Goal: Task Accomplishment & Management: Manage account settings

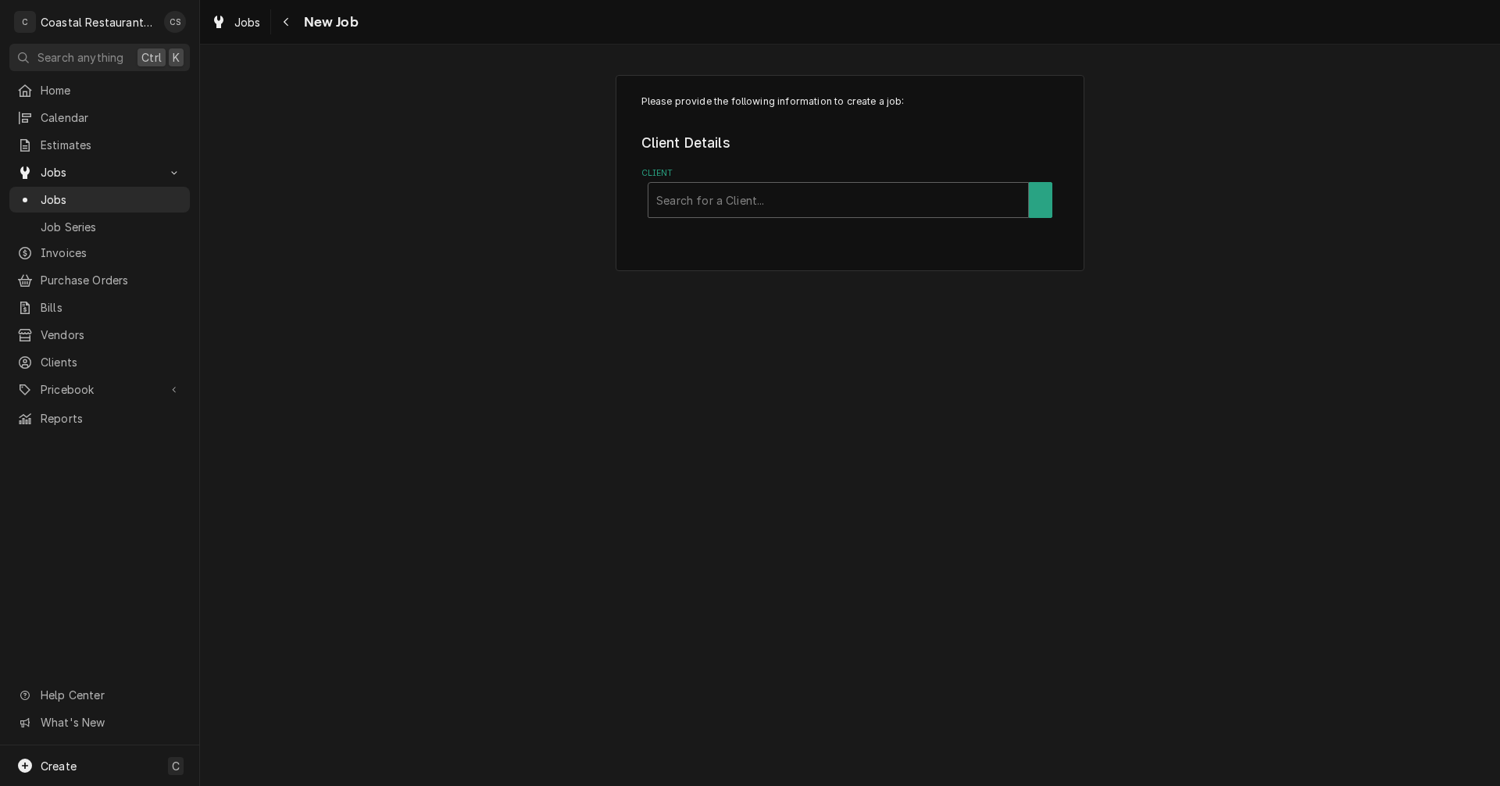
click at [681, 204] on div "Client" at bounding box center [838, 200] width 364 height 28
type input "Matts"
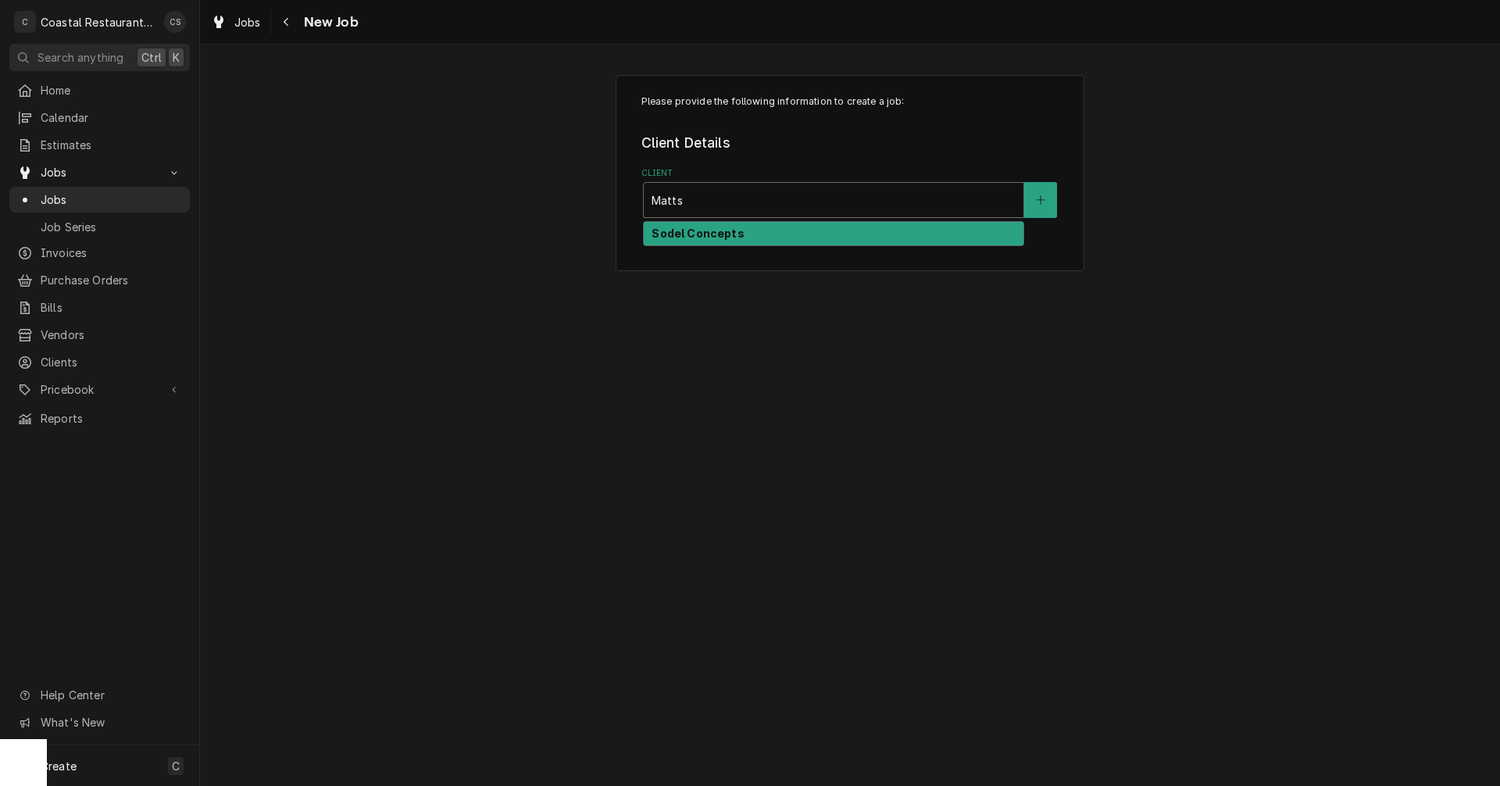
click at [688, 232] on strong "Sodel Concepts" at bounding box center [698, 233] width 92 height 13
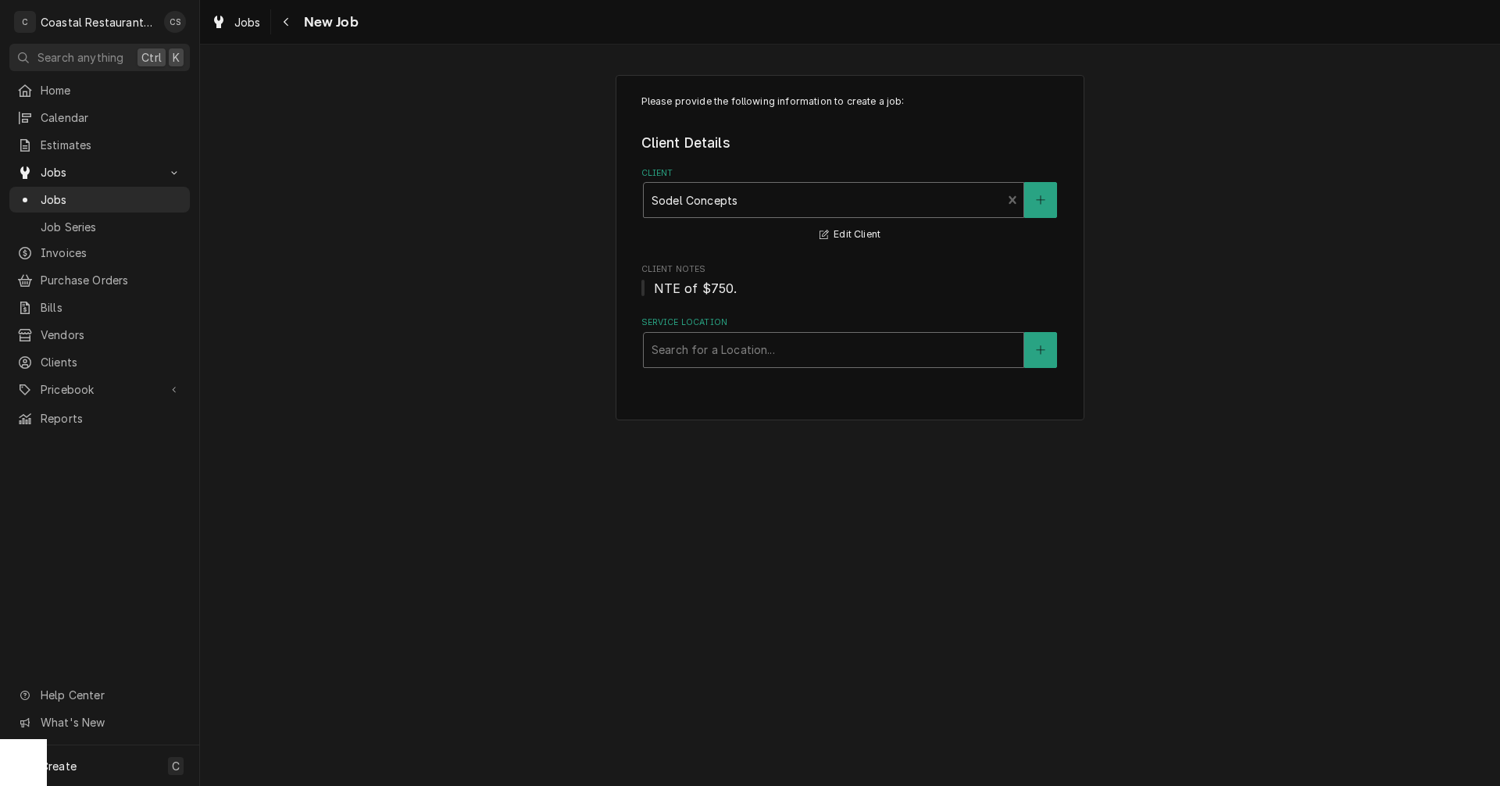
click at [710, 349] on div "Service Location" at bounding box center [834, 350] width 364 height 28
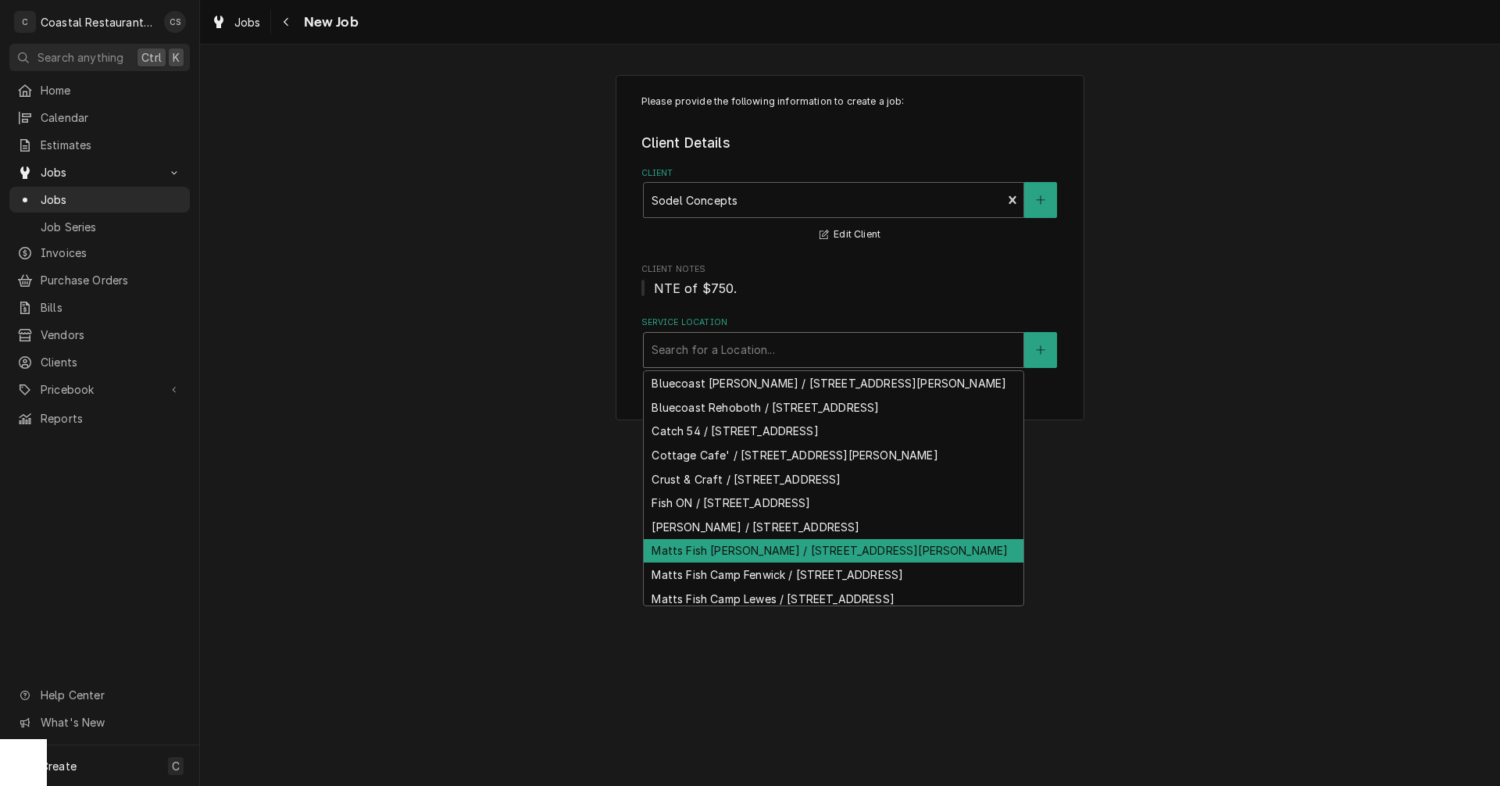
click at [709, 563] on div "Matts Fish [PERSON_NAME] / [STREET_ADDRESS][PERSON_NAME]" at bounding box center [834, 551] width 380 height 24
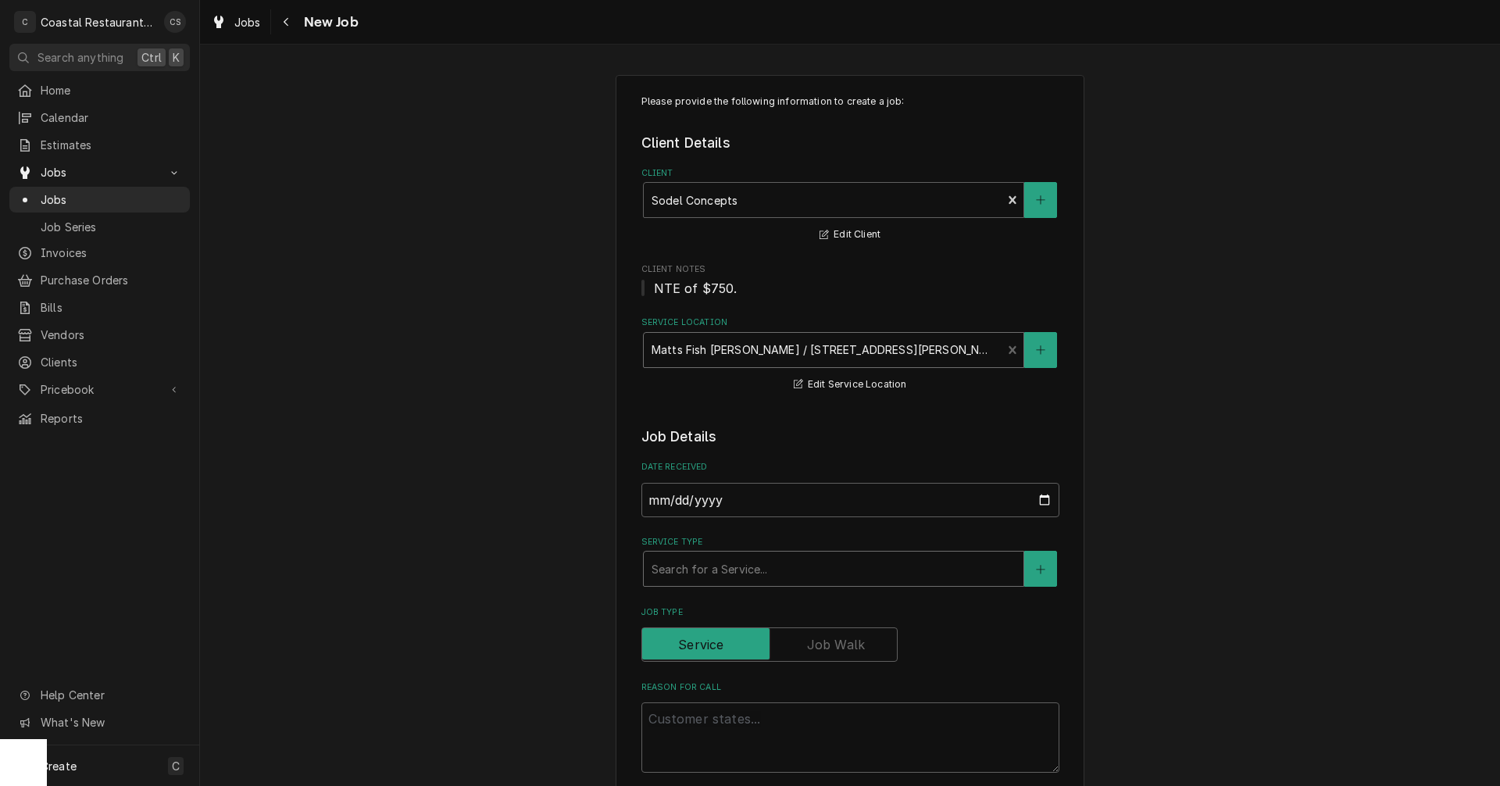
click at [691, 574] on div "Service Type" at bounding box center [834, 569] width 364 height 28
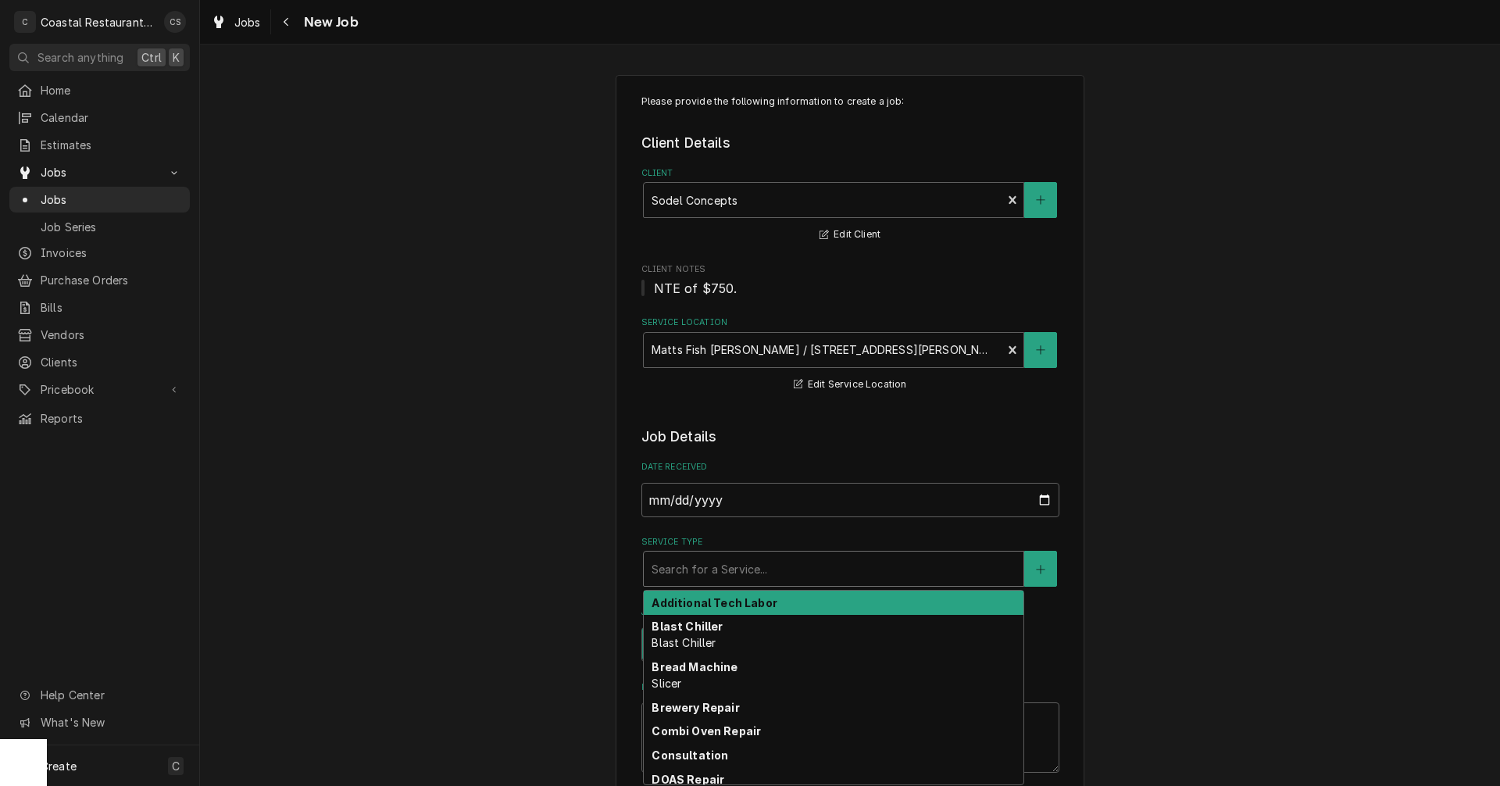
type textarea "x"
type input "O"
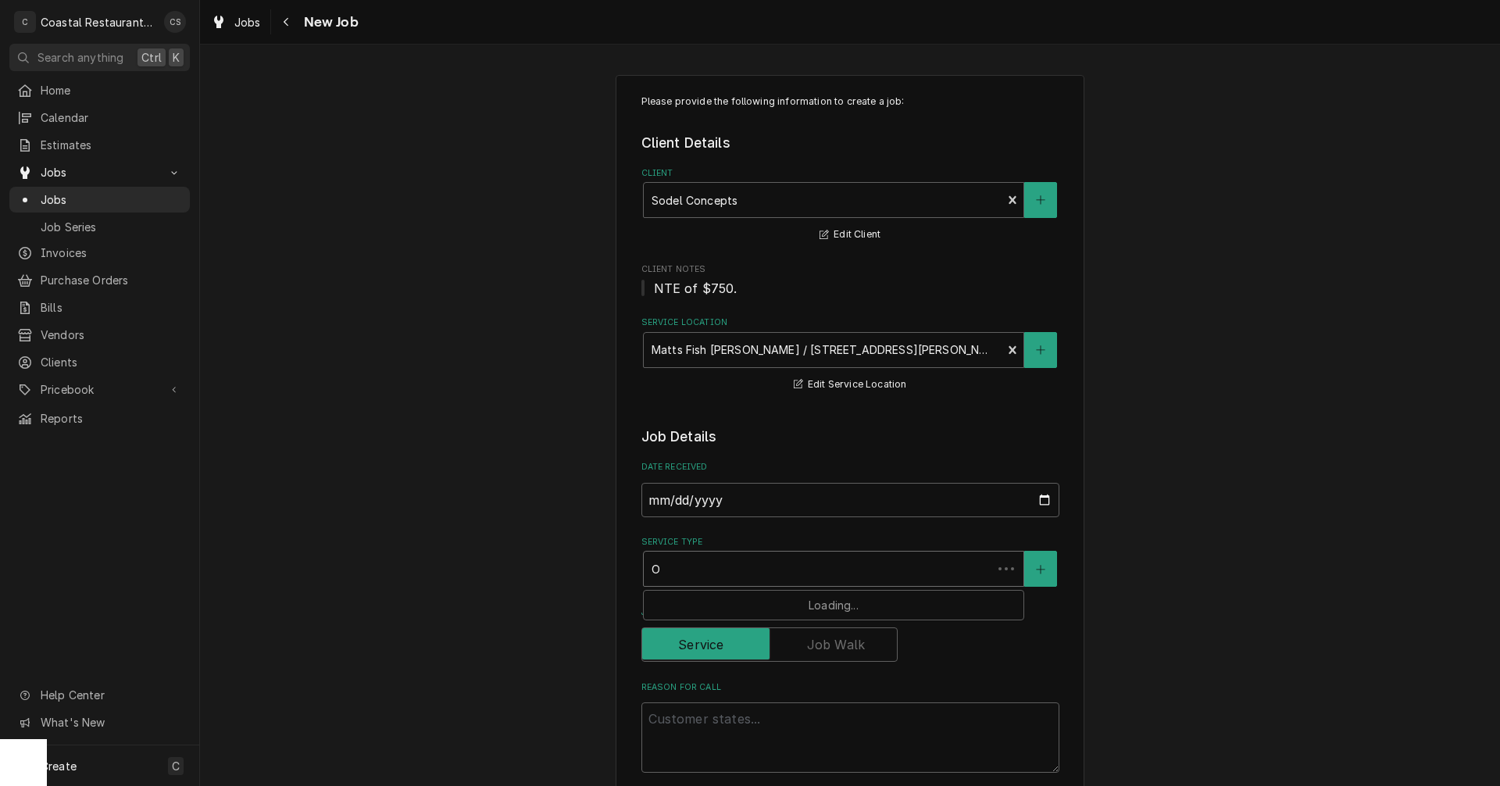
type textarea "x"
type input "Ov"
type textarea "x"
type input "Ove"
type textarea "x"
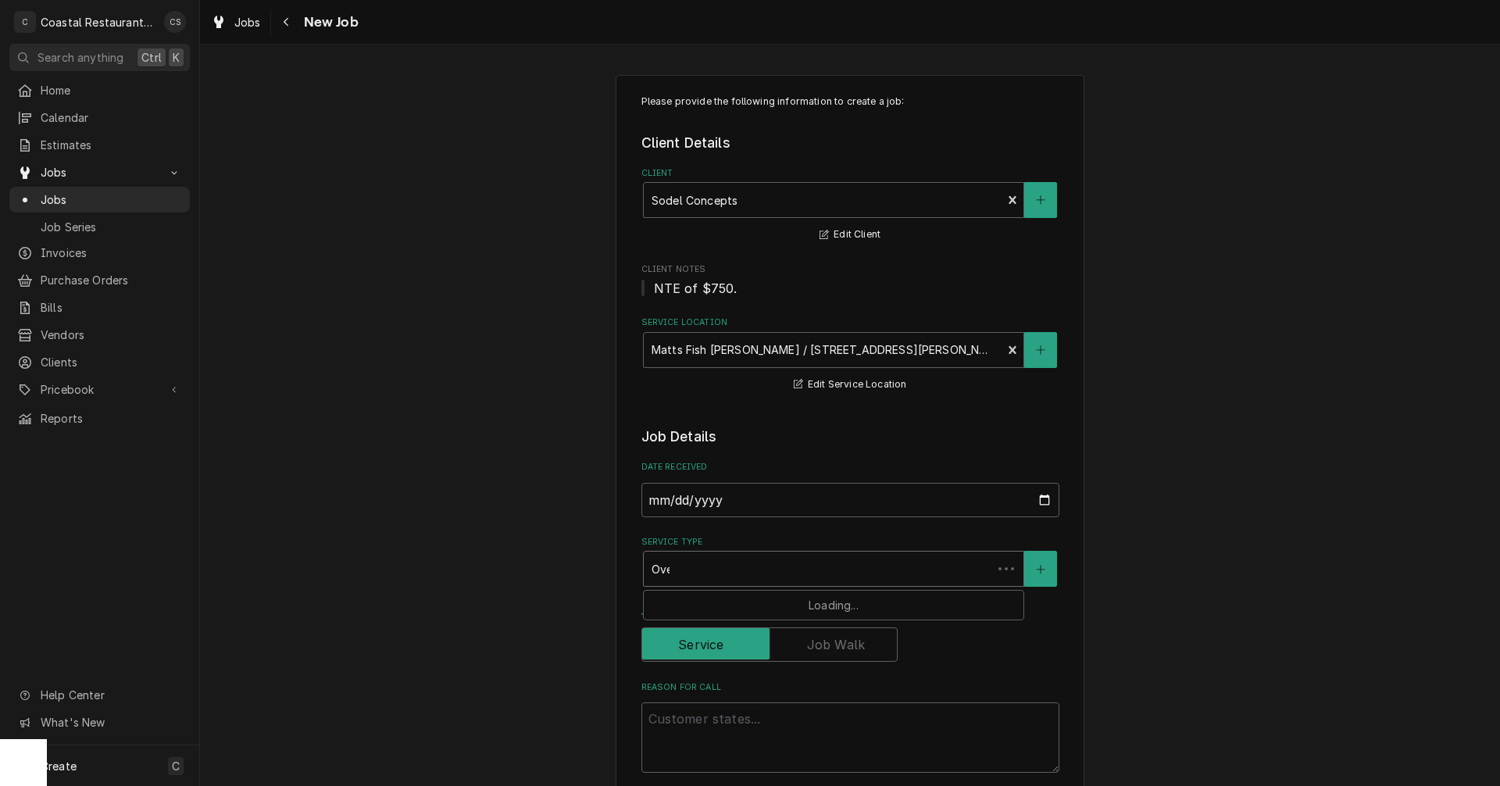
type input "Oven"
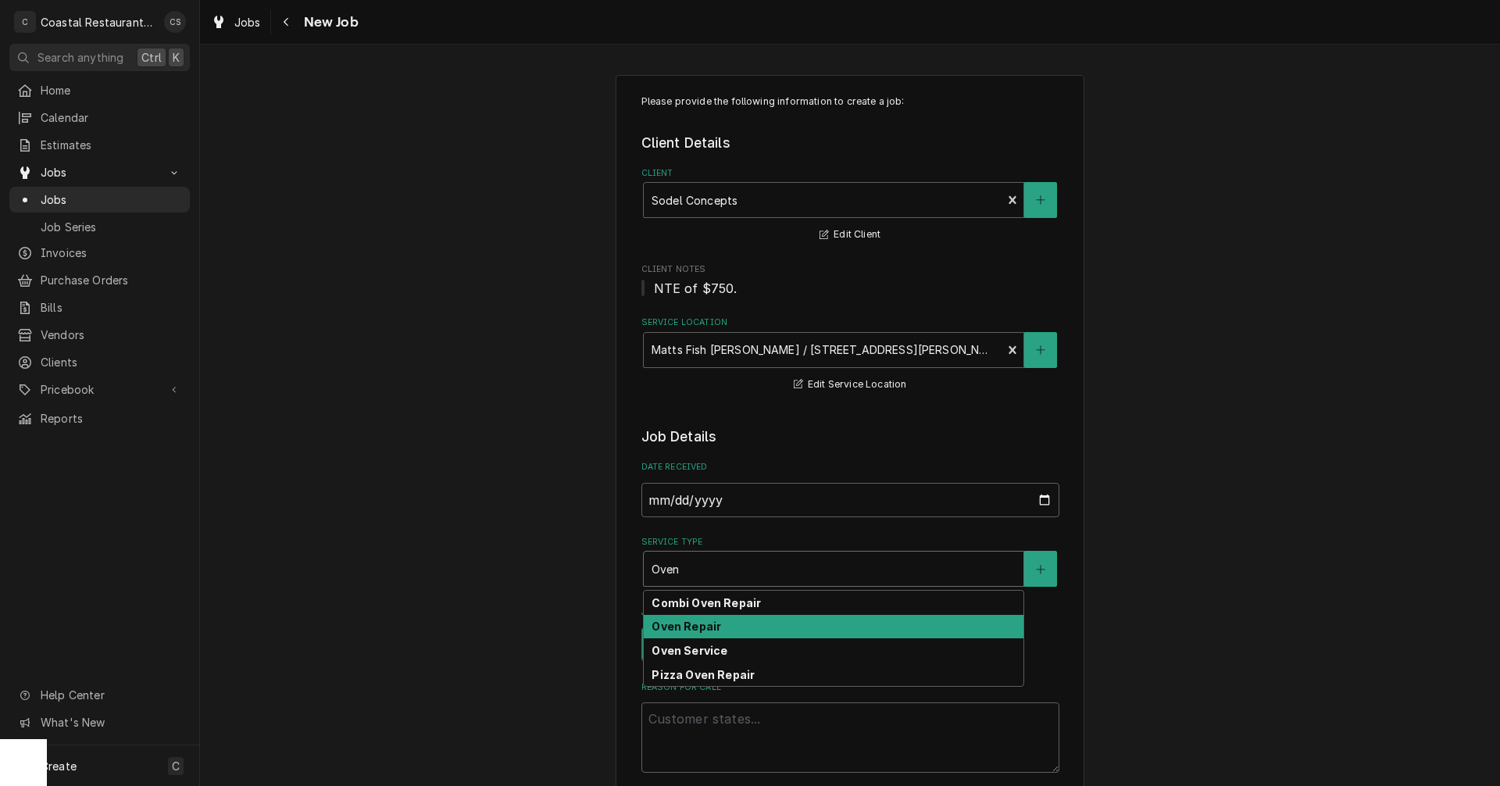
click at [674, 631] on strong "Oven Repair" at bounding box center [687, 626] width 70 height 13
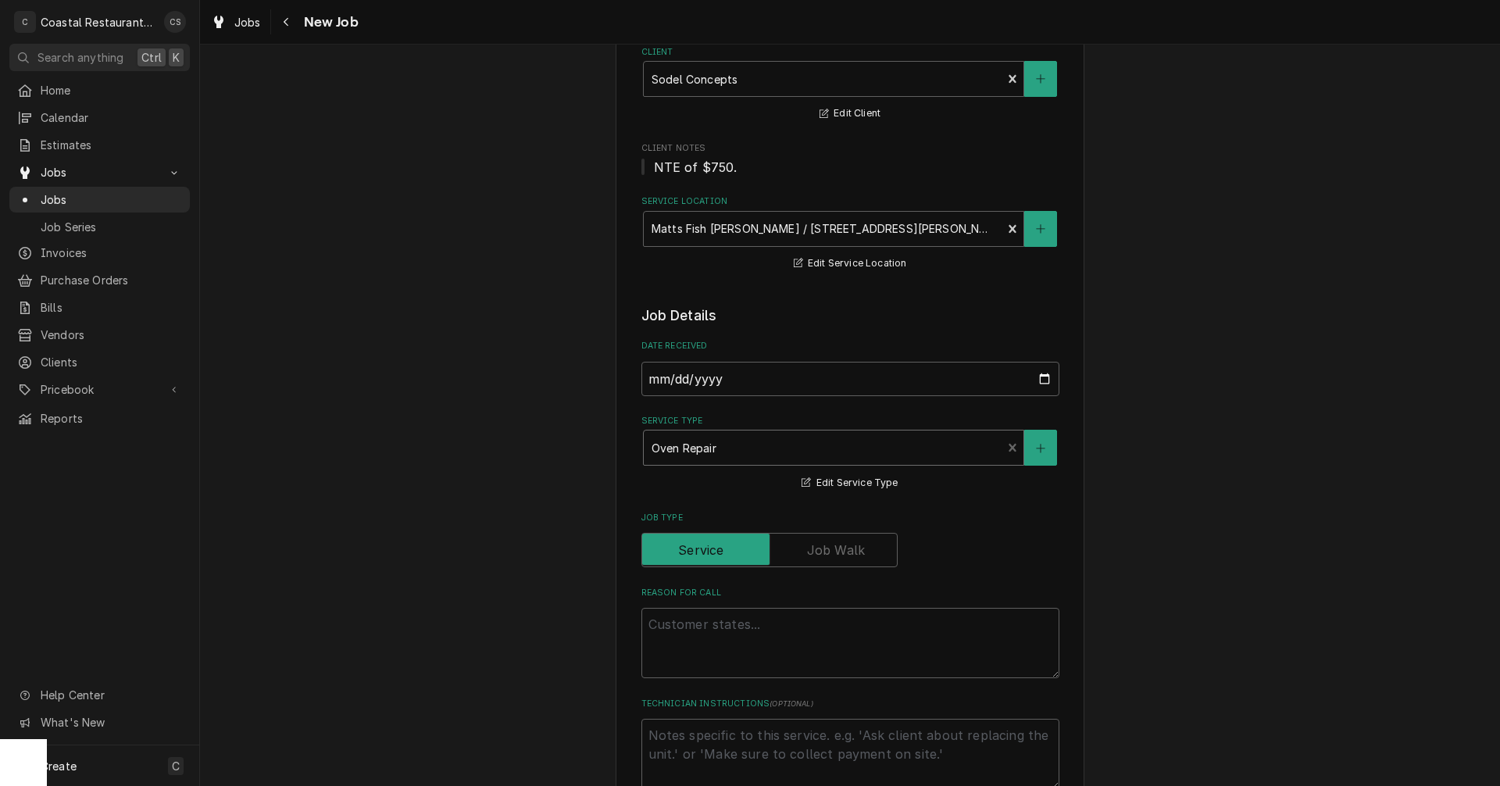
scroll to position [234, 0]
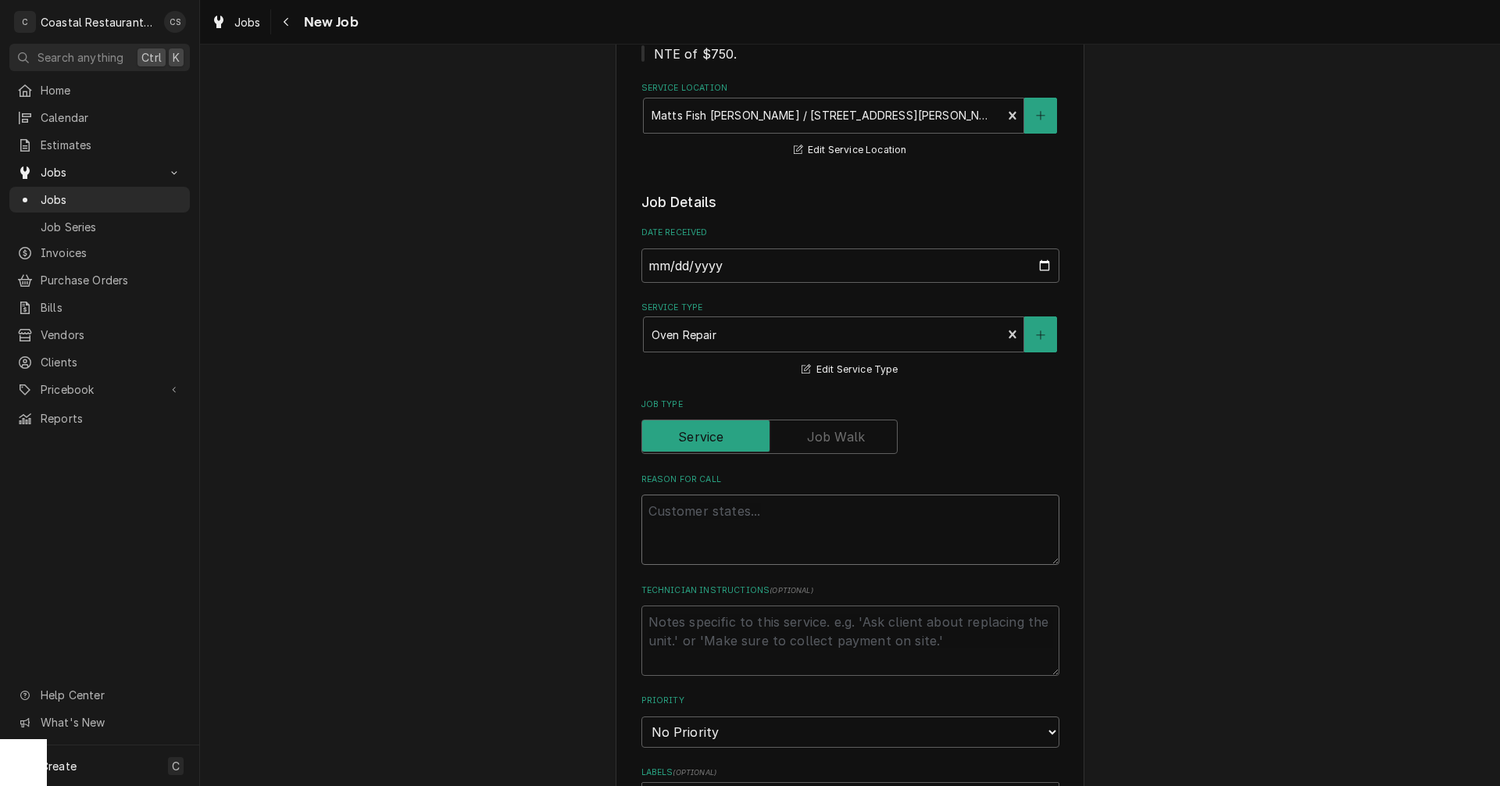
click at [661, 510] on textarea "Reason For Call" at bounding box center [851, 530] width 418 height 70
paste textarea "Work Order ID: 14196"
type textarea "x"
type textarea "Work Order ID: 14196"
type textarea "x"
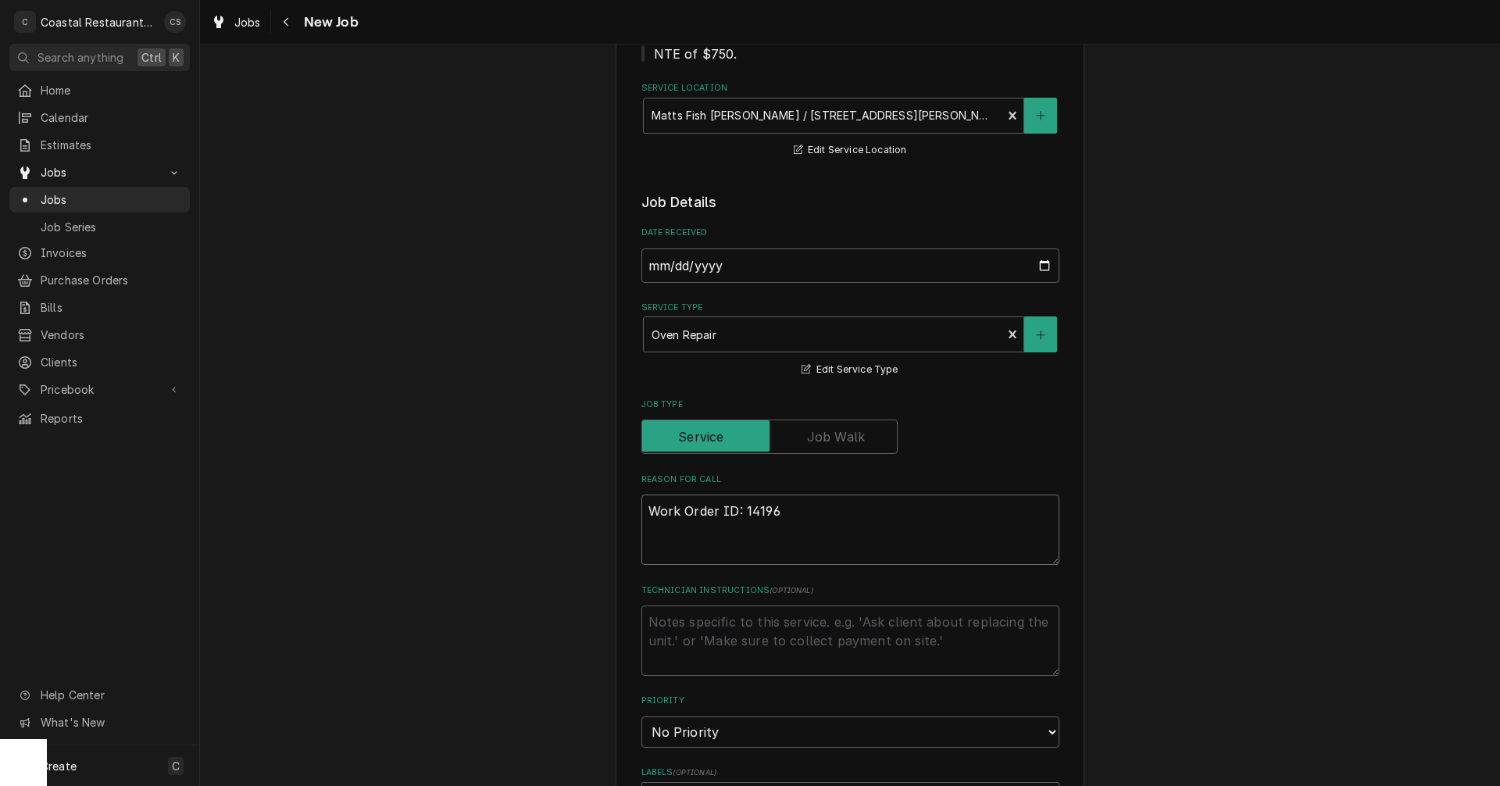
type textarea "Work Order ID: 14196"
type textarea "x"
type textarea "Work Order ID: 14196"
click at [788, 513] on textarea "Work Order ID: 14196" at bounding box center [851, 530] width 418 height 70
paste textarea "Our oven is not heating up. We tried cooking a crab cake and it was inside the …"
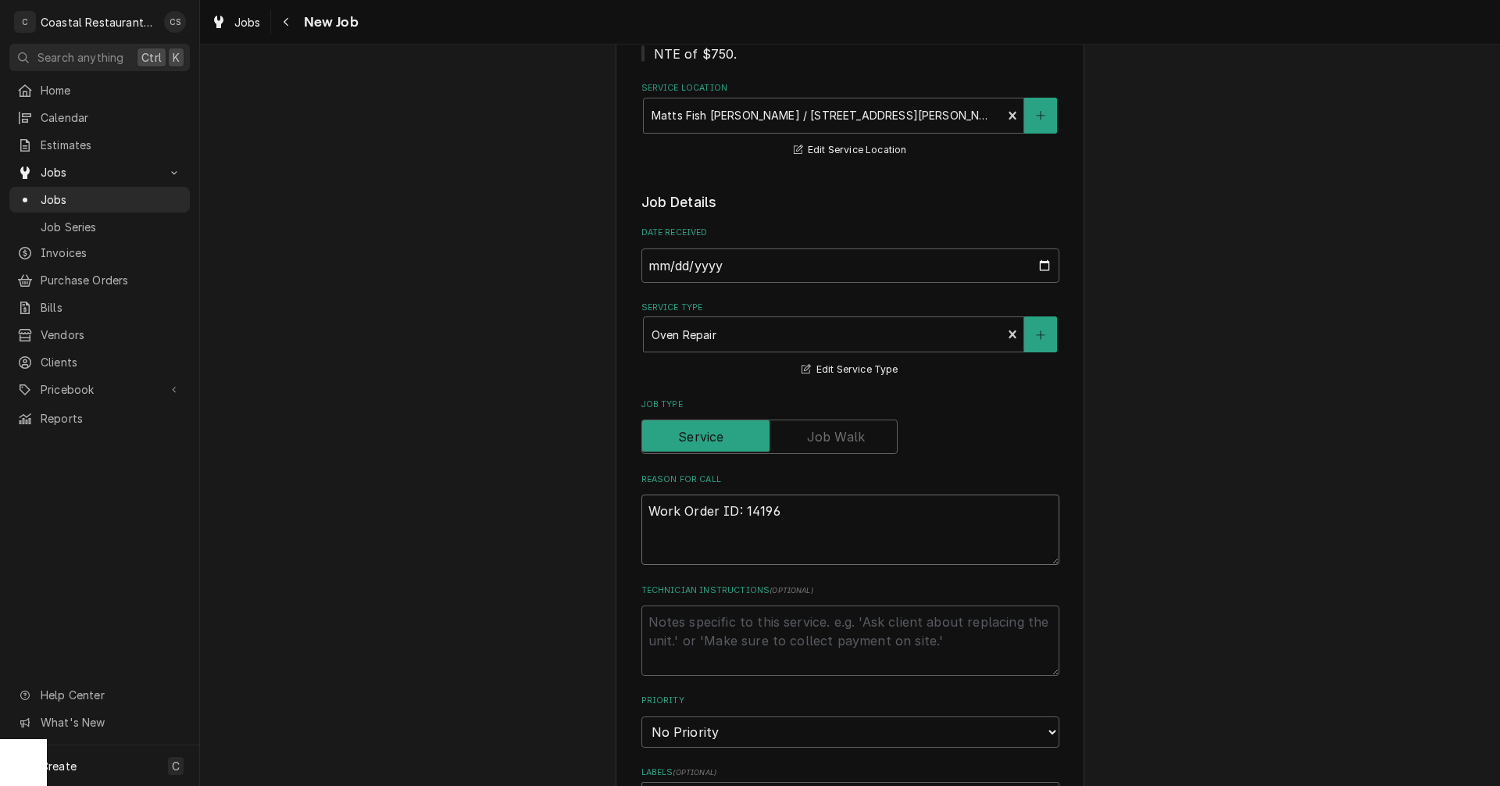
type textarea "x"
type textarea "Work Order ID: 14196 Our oven is not heating up. We tried cooking a crab cake a…"
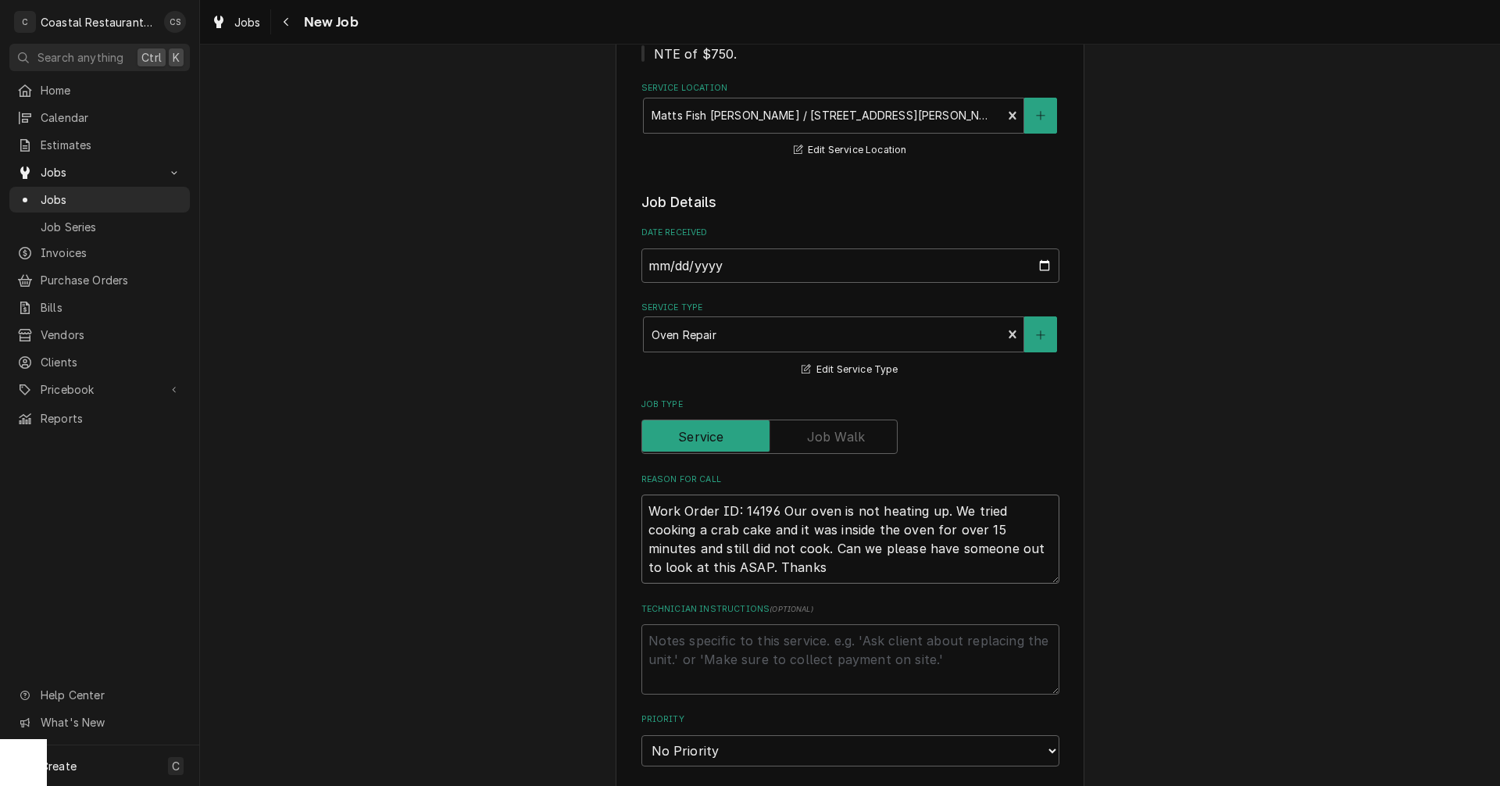
type textarea "x"
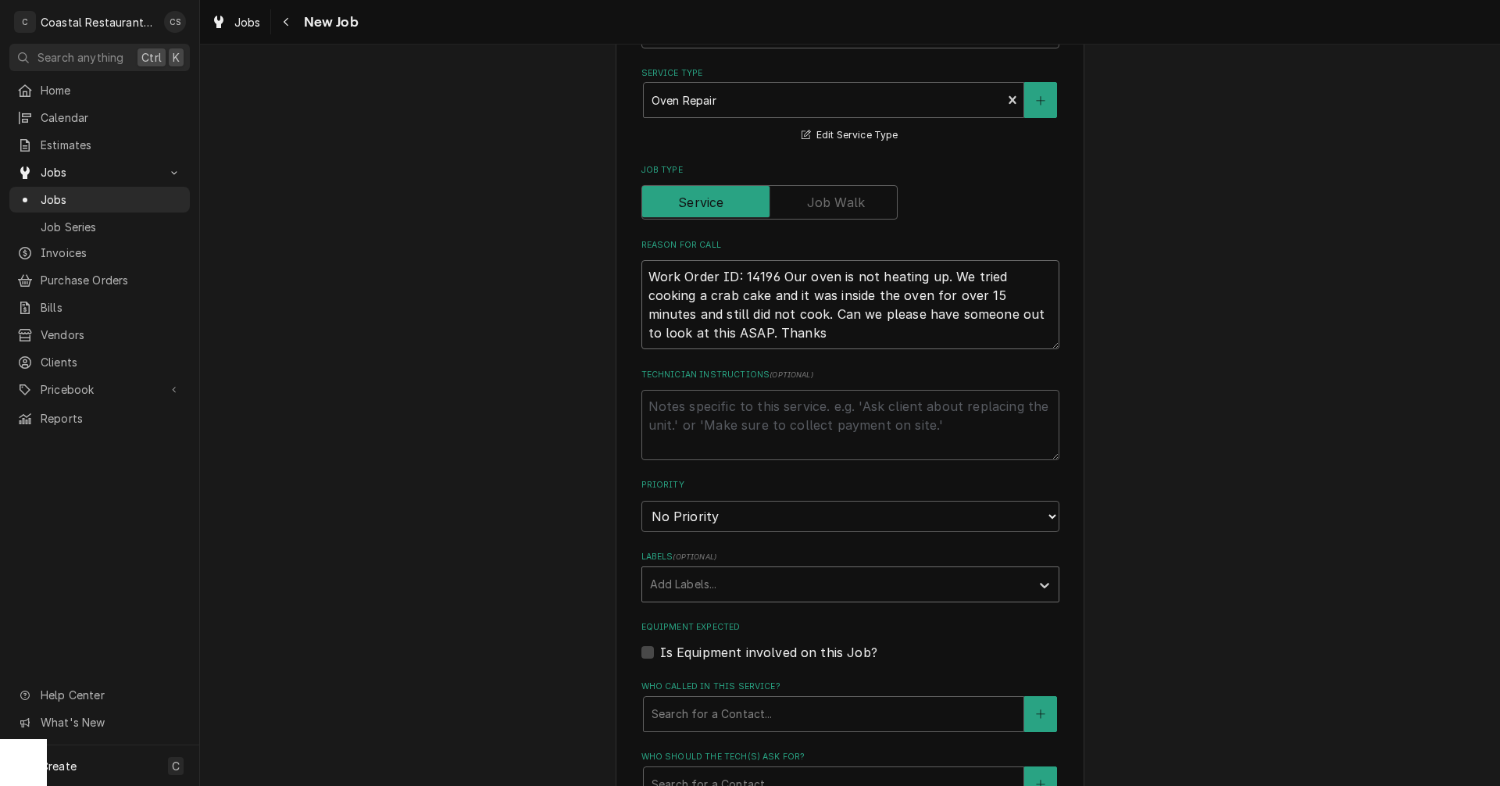
type textarea "Work Order ID: 14196 Our oven is not heating up. We tried cooking a crab cake a…"
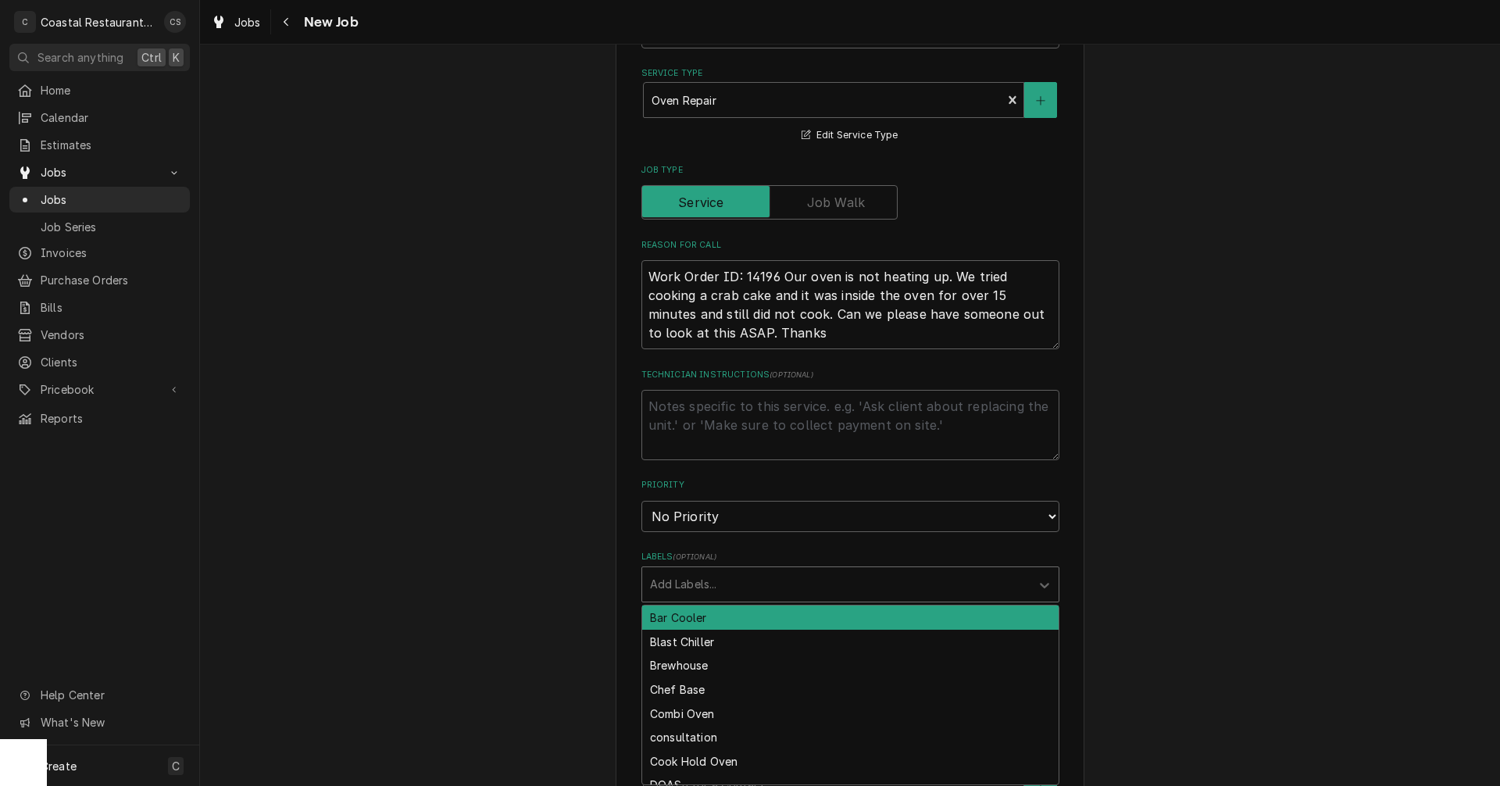
click at [706, 584] on div "Labels" at bounding box center [836, 584] width 373 height 28
type input "Oven"
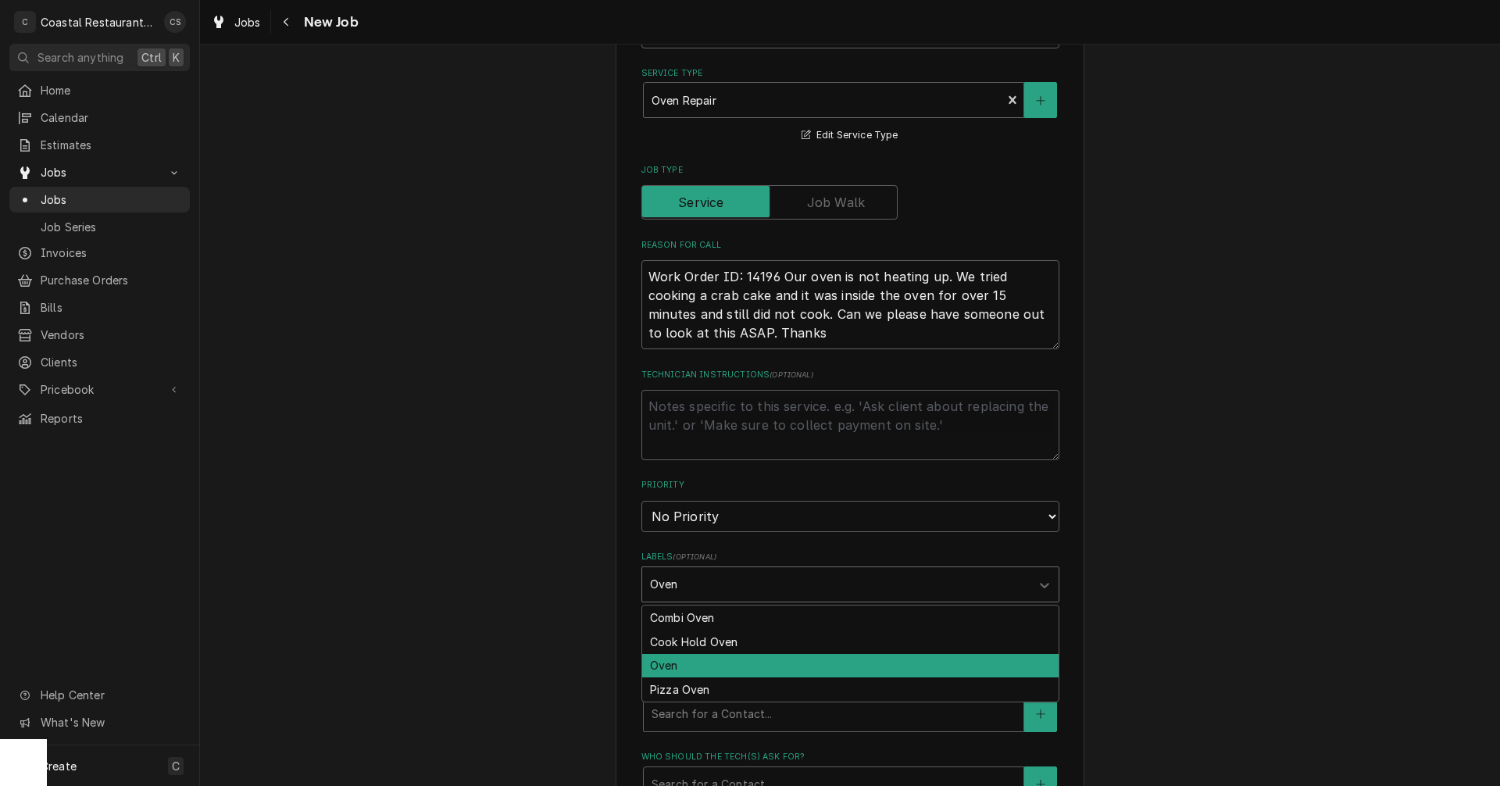
click at [688, 670] on div "Oven" at bounding box center [850, 666] width 416 height 24
type textarea "x"
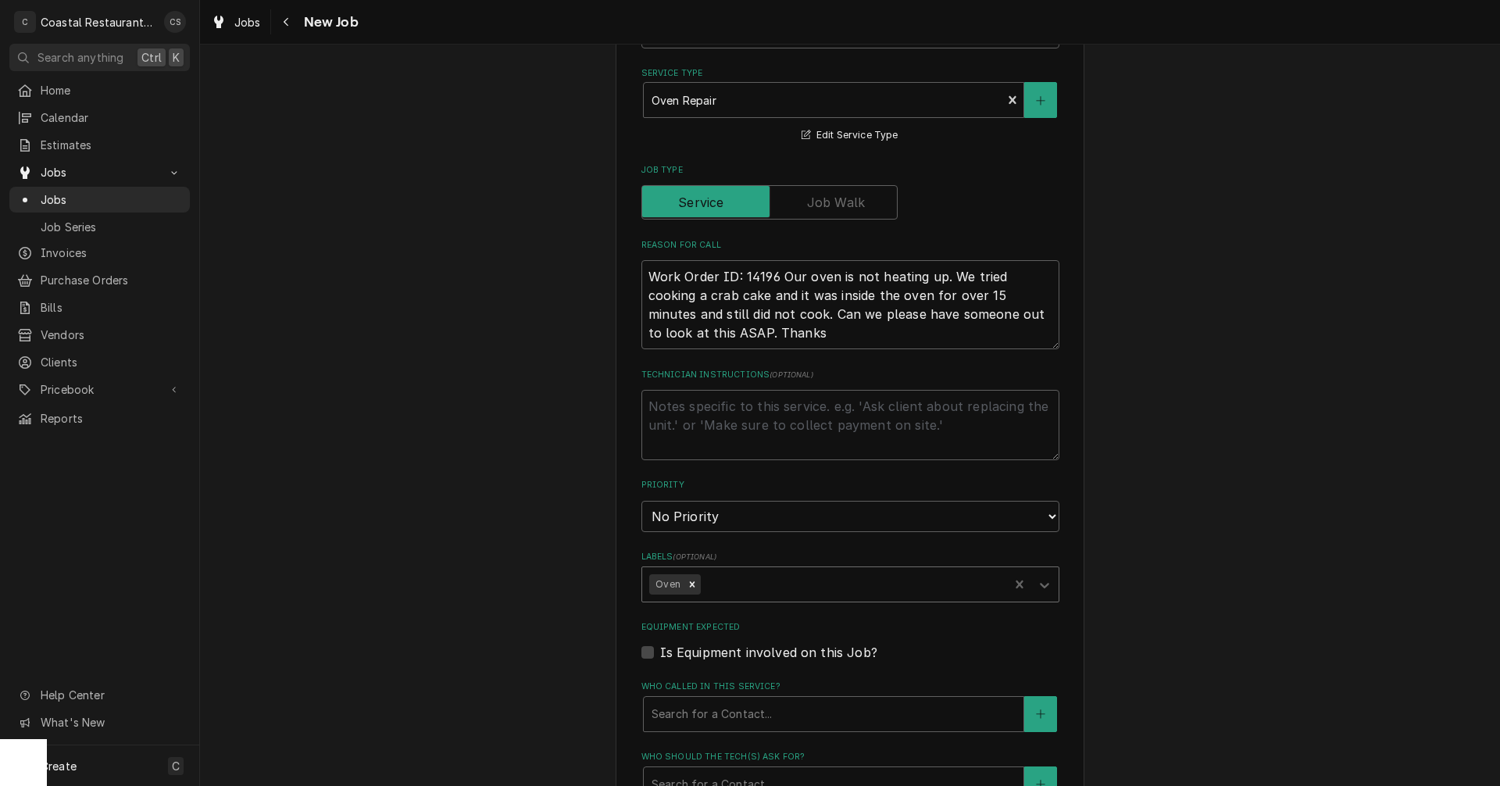
scroll to position [703, 0]
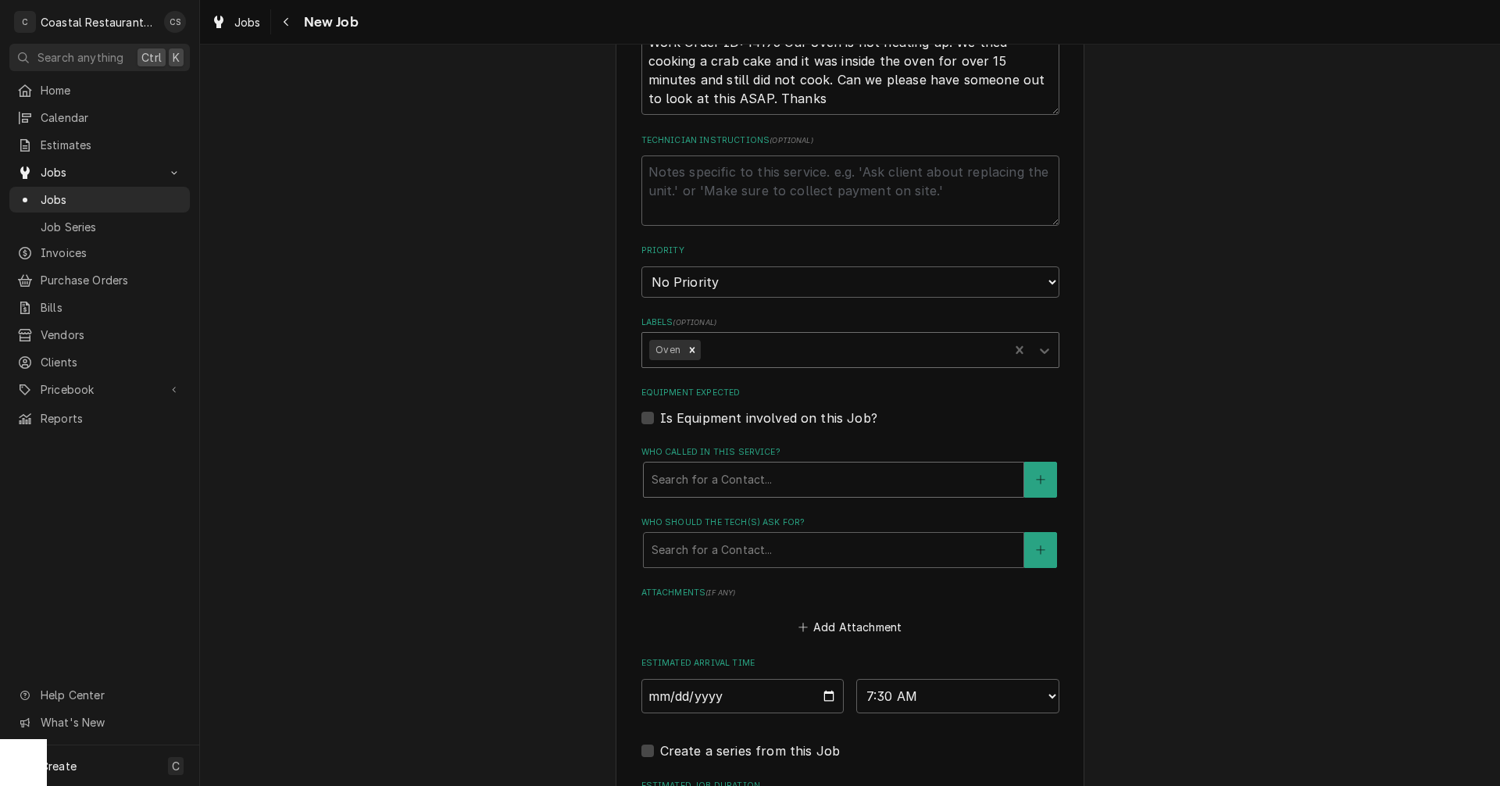
click at [695, 484] on div "Who called in this service?" at bounding box center [834, 480] width 364 height 28
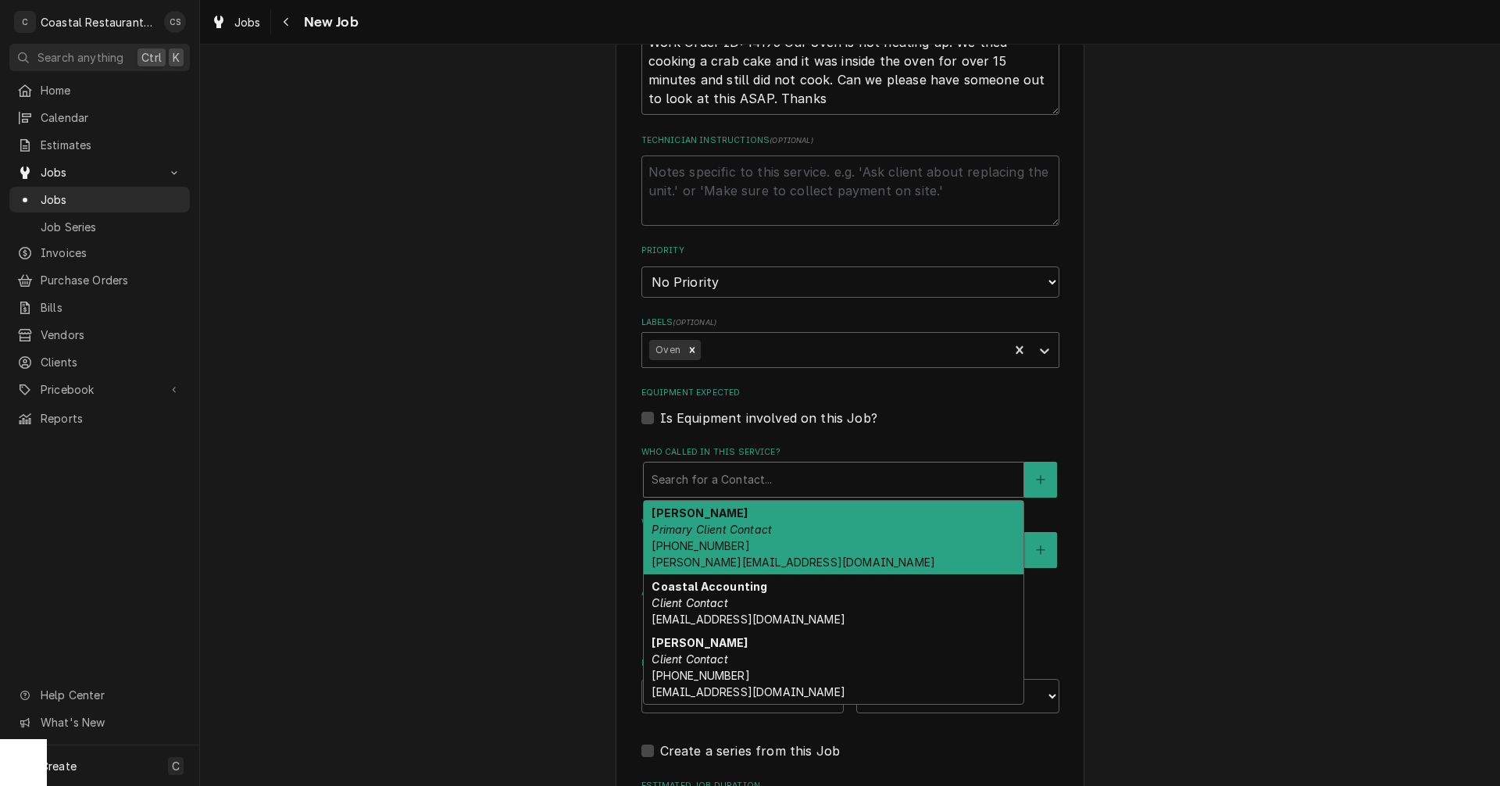
click at [702, 527] on em "Primary Client Contact" at bounding box center [712, 529] width 120 height 13
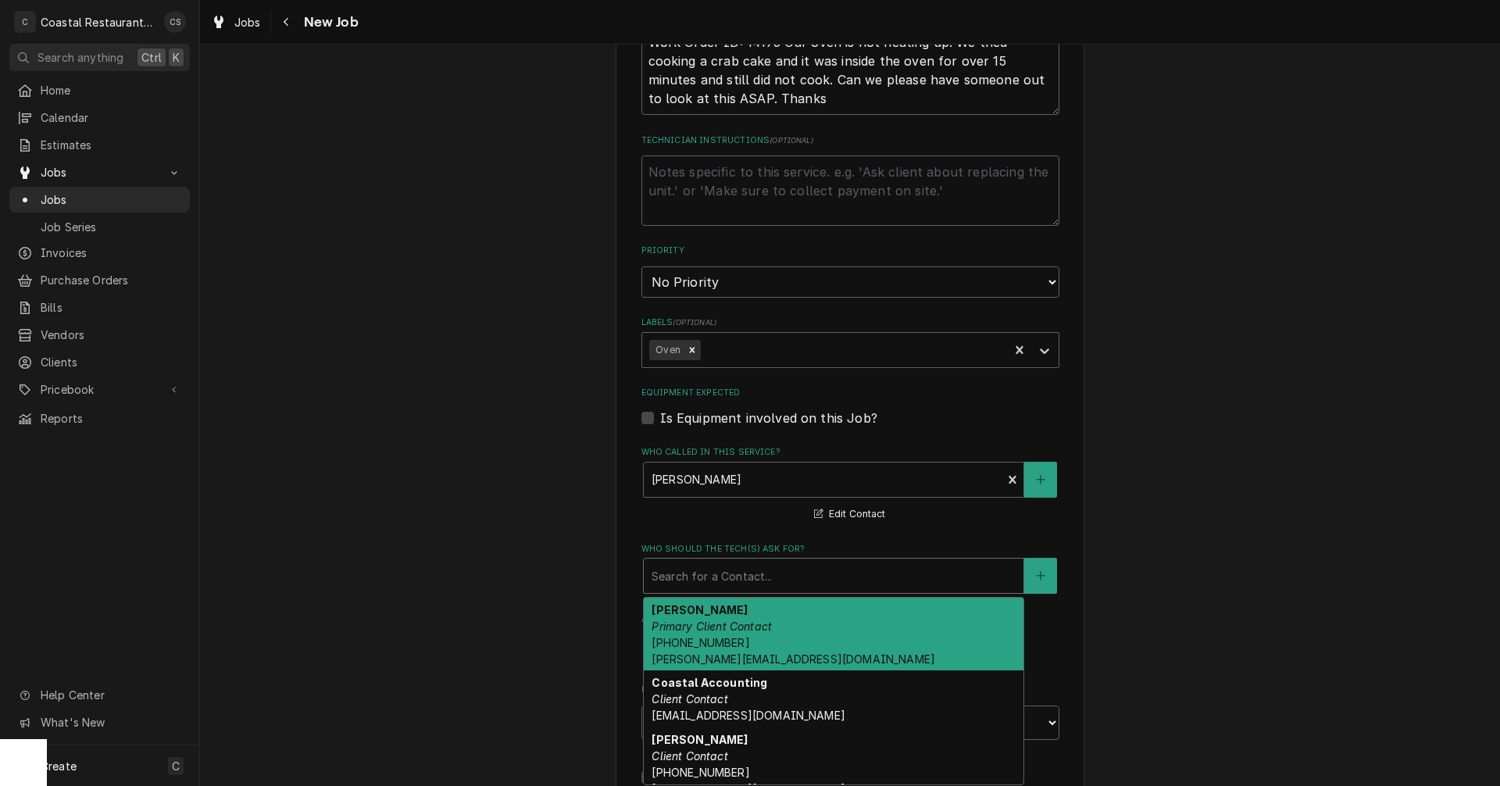
click at [706, 574] on div "Who should the tech(s) ask for?" at bounding box center [834, 576] width 364 height 28
click at [705, 629] on em "Primary Client Contact" at bounding box center [712, 626] width 120 height 13
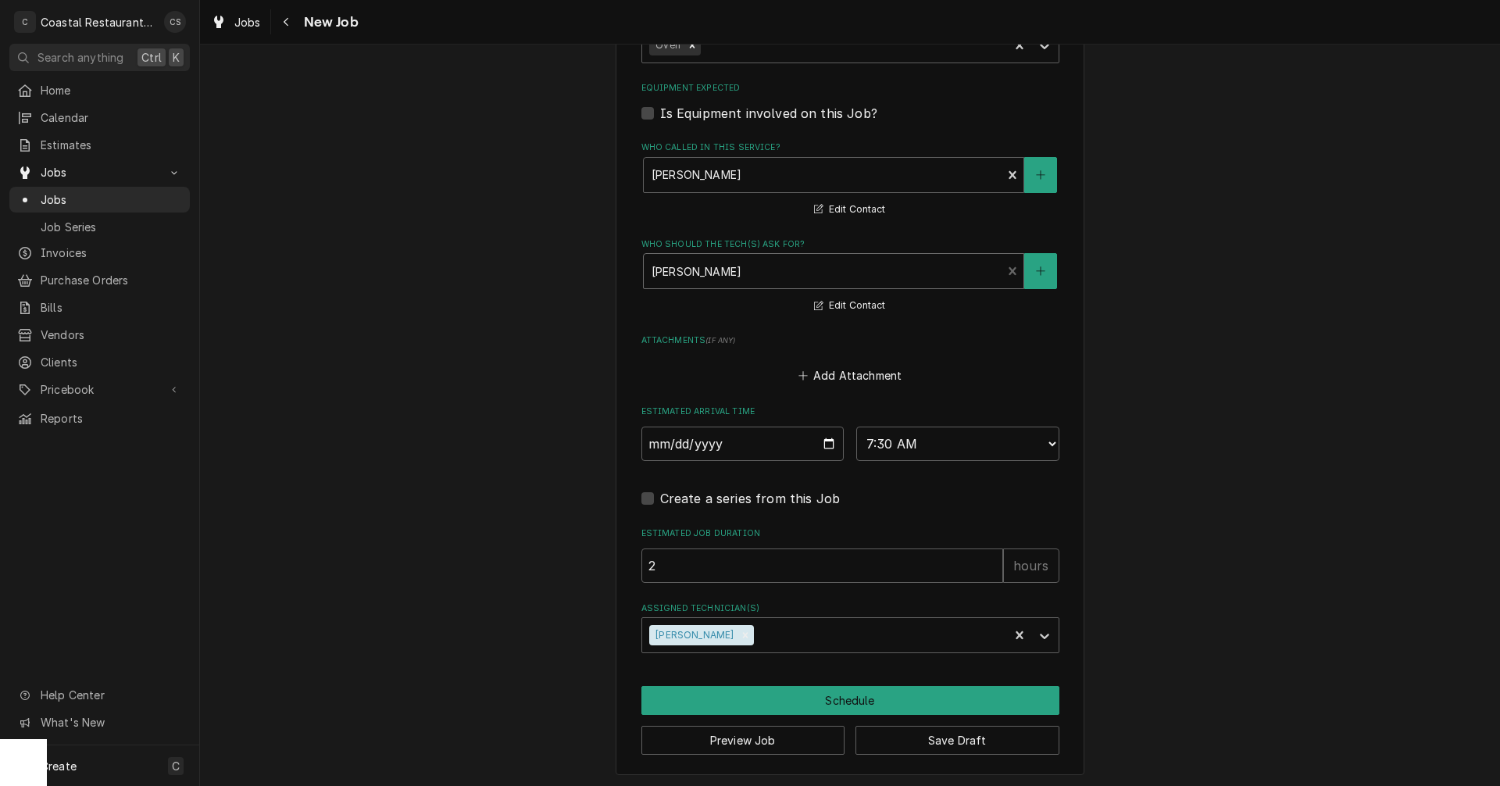
scroll to position [1010, 0]
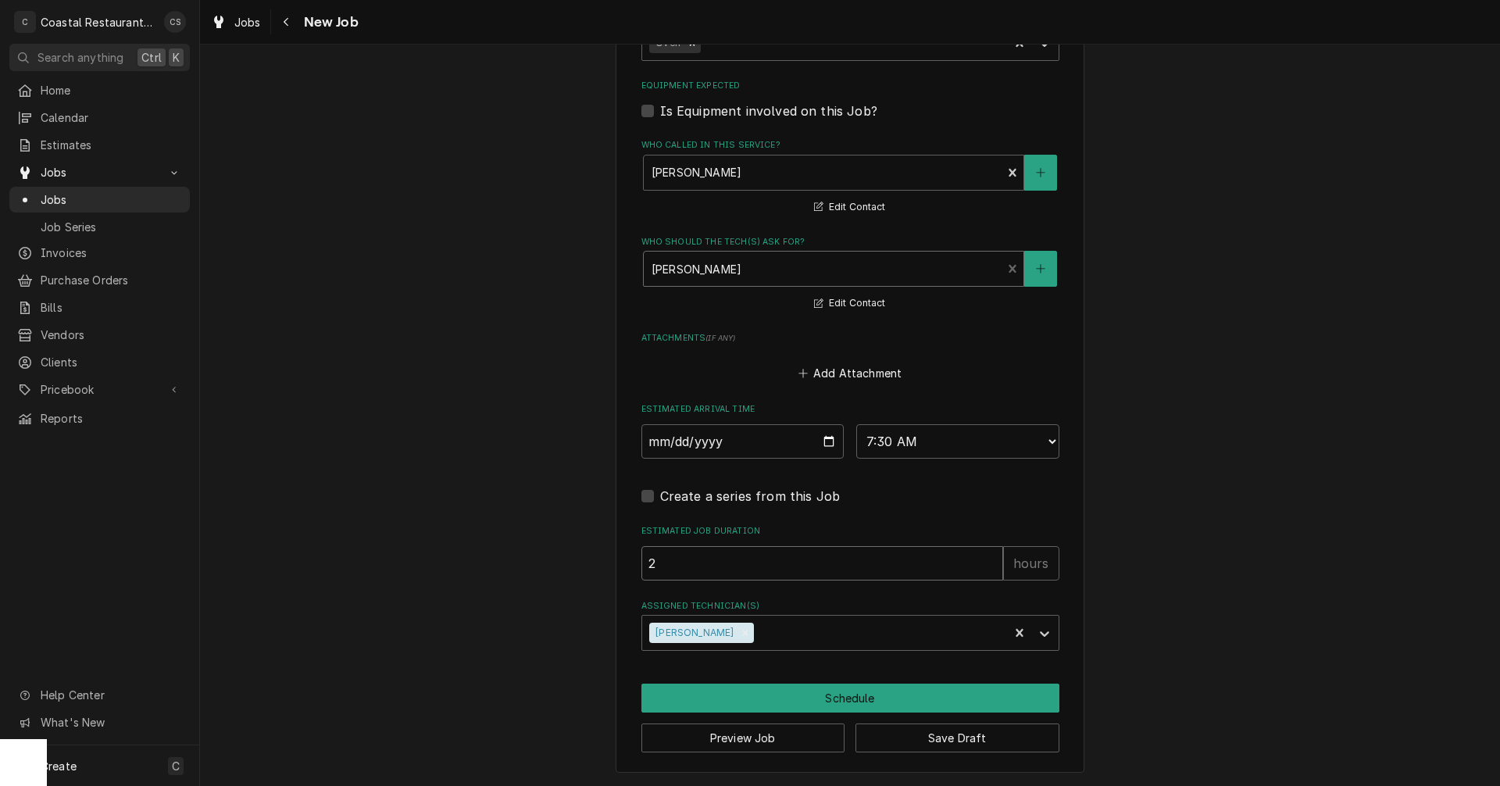
click at [708, 572] on input "2" at bounding box center [823, 563] width 362 height 34
type textarea "x"
type input "1"
type textarea "x"
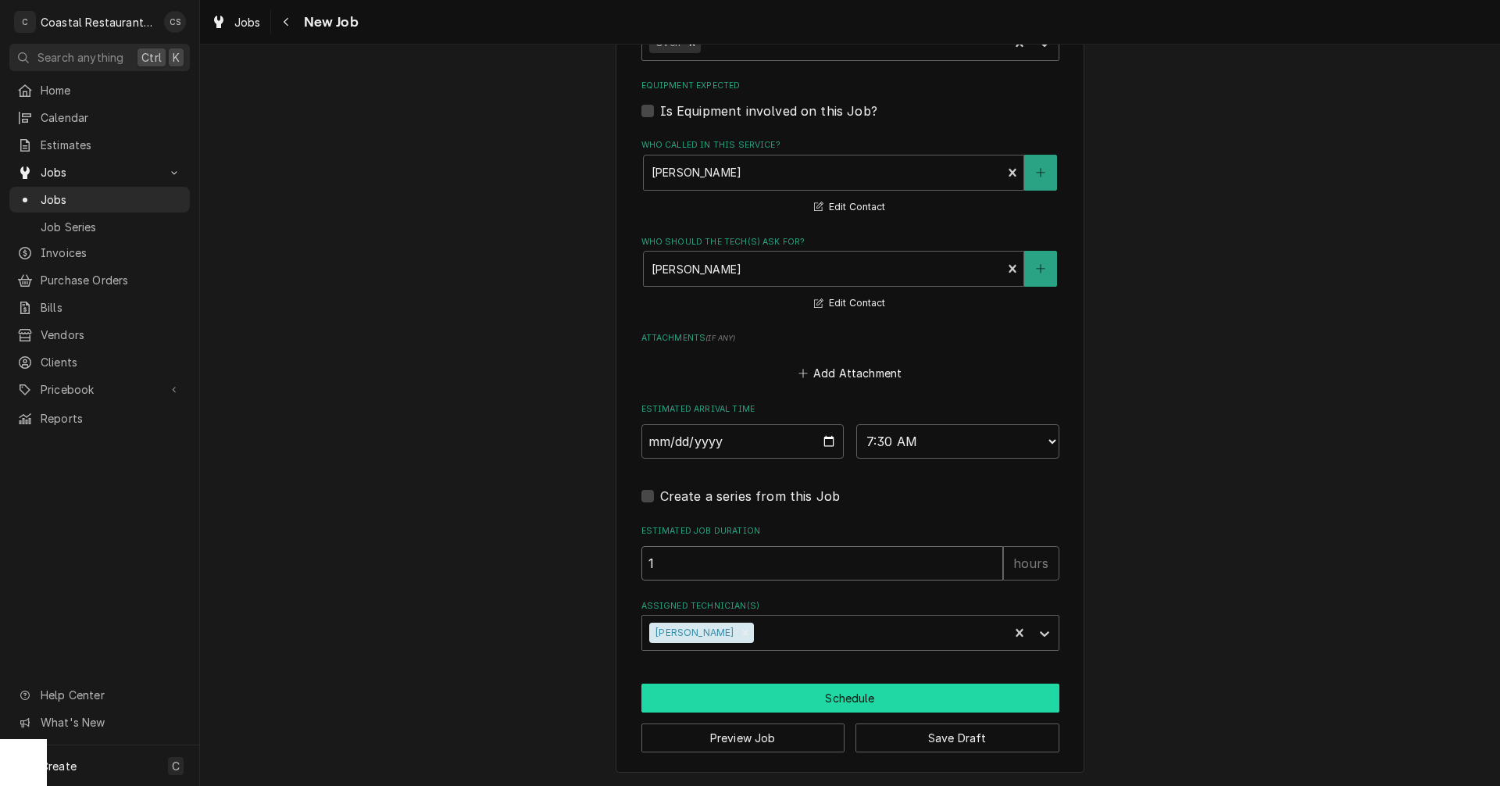
type input "1"
click at [817, 702] on button "Schedule" at bounding box center [851, 698] width 418 height 29
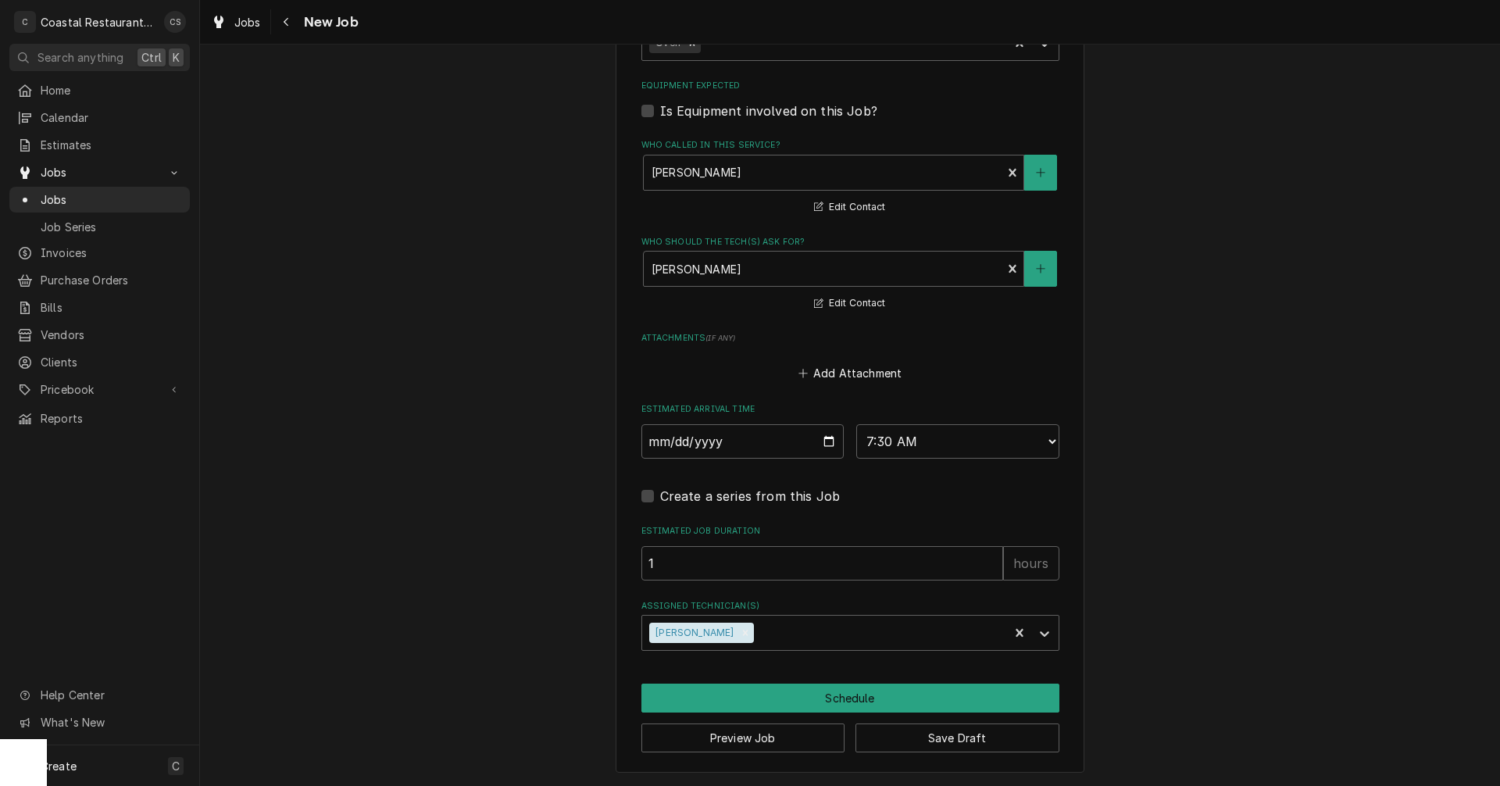
scroll to position [996, 0]
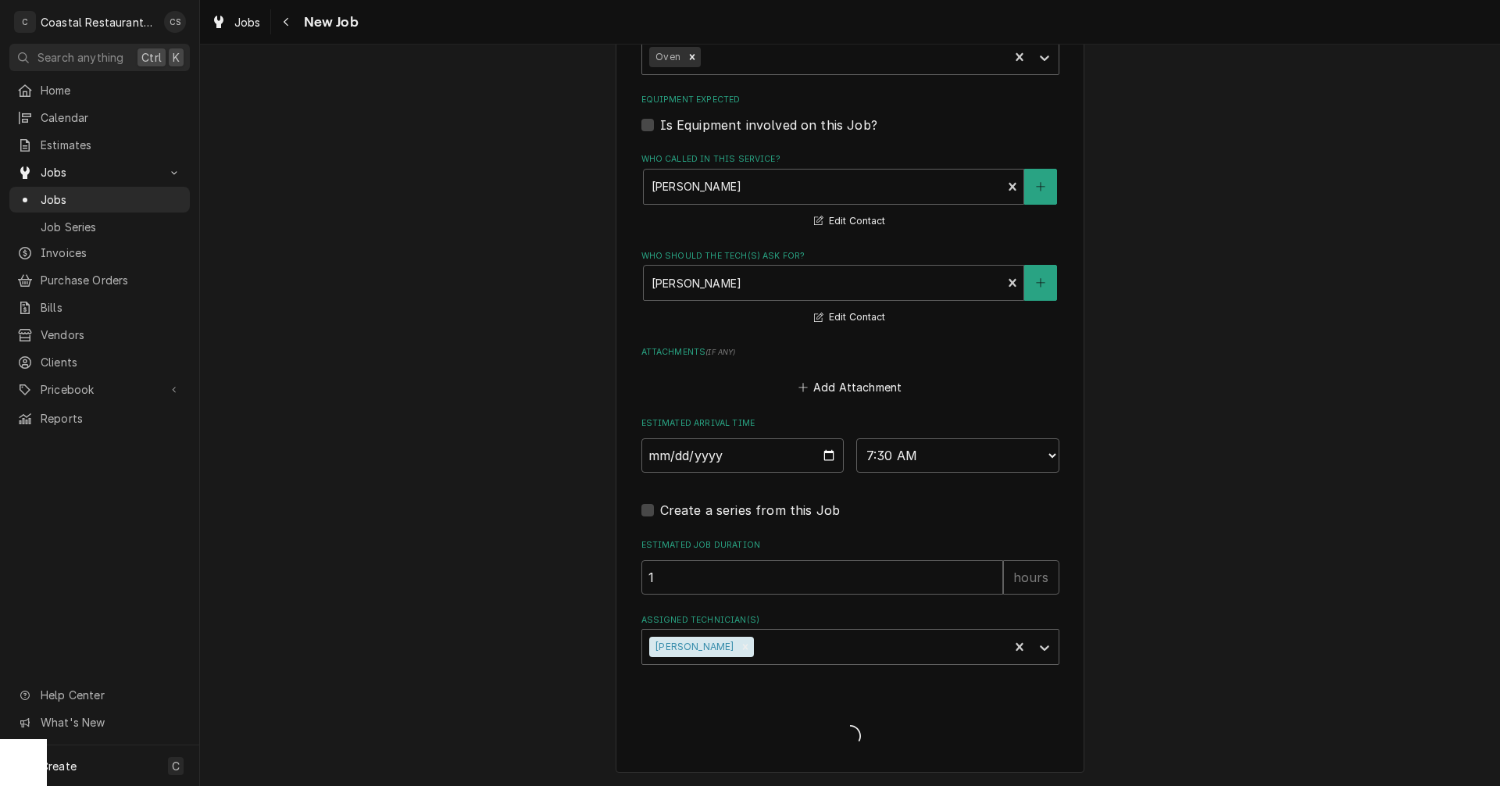
type textarea "x"
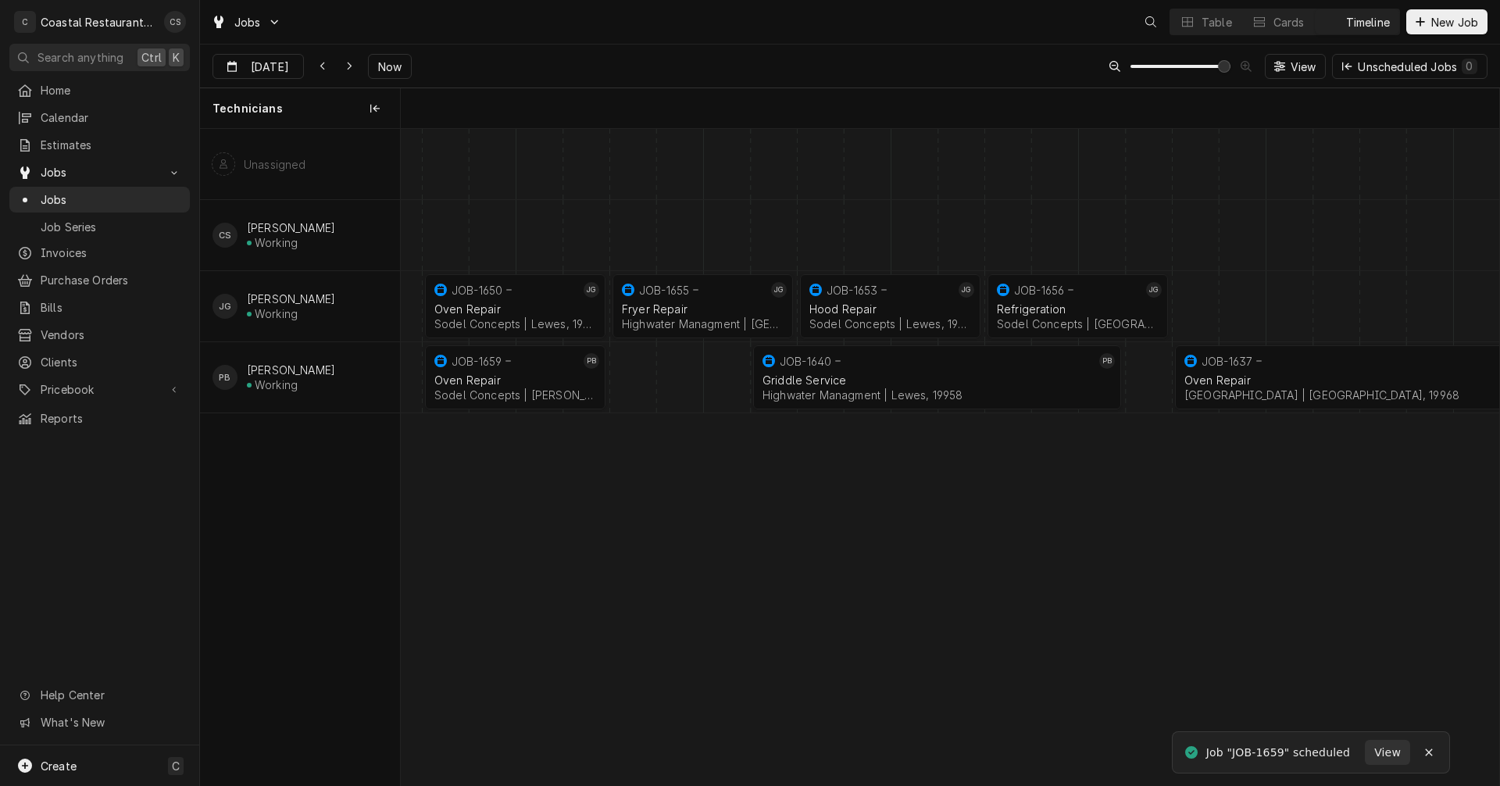
scroll to position [0, 21780]
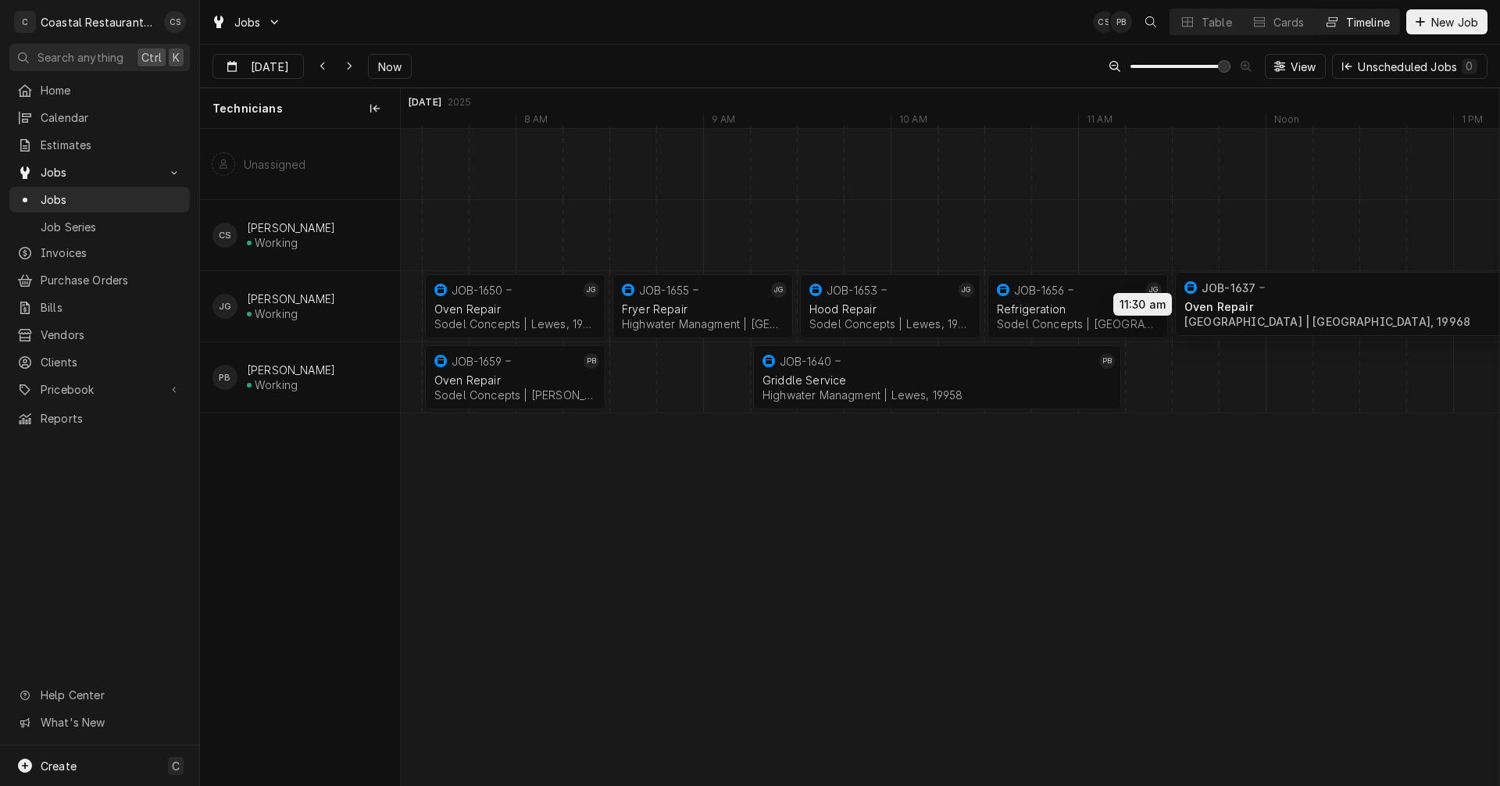
drag, startPoint x: 1208, startPoint y: 374, endPoint x: 1217, endPoint y: 301, distance: 74.0
click at [1217, 301] on div "7:30 AM 8:30 AM JOB-1650 JG Oven Repair Sodel Concepts | [GEOGRAPHIC_DATA], 199…" at bounding box center [950, 457] width 1099 height 656
click at [345, 58] on button "Dynamic Content Wrapper" at bounding box center [349, 66] width 25 height 25
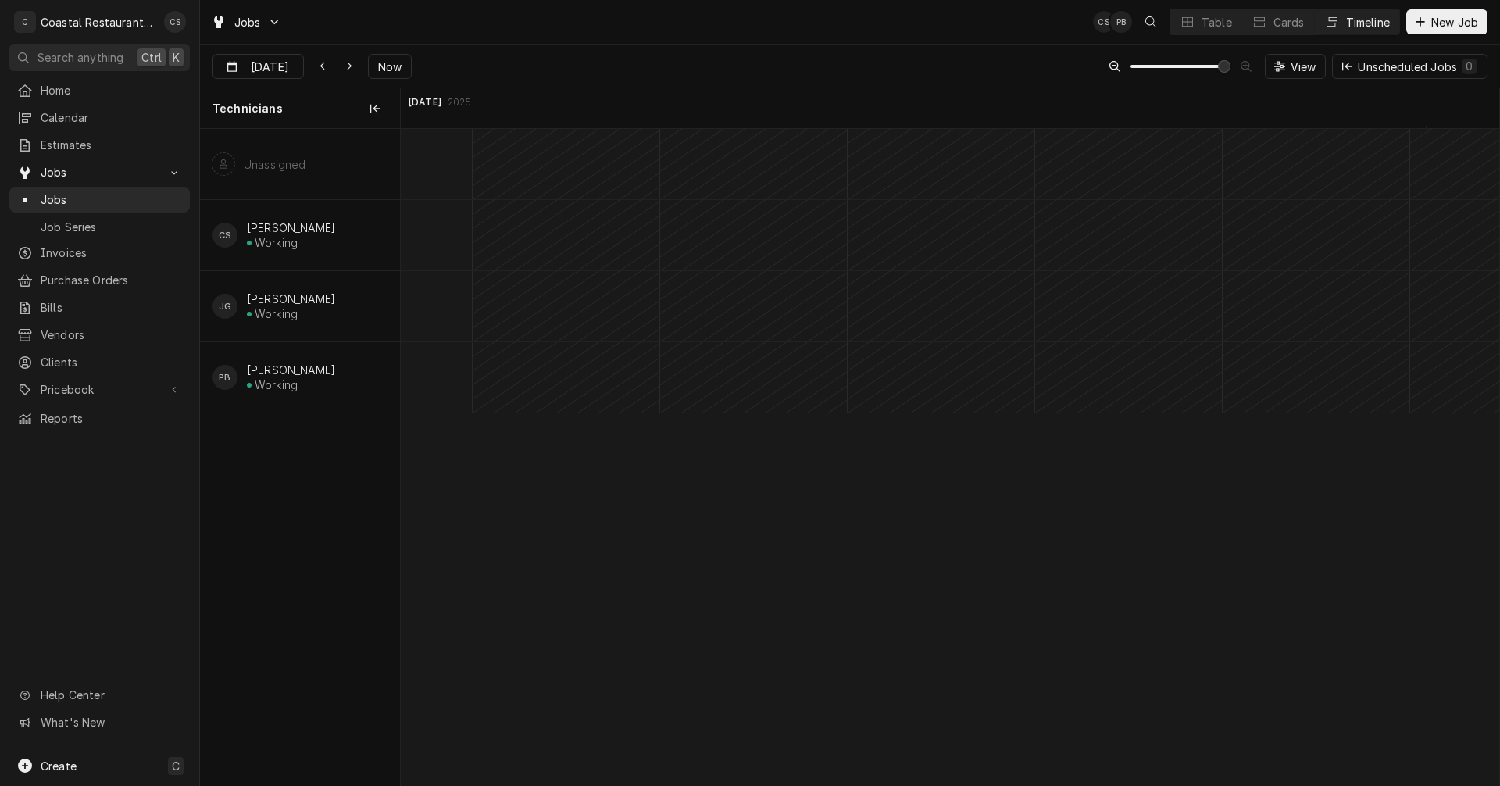
scroll to position [0, 25682]
type input "Sep 17"
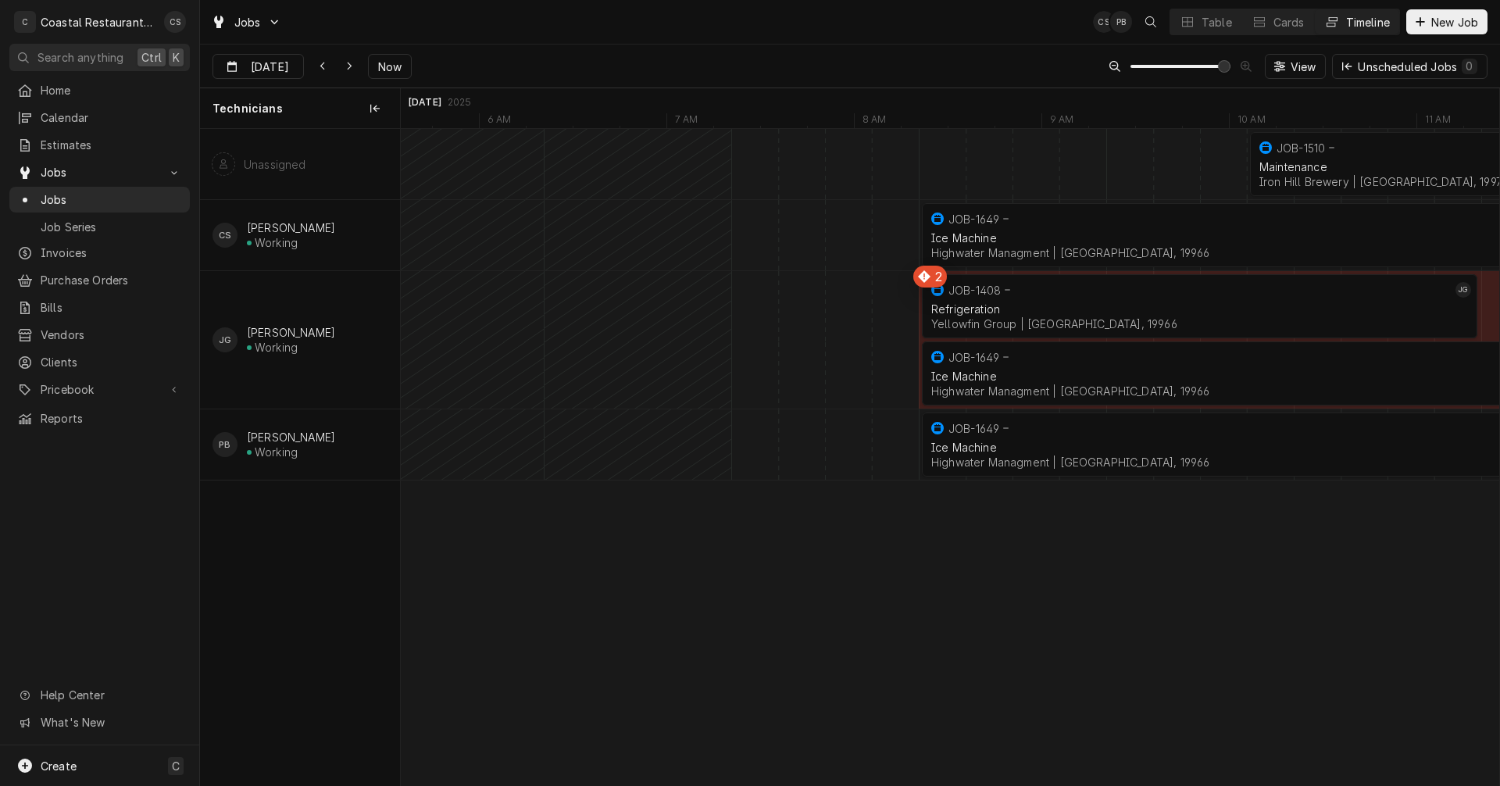
scroll to position [0, 0]
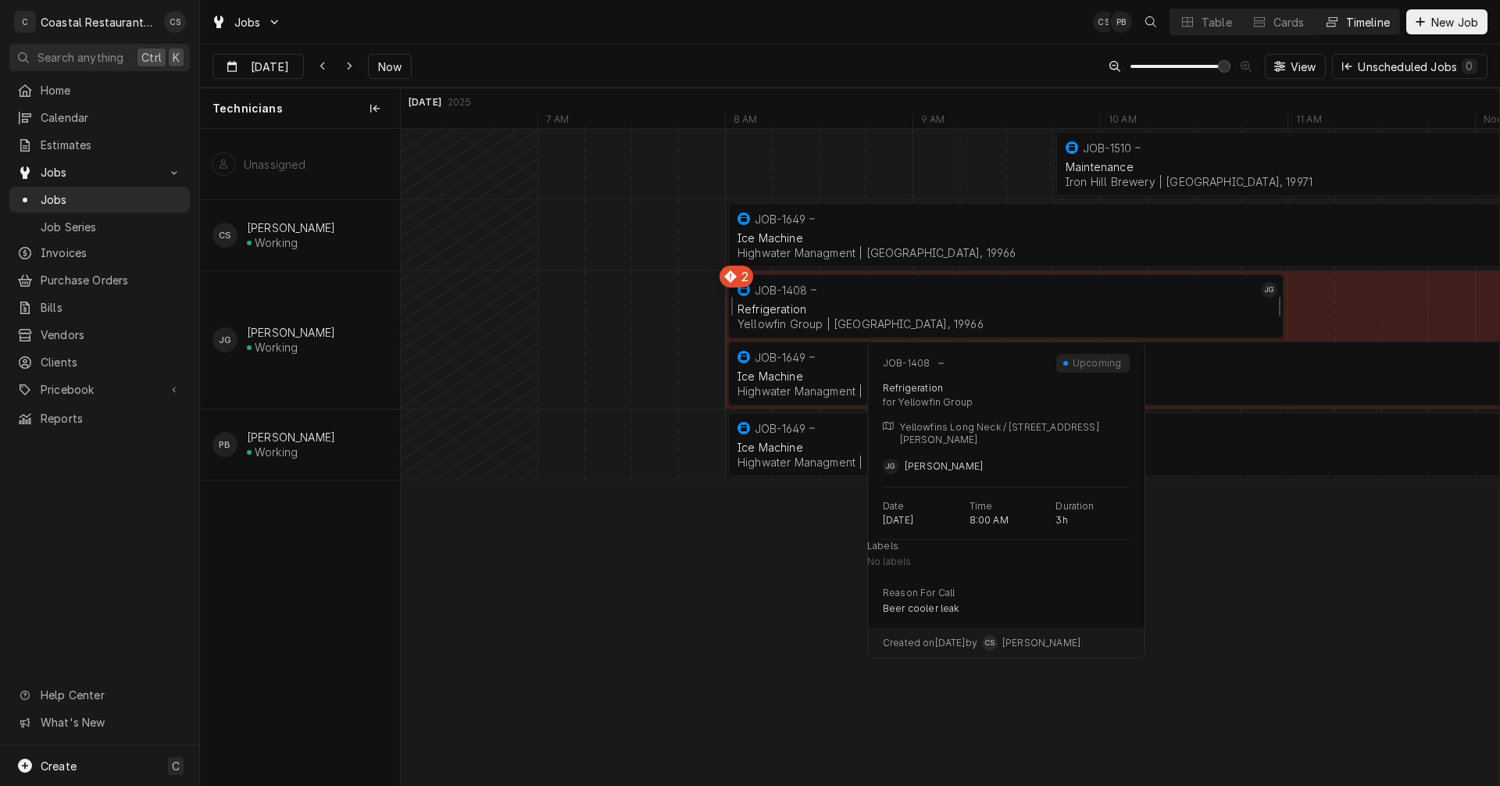
click at [900, 303] on div "Refrigeration" at bounding box center [1006, 308] width 537 height 13
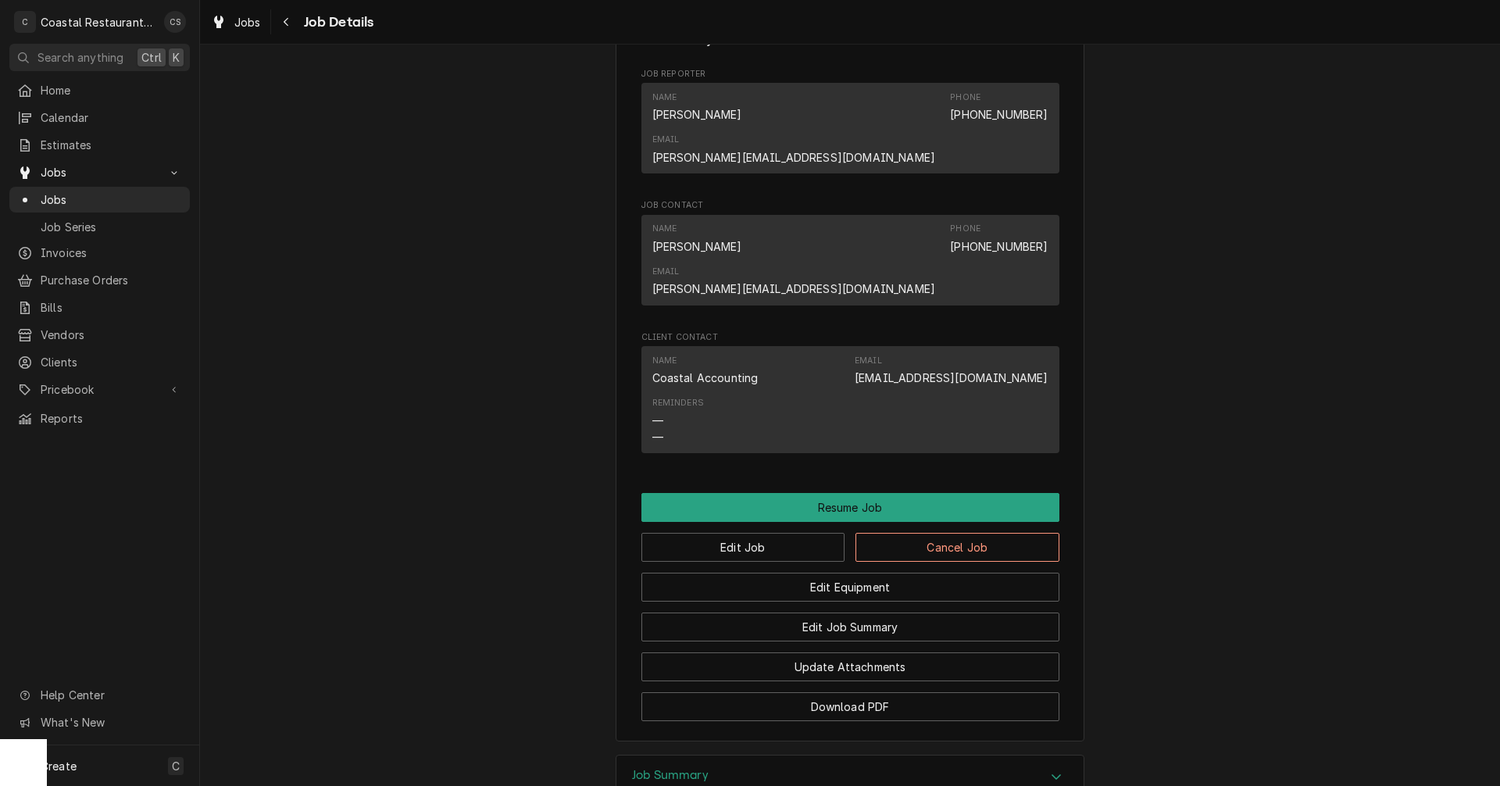
scroll to position [1282, 0]
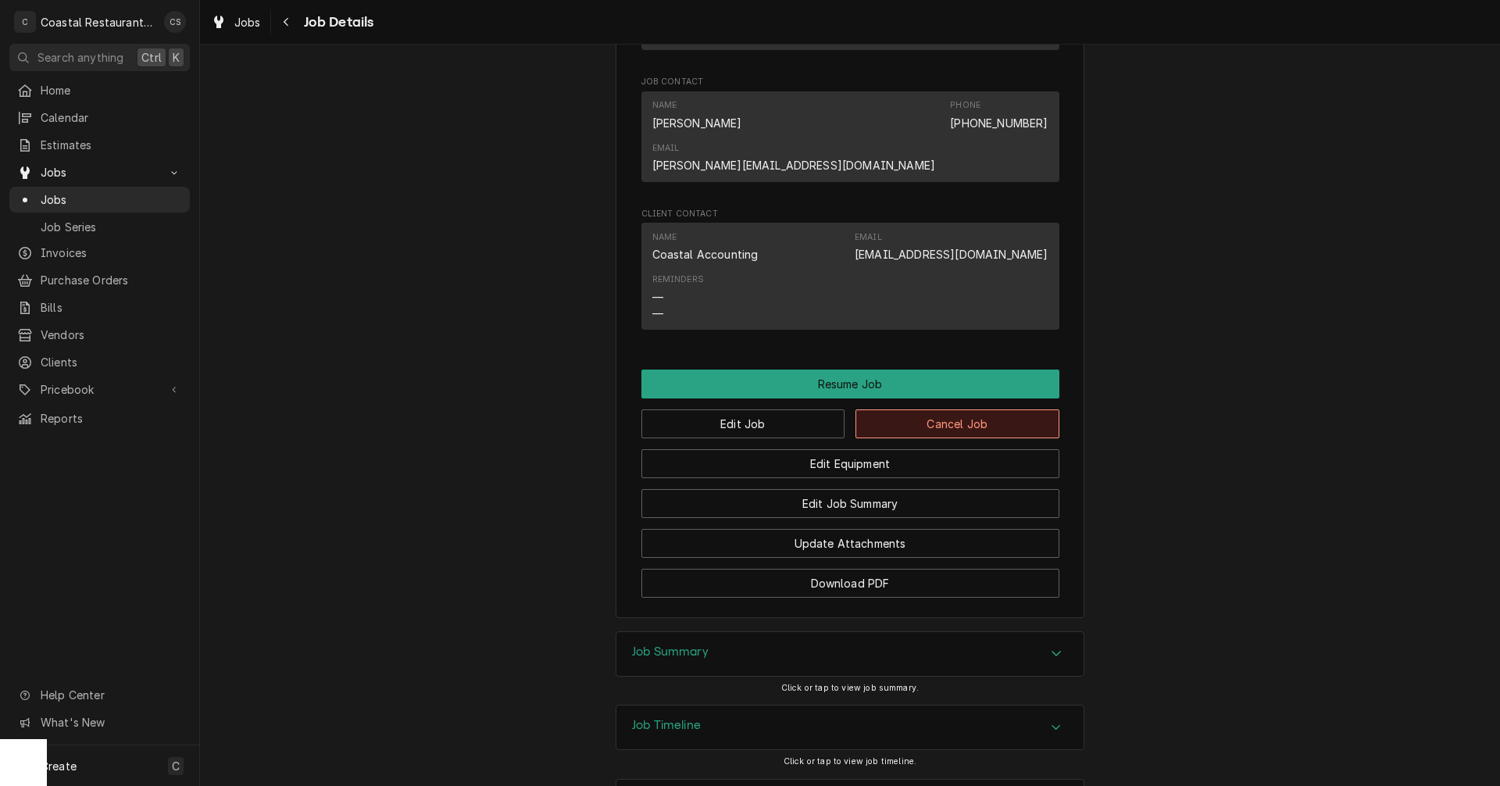
click at [925, 409] on button "Cancel Job" at bounding box center [958, 423] width 204 height 29
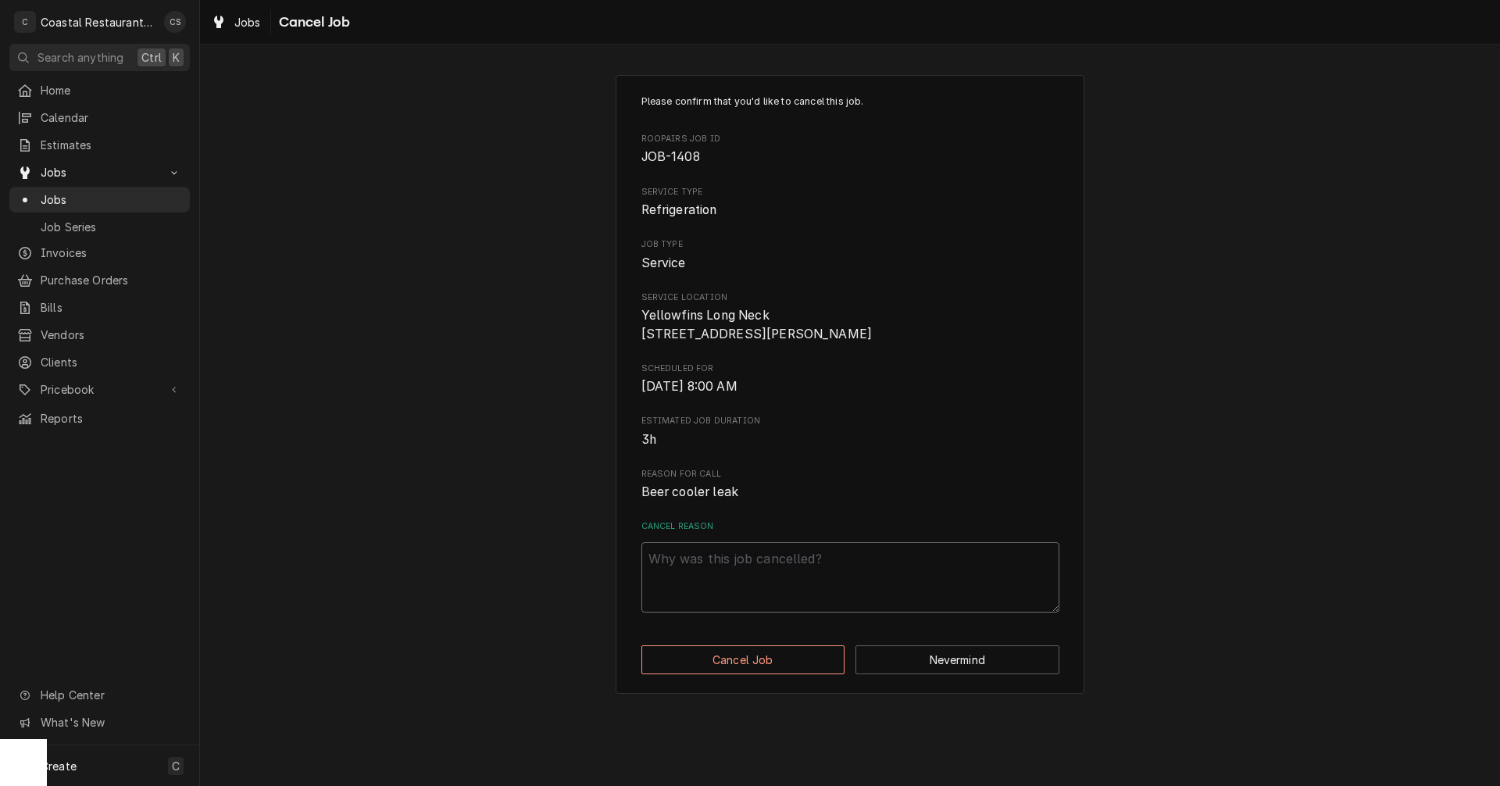
click at [791, 584] on textarea "Cancel Reason" at bounding box center [851, 577] width 418 height 70
type textarea "x"
type textarea "N"
type textarea "x"
type textarea "No"
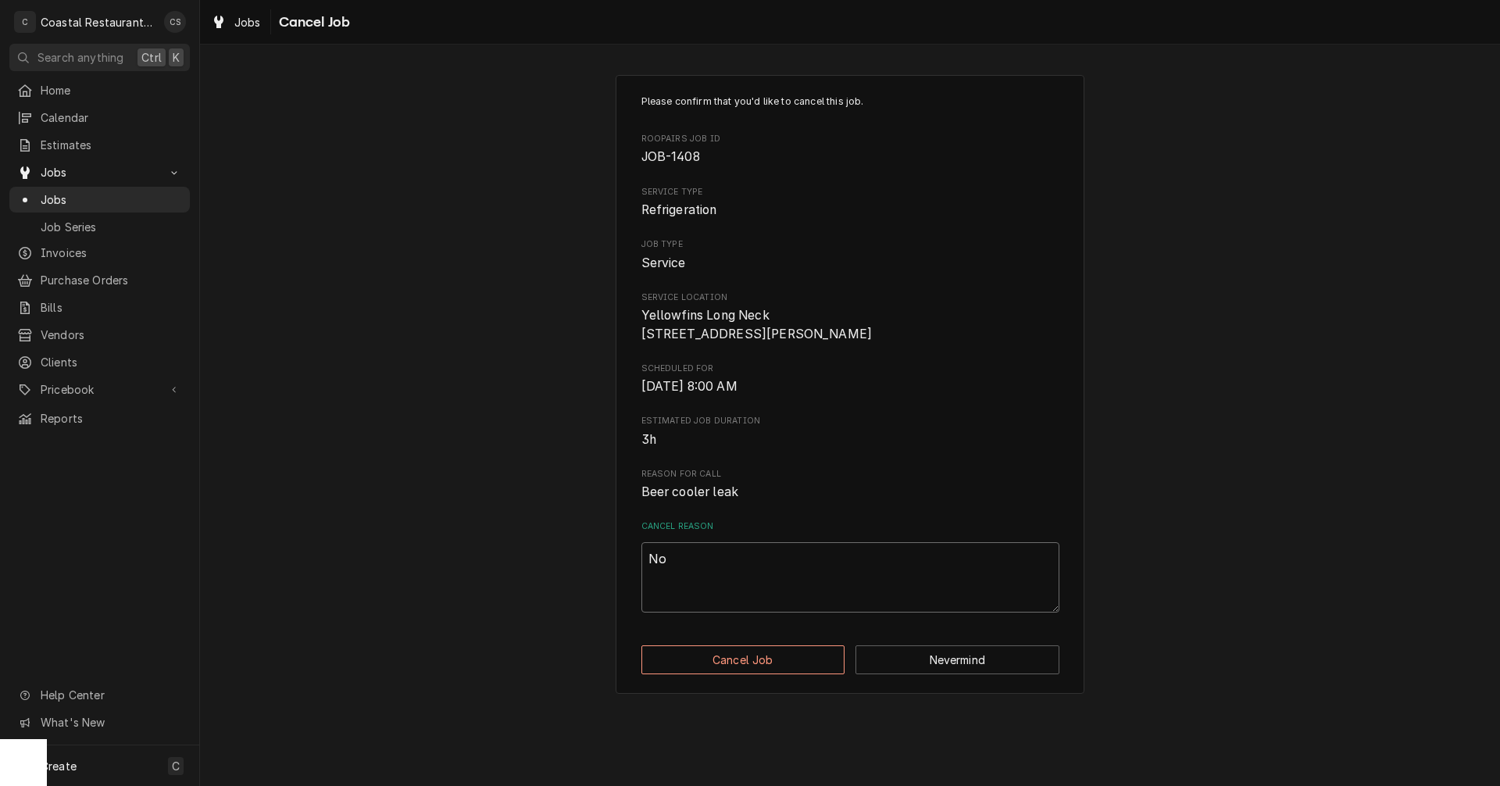
type textarea "x"
type textarea "No"
type textarea "x"
type textarea "No p"
type textarea "x"
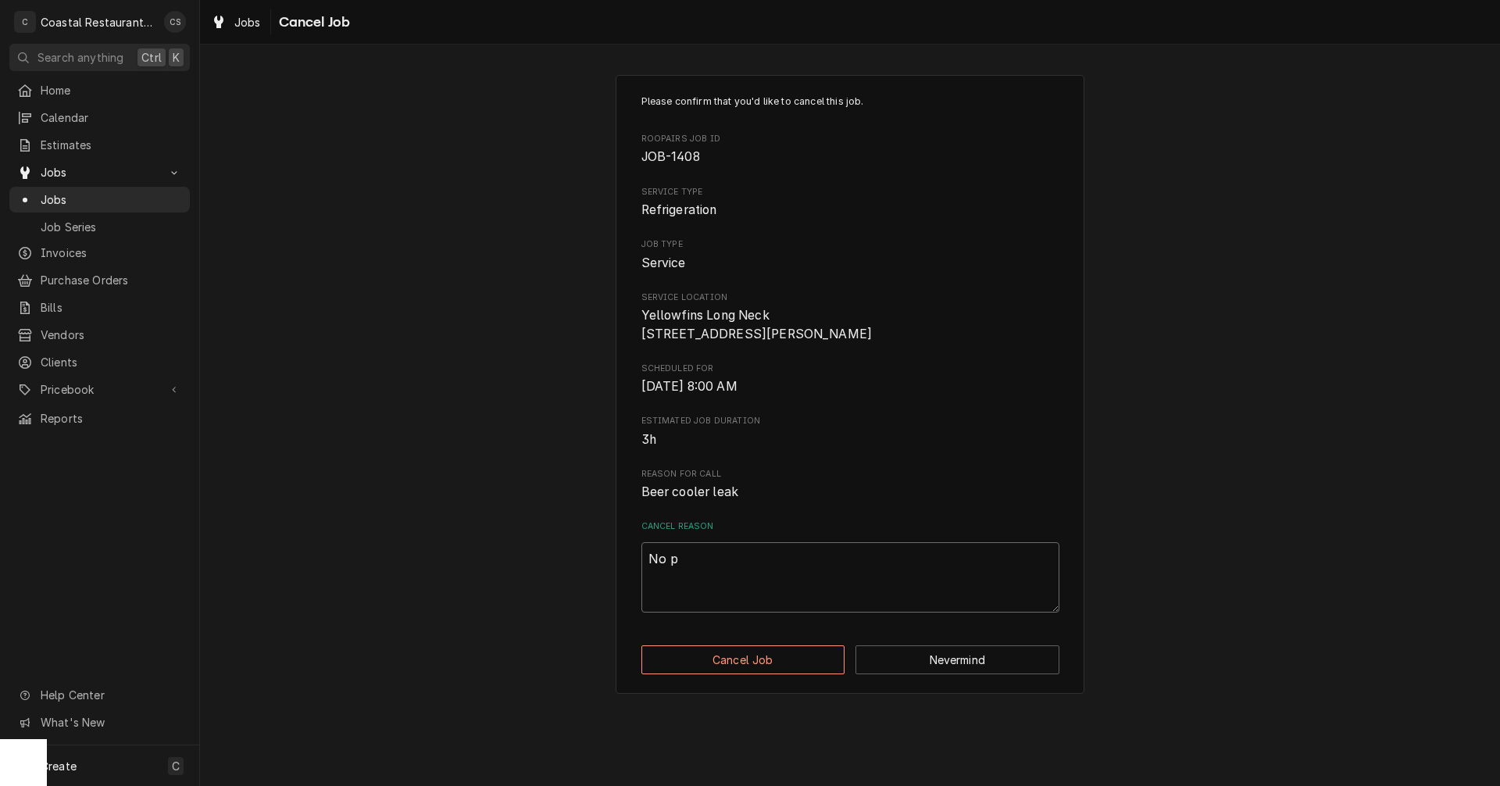
type textarea "No pa"
type textarea "x"
type textarea "No pay"
click at [795, 674] on button "Cancel Job" at bounding box center [744, 659] width 204 height 29
type textarea "x"
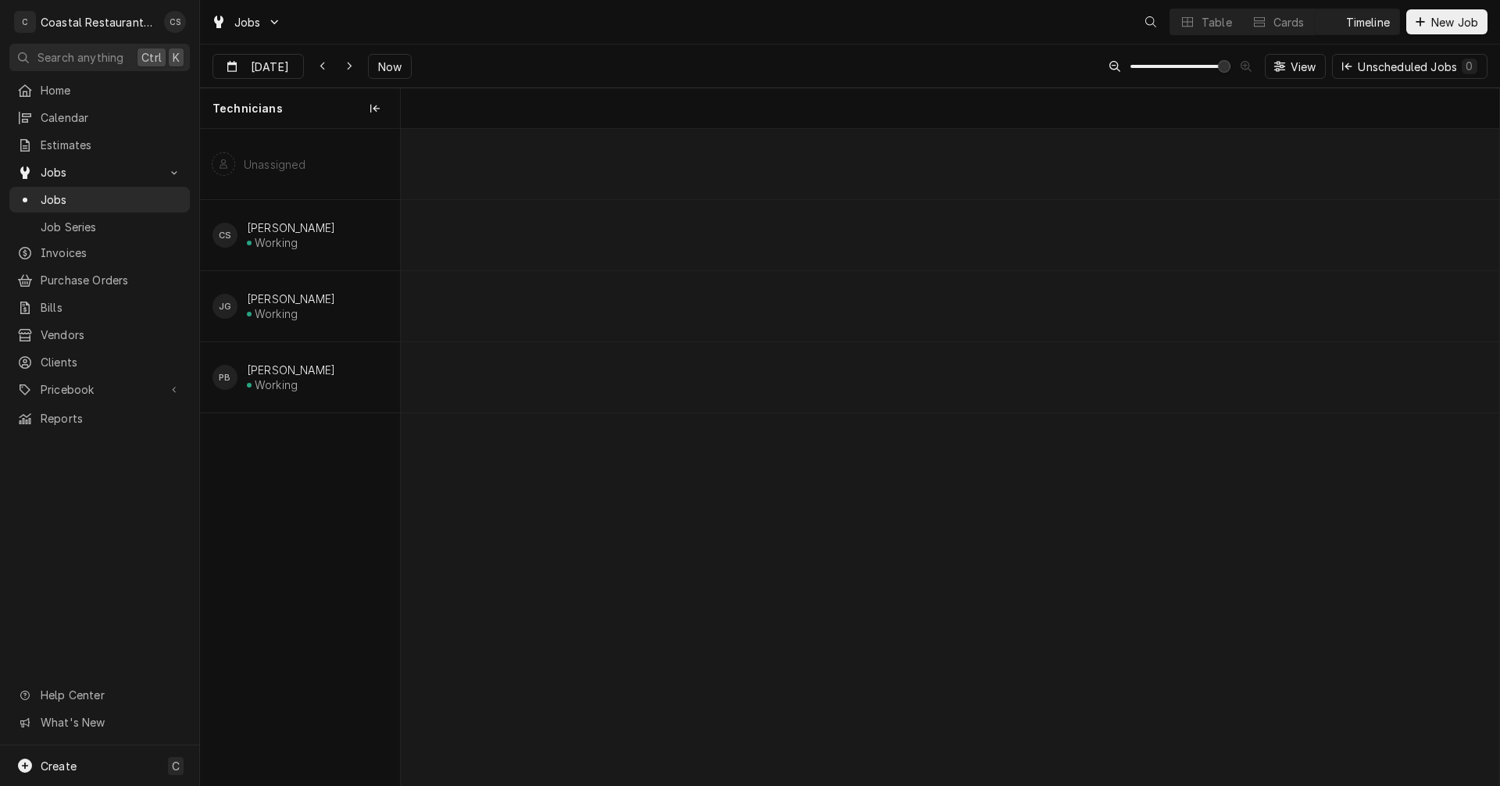
scroll to position [0, 21805]
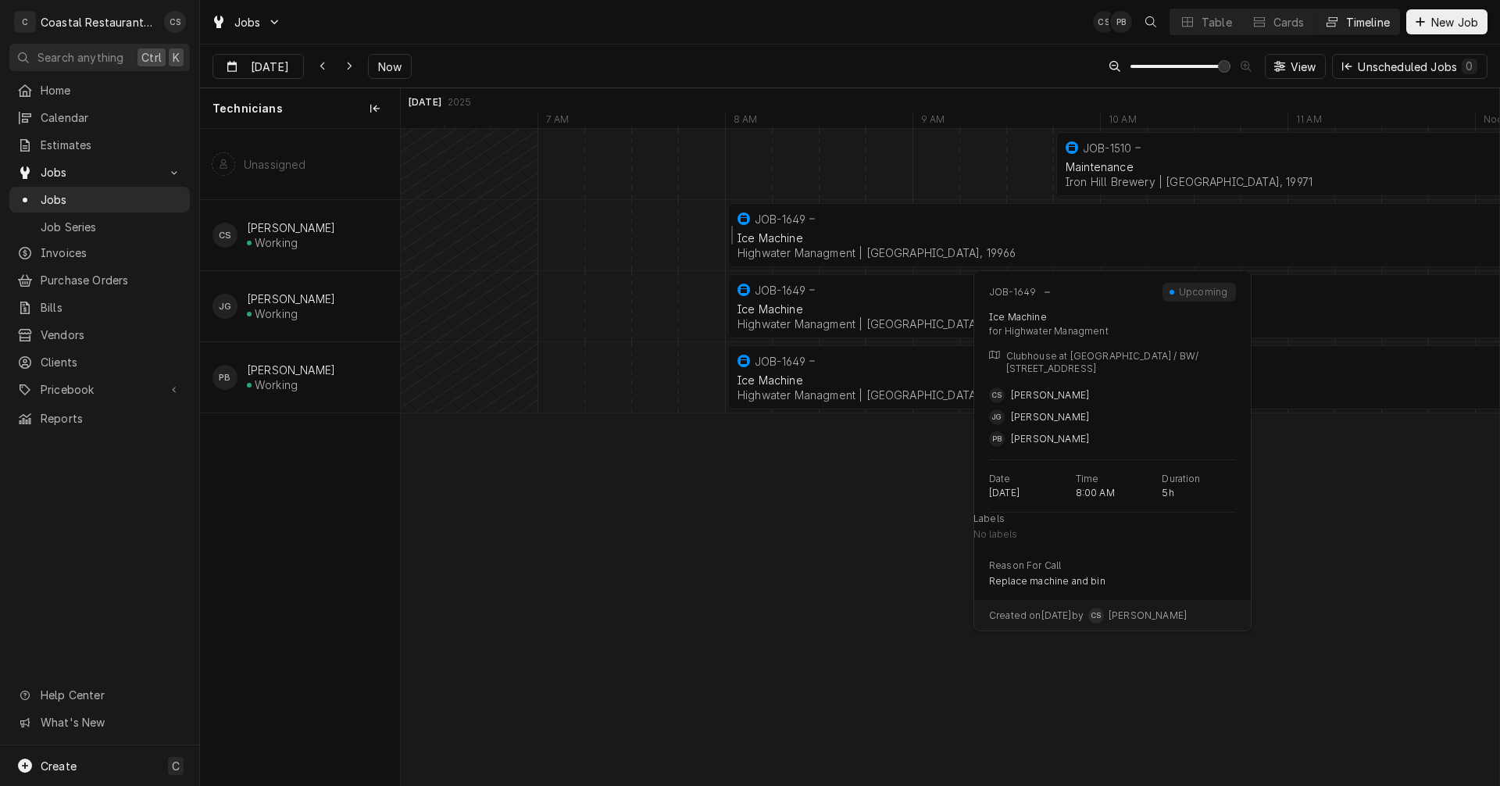
click at [869, 238] on div "Ice Machine" at bounding box center [1194, 237] width 912 height 13
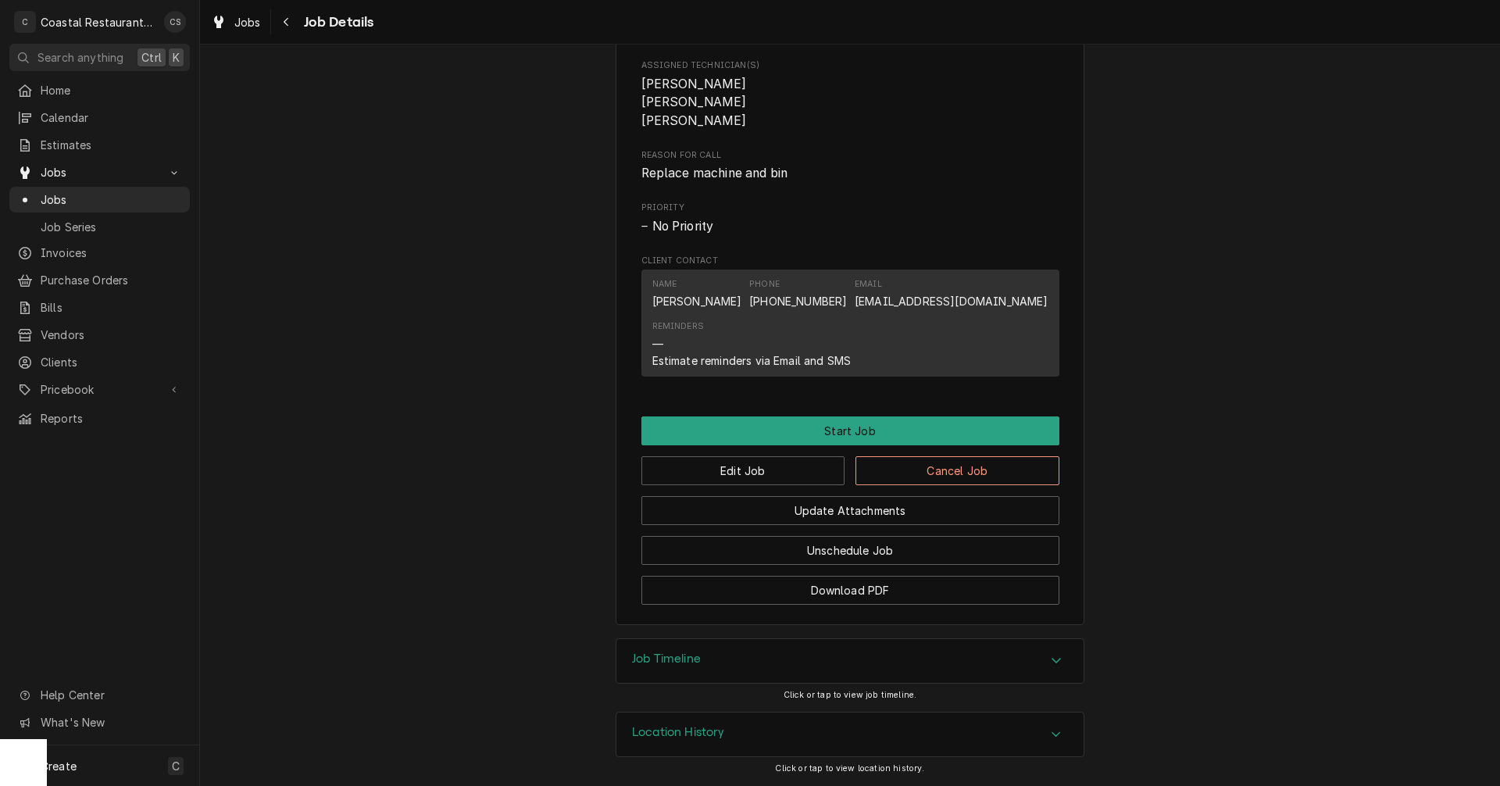
scroll to position [802, 0]
click at [768, 474] on button "Edit Job" at bounding box center [744, 470] width 204 height 29
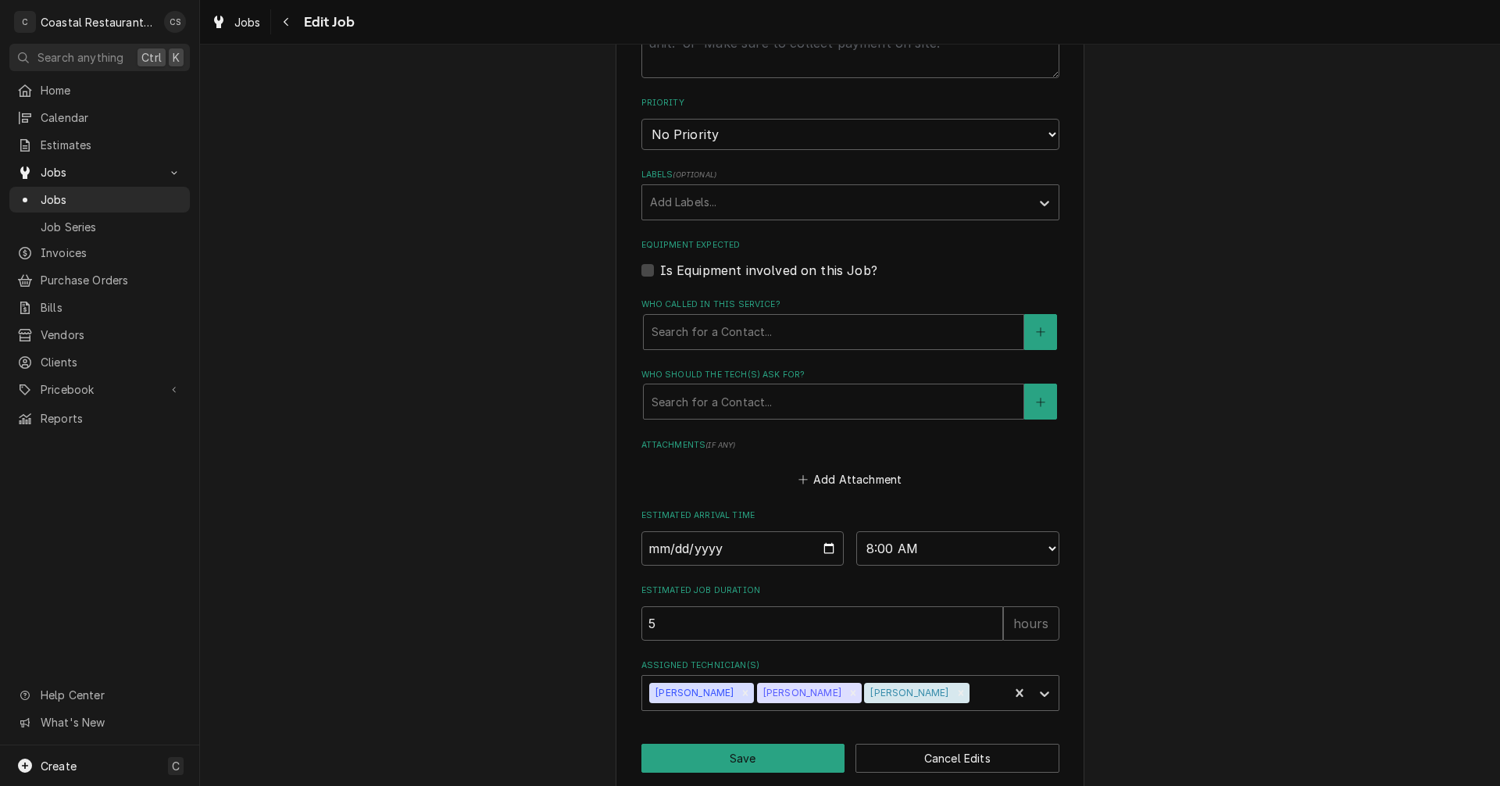
scroll to position [755, 0]
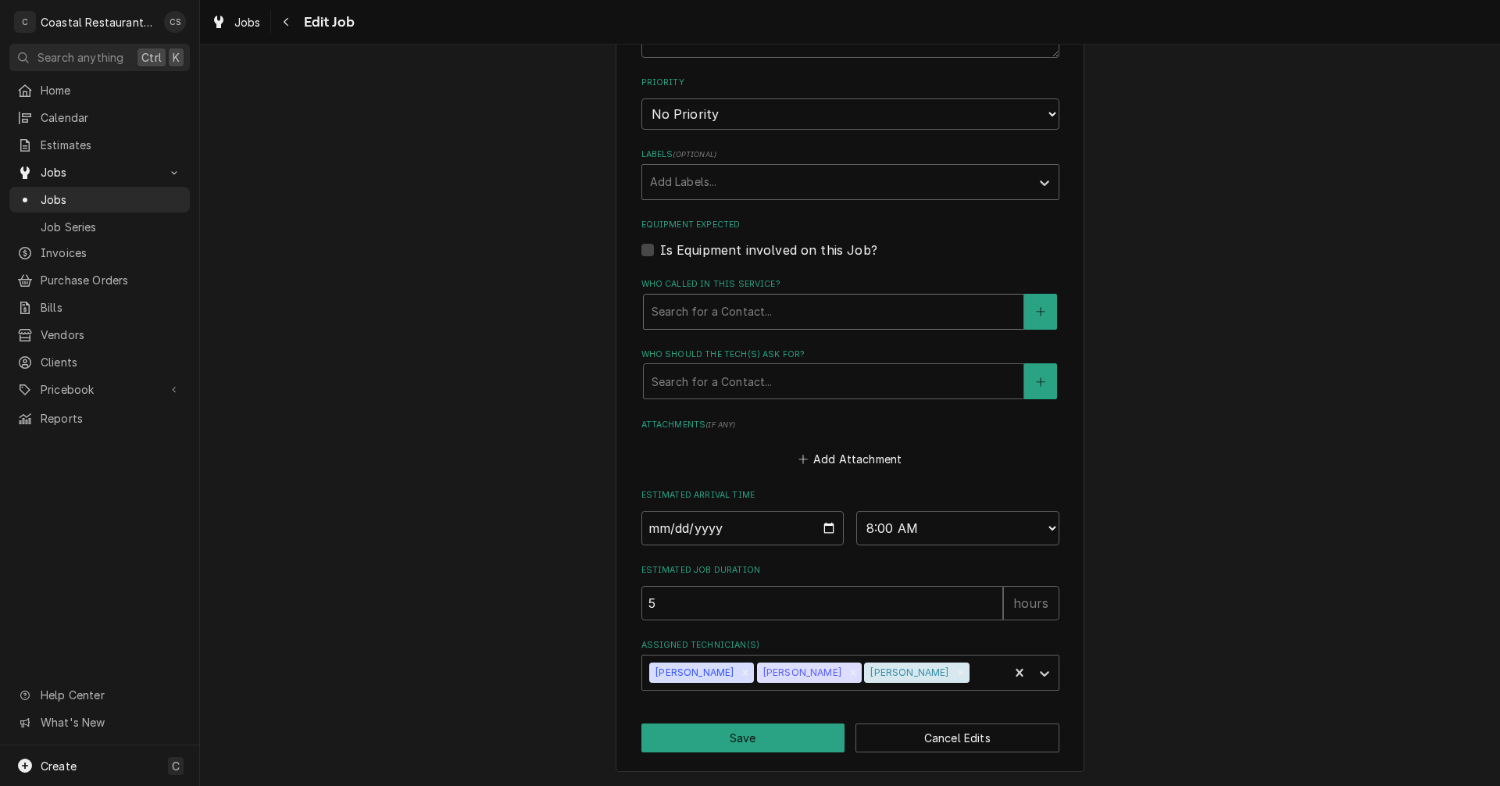
click at [717, 310] on div "Who called in this service?" at bounding box center [834, 312] width 364 height 28
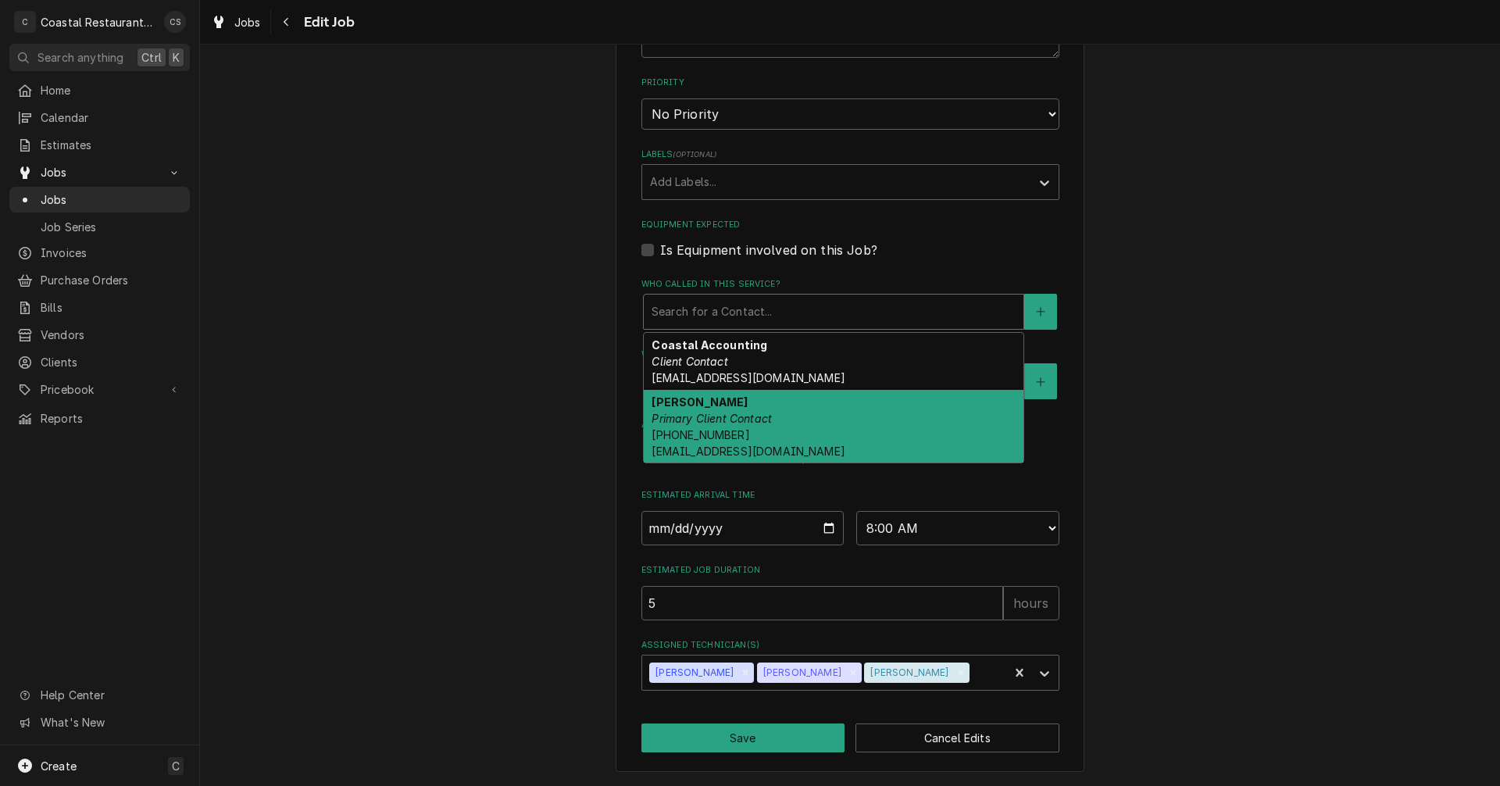
click at [730, 406] on div "[PERSON_NAME] Primary Client Contact [PHONE_NUMBER] [EMAIL_ADDRESS][DOMAIN_NAME]" at bounding box center [834, 426] width 380 height 73
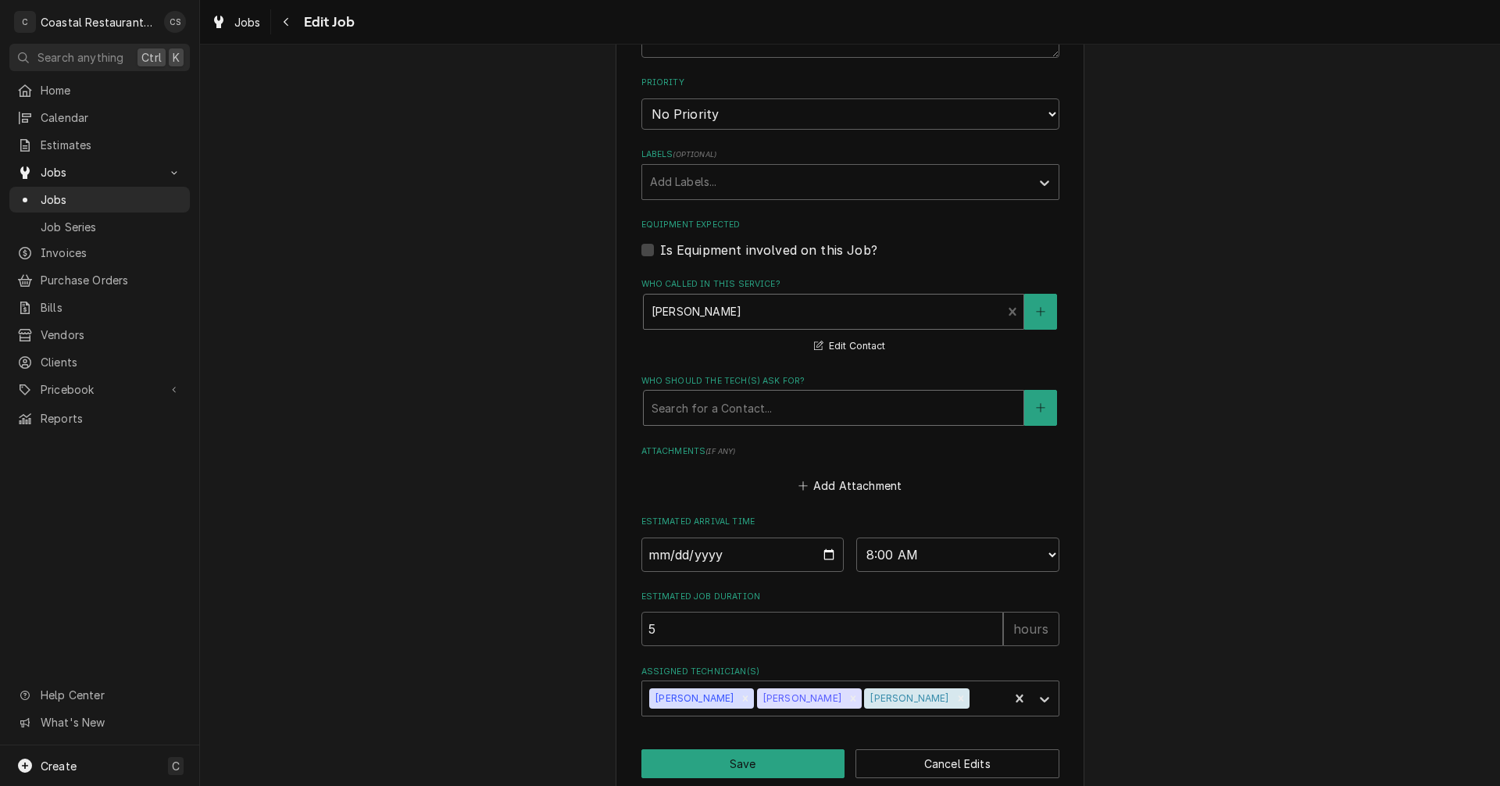
click at [729, 402] on div "Who should the tech(s) ask for?" at bounding box center [834, 408] width 364 height 28
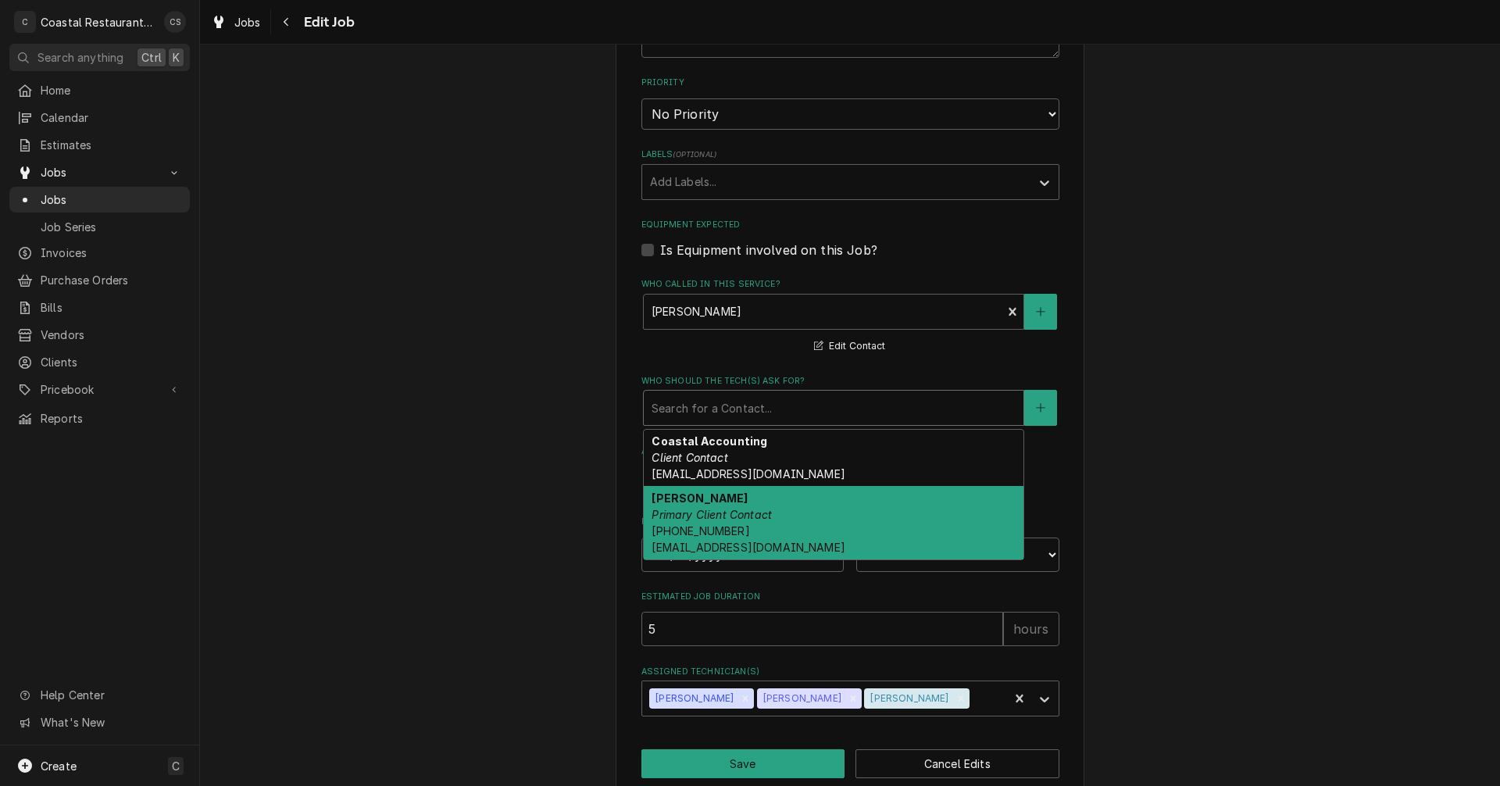
click at [715, 506] on div "Dan Wheeler Primary Client Contact (302) 245-7570 DanW@highwatermanagement.com" at bounding box center [834, 522] width 380 height 73
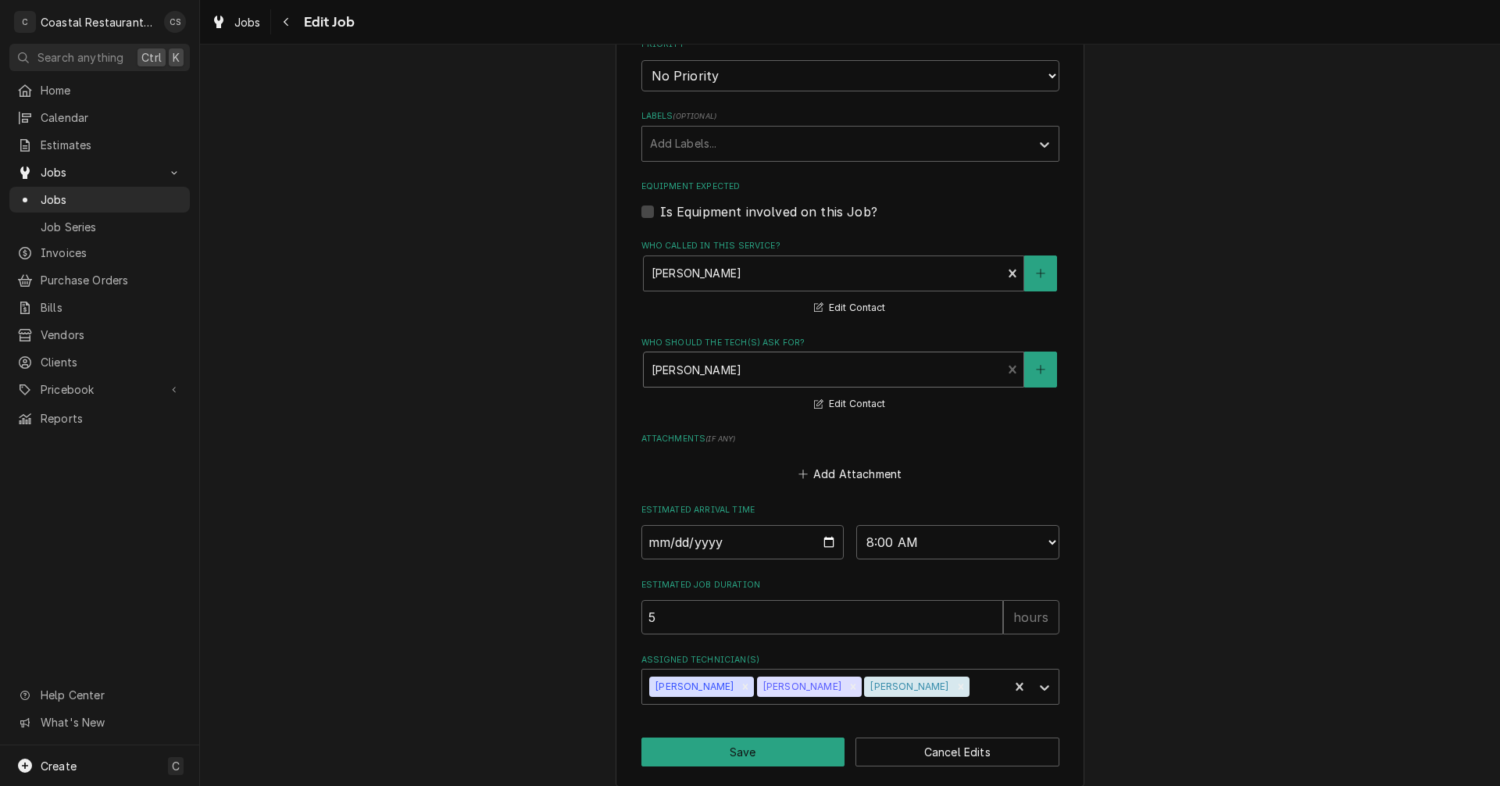
scroll to position [807, 0]
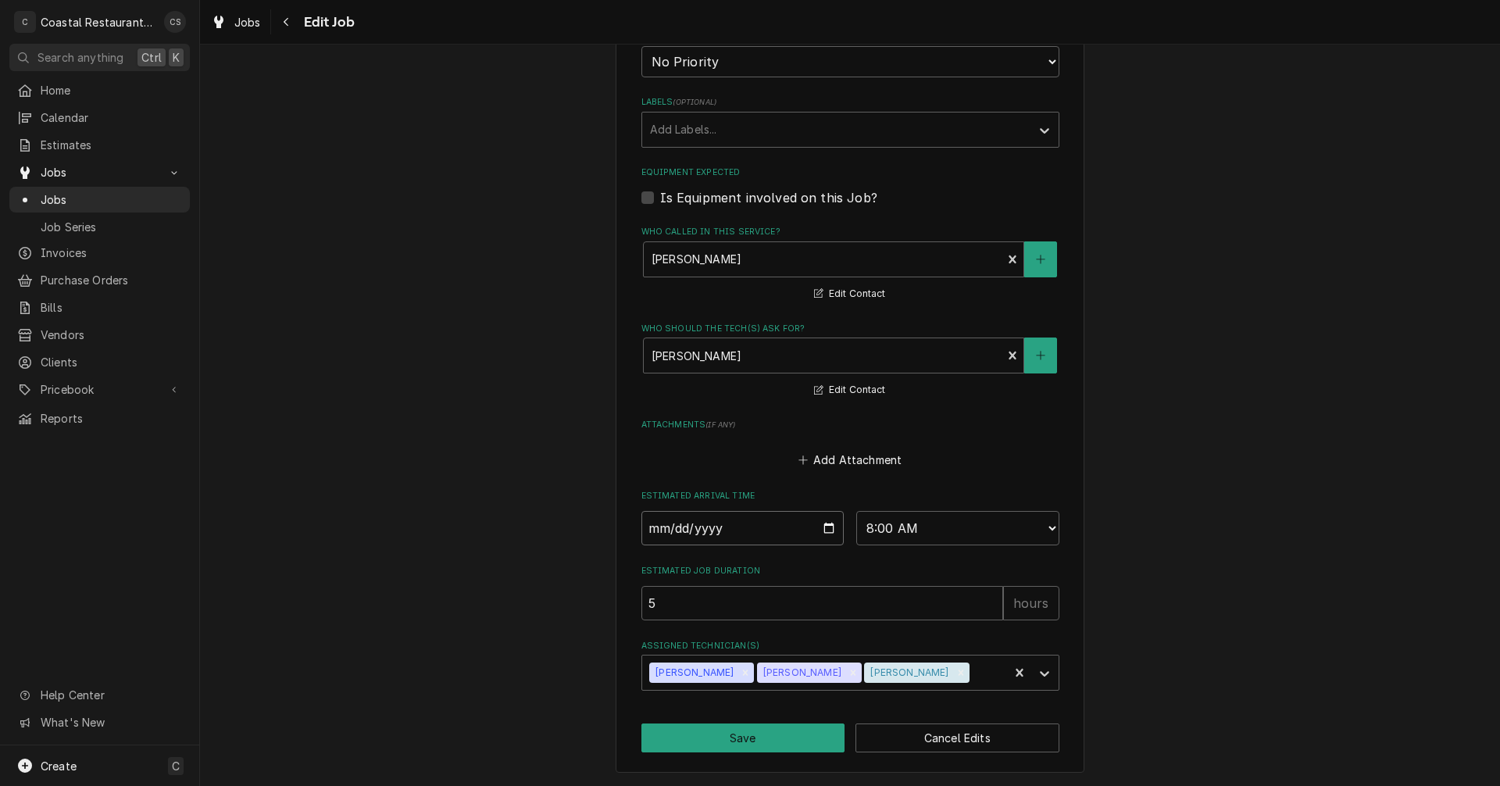
click at [824, 526] on input "2025-09-17" at bounding box center [743, 528] width 203 height 34
type textarea "x"
type input "2025-09-24"
click at [740, 735] on button "Save" at bounding box center [744, 738] width 204 height 29
type textarea "x"
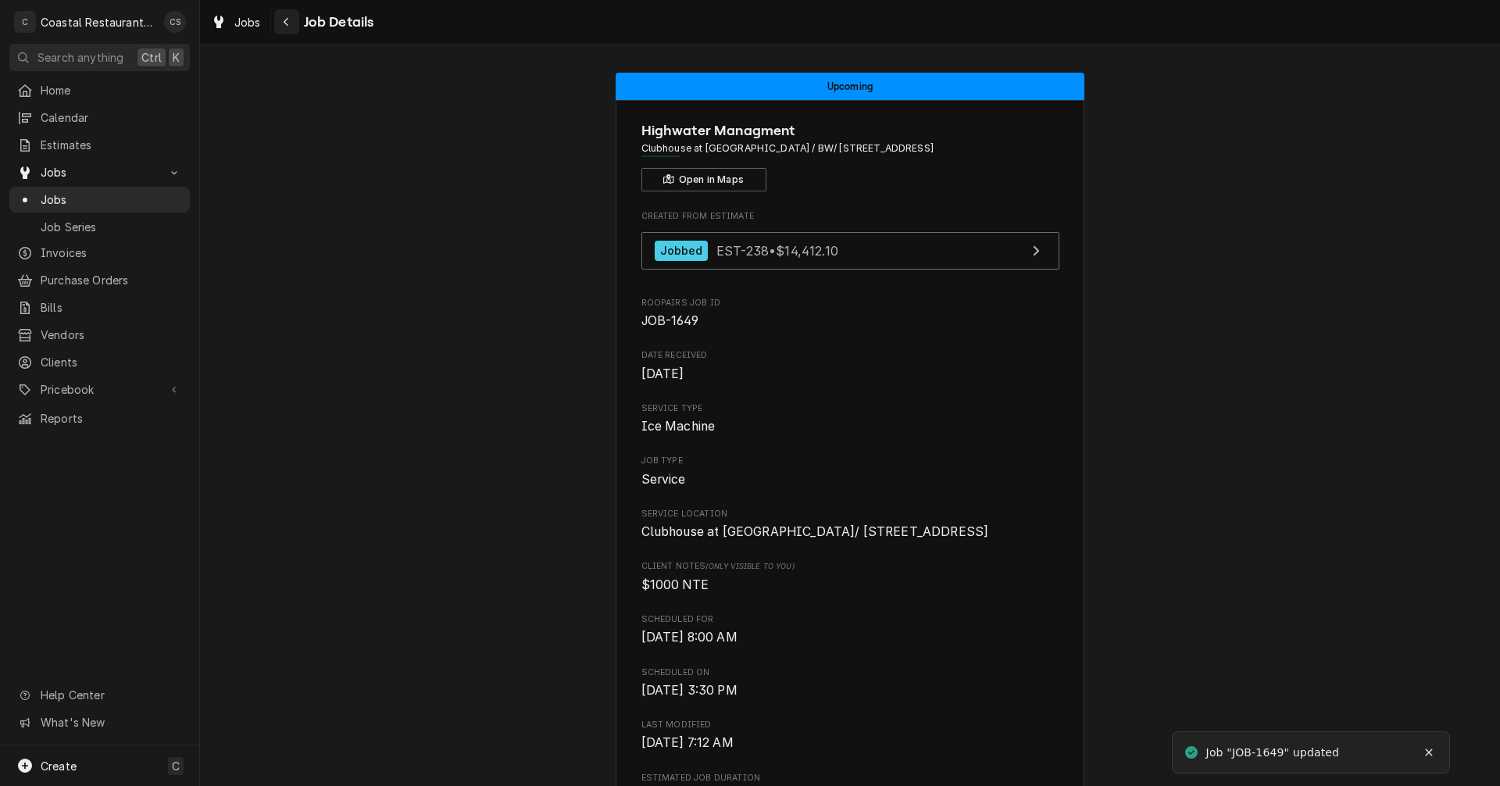
click at [289, 20] on icon "Navigate back" at bounding box center [286, 21] width 7 height 11
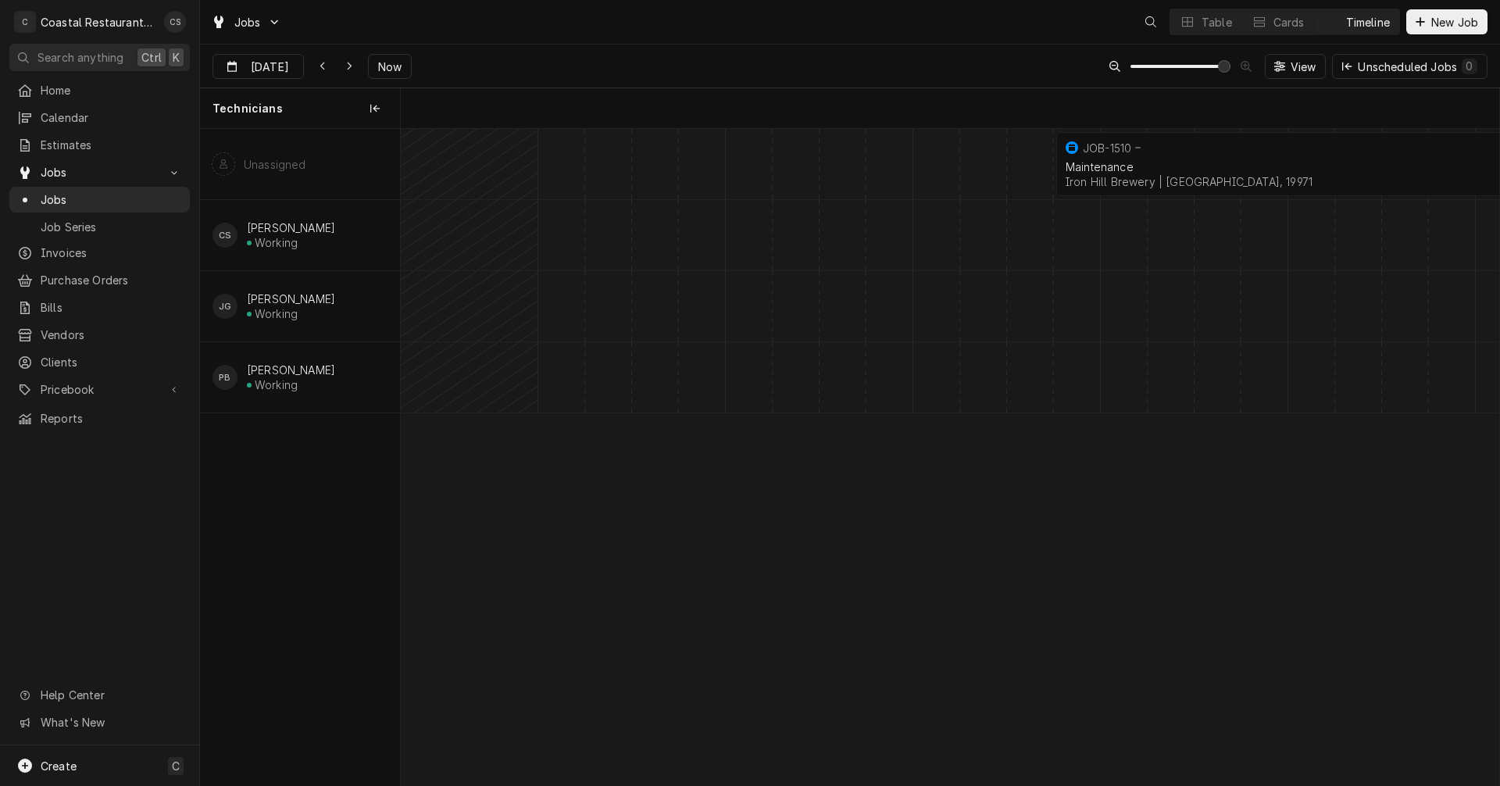
scroll to position [0, 21805]
click at [320, 70] on icon "Dynamic Content Wrapper" at bounding box center [323, 66] width 7 height 11
type input "[DATE]"
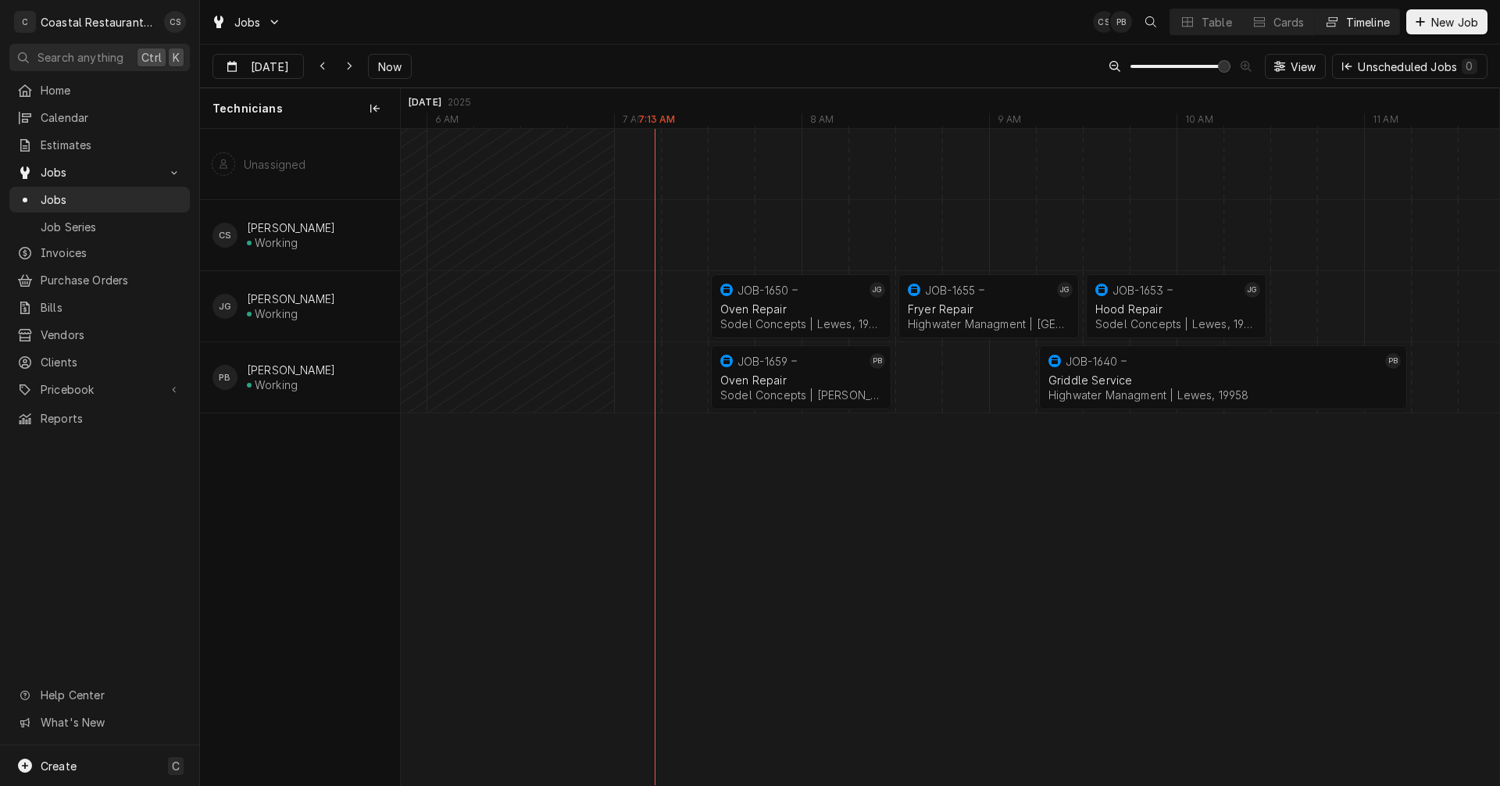
scroll to position [0, 0]
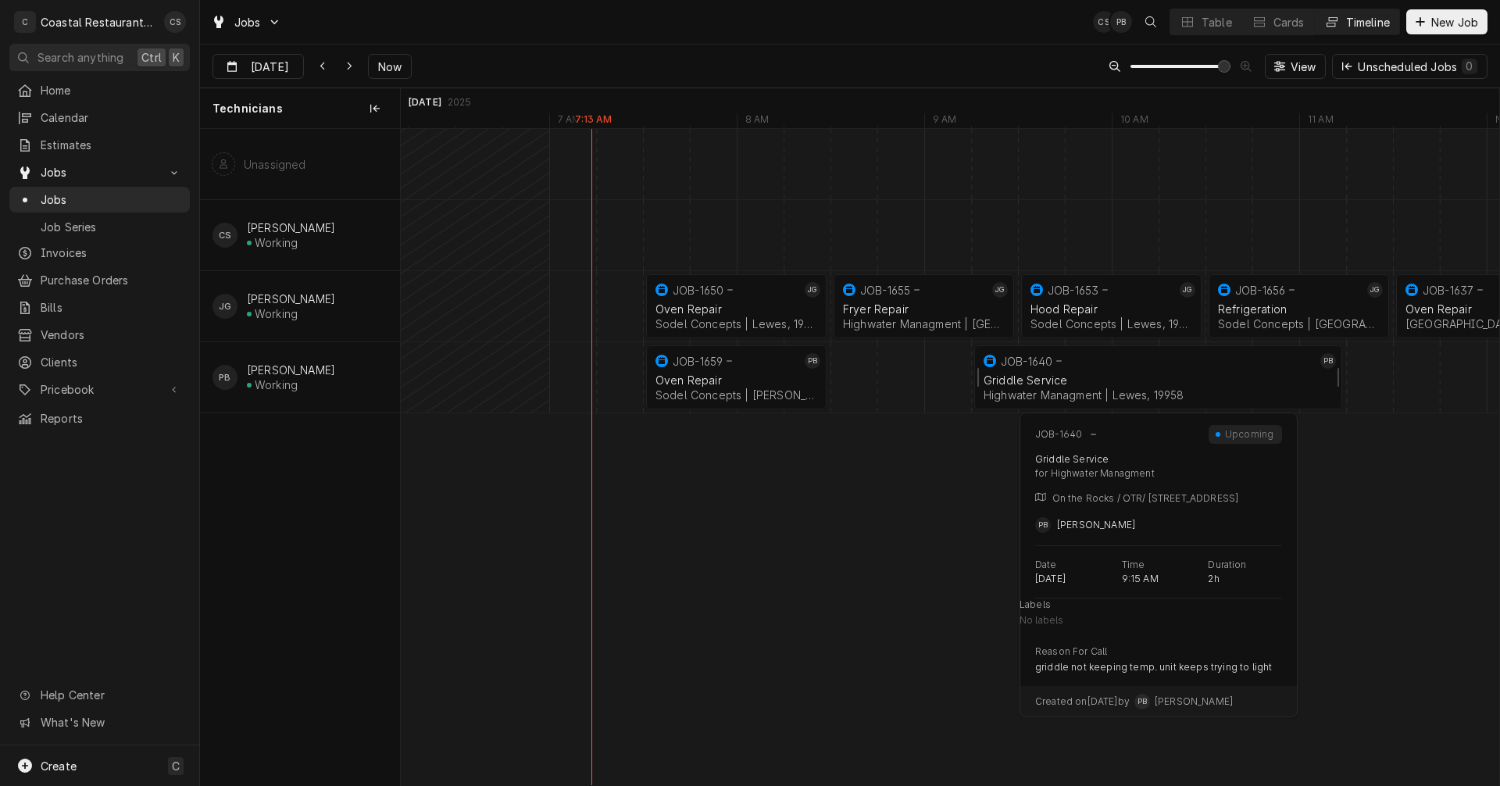
click at [1135, 384] on div "Griddle Service" at bounding box center [1158, 380] width 349 height 13
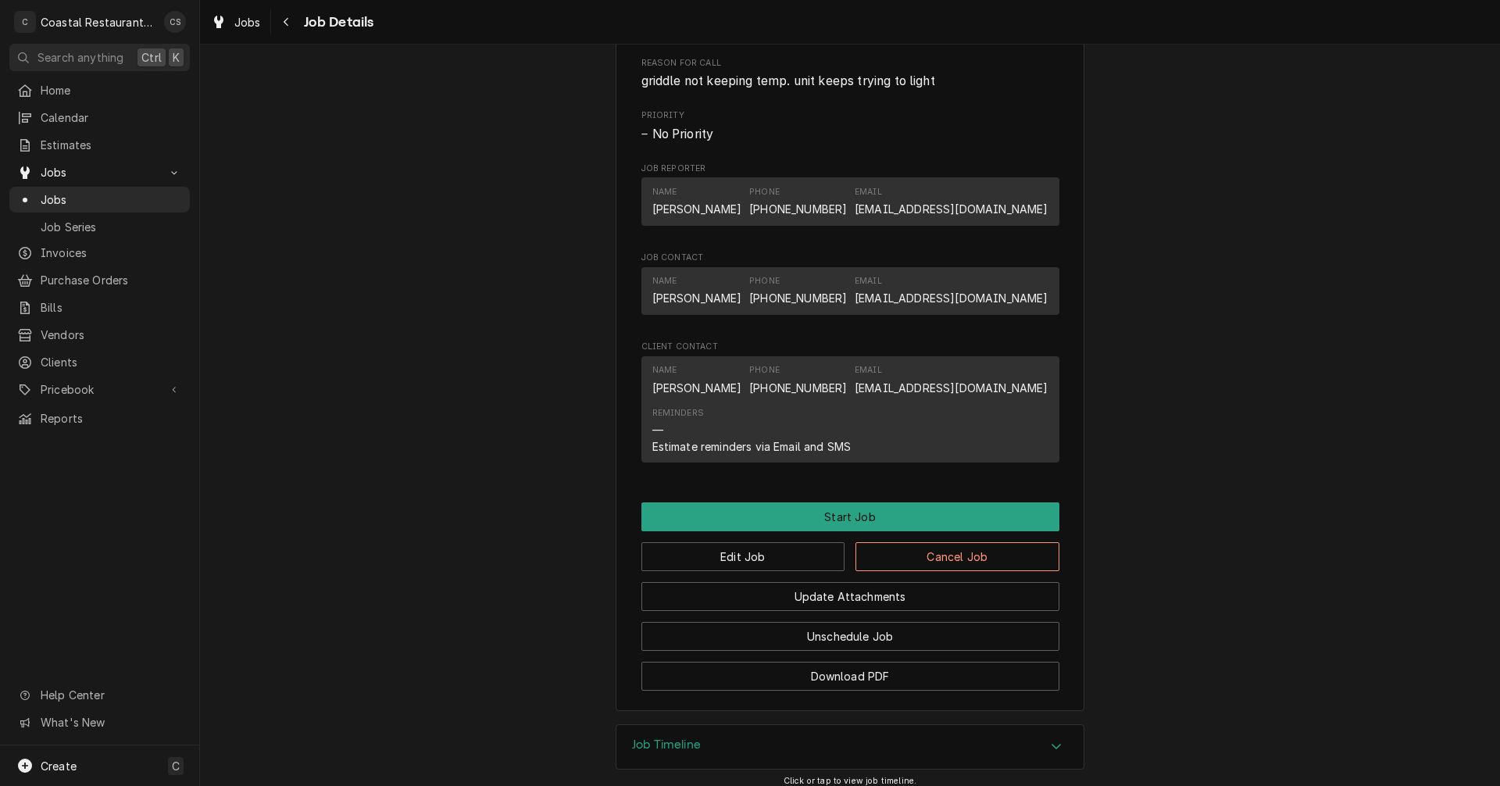
scroll to position [860, 0]
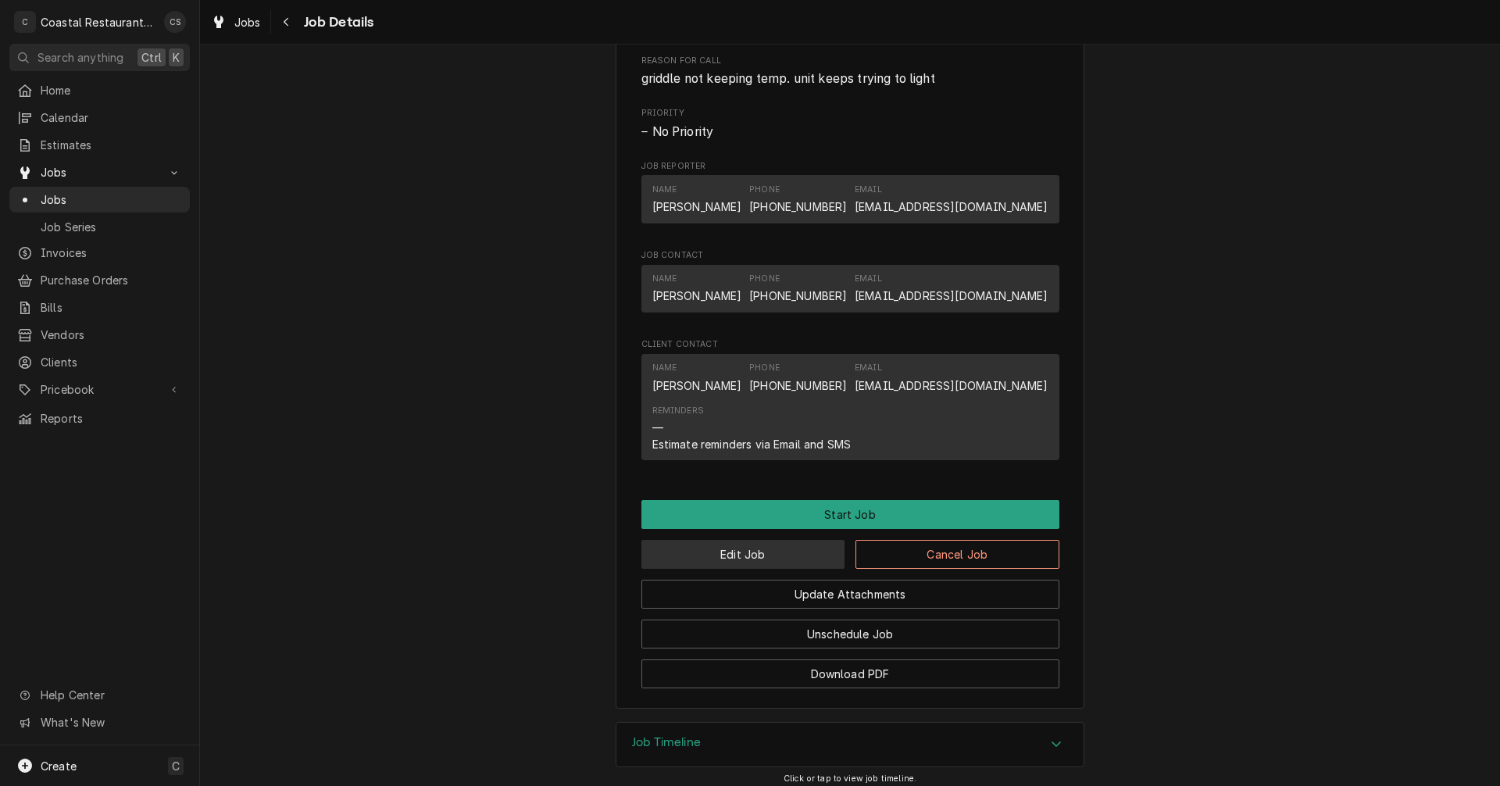
click at [796, 553] on button "Edit Job" at bounding box center [744, 554] width 204 height 29
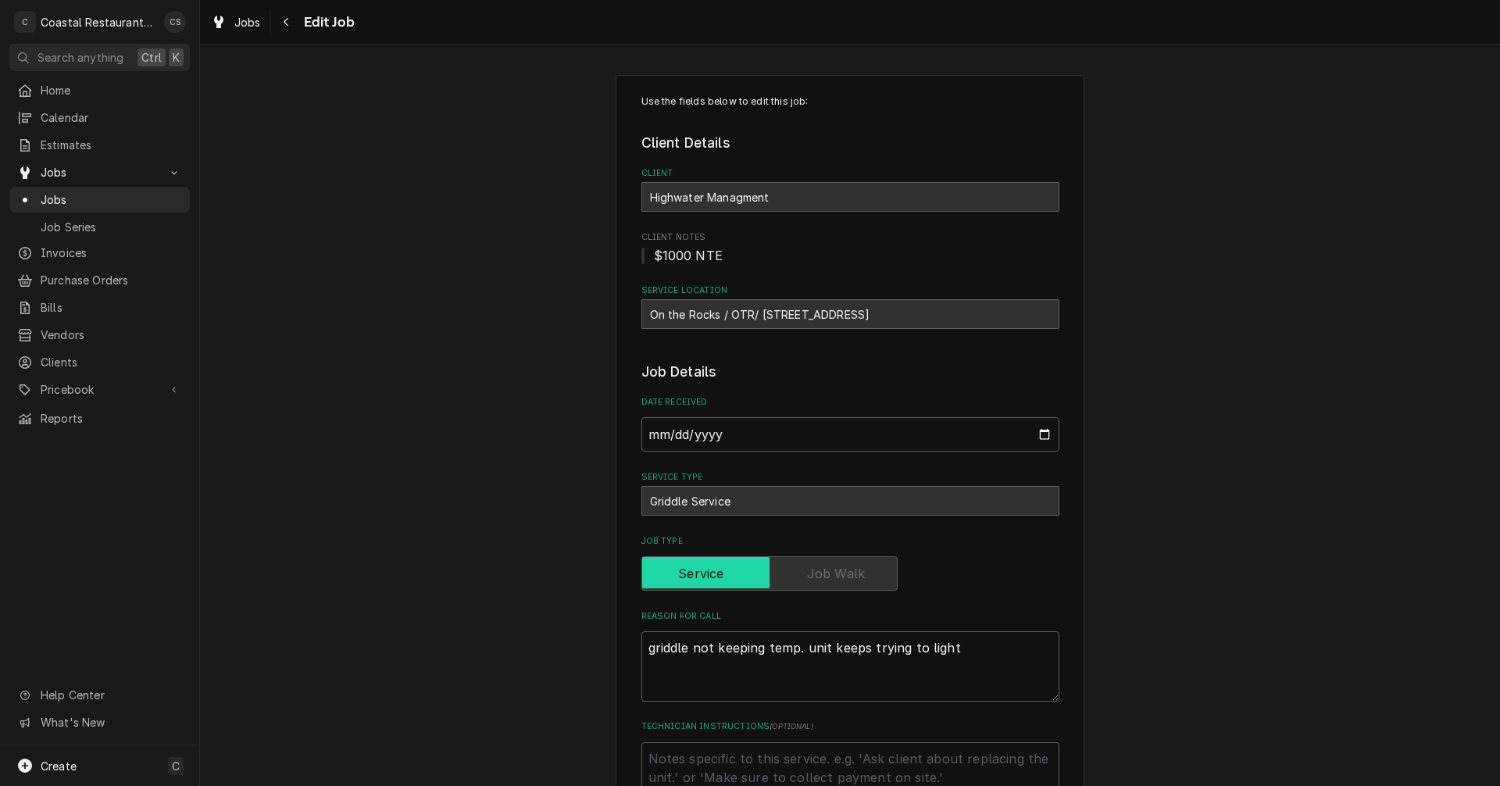
type textarea "x"
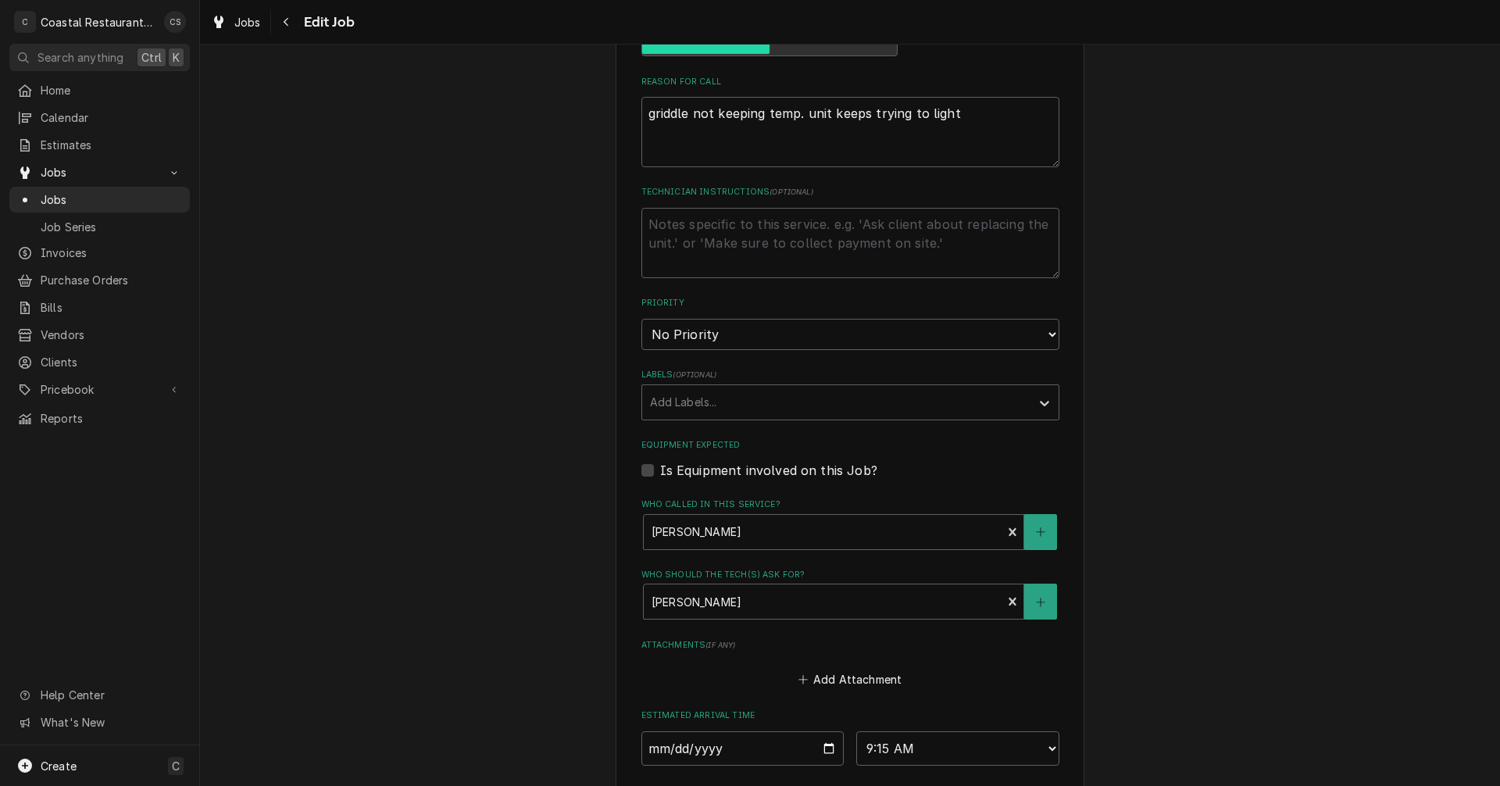
scroll to position [755, 0]
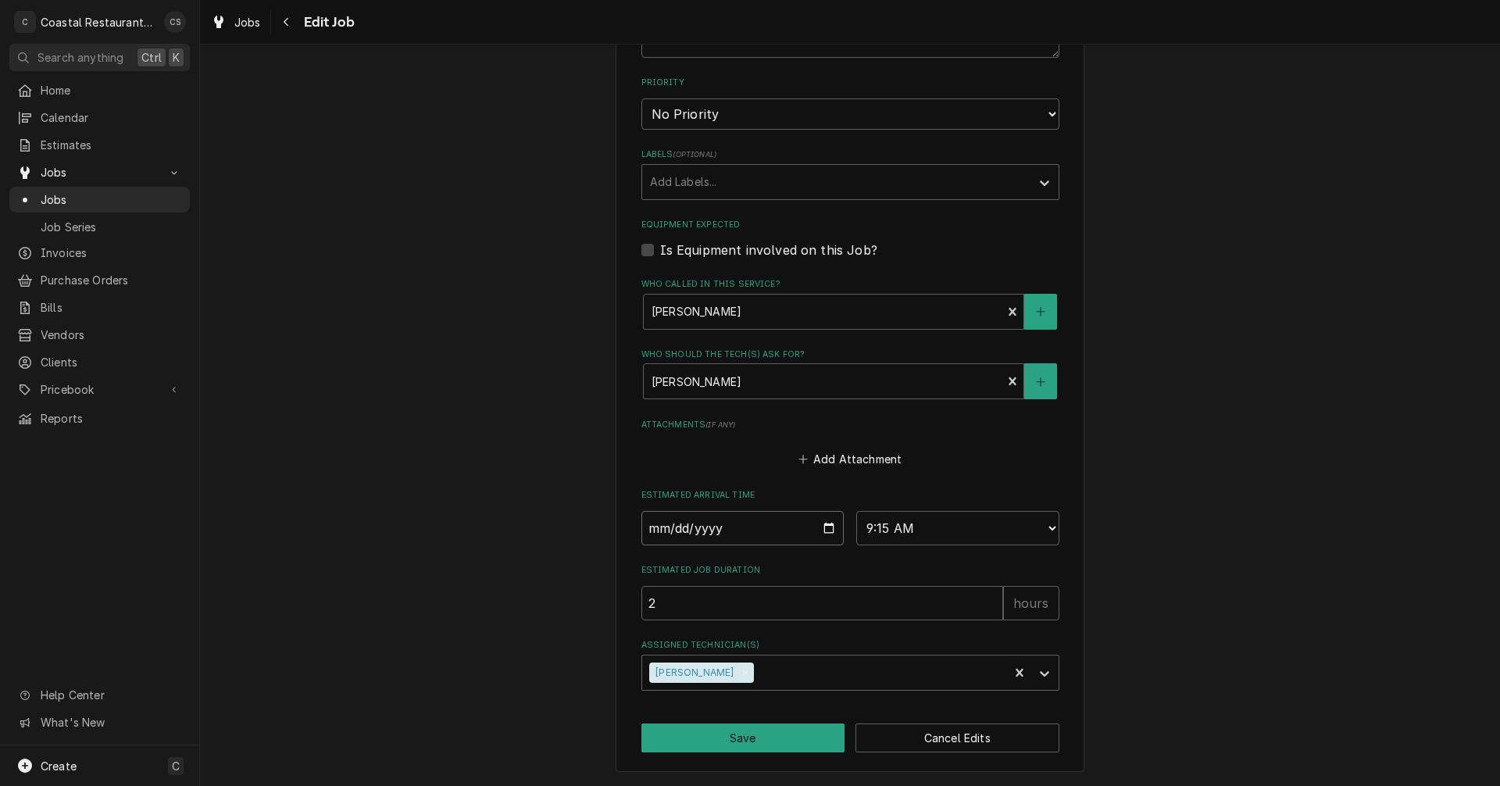
click at [824, 531] on input "[DATE]" at bounding box center [743, 528] width 203 height 34
type input "[DATE]"
click at [757, 737] on button "Save" at bounding box center [744, 738] width 204 height 29
type textarea "x"
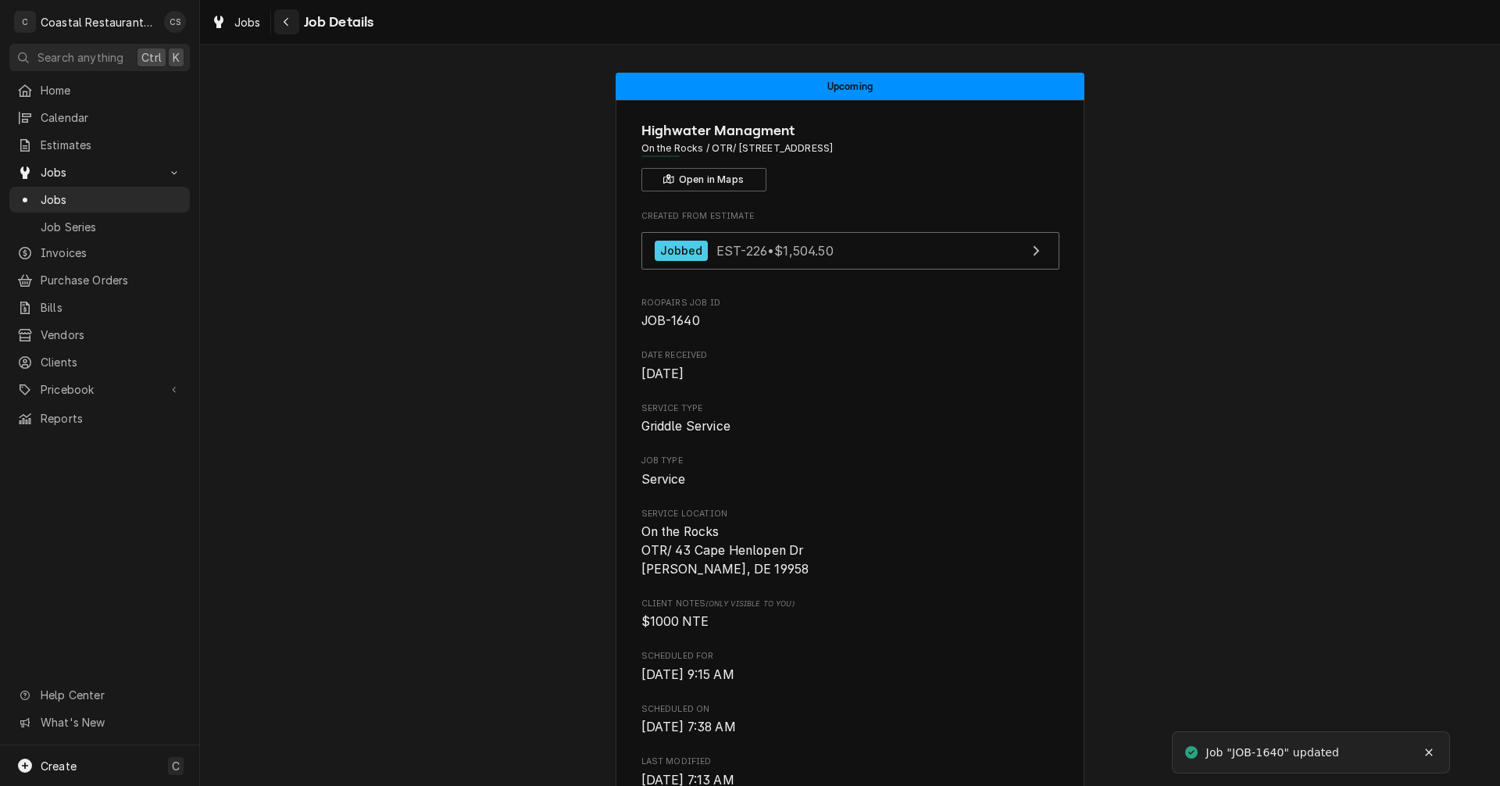
click at [285, 19] on icon "Navigate back" at bounding box center [286, 21] width 7 height 11
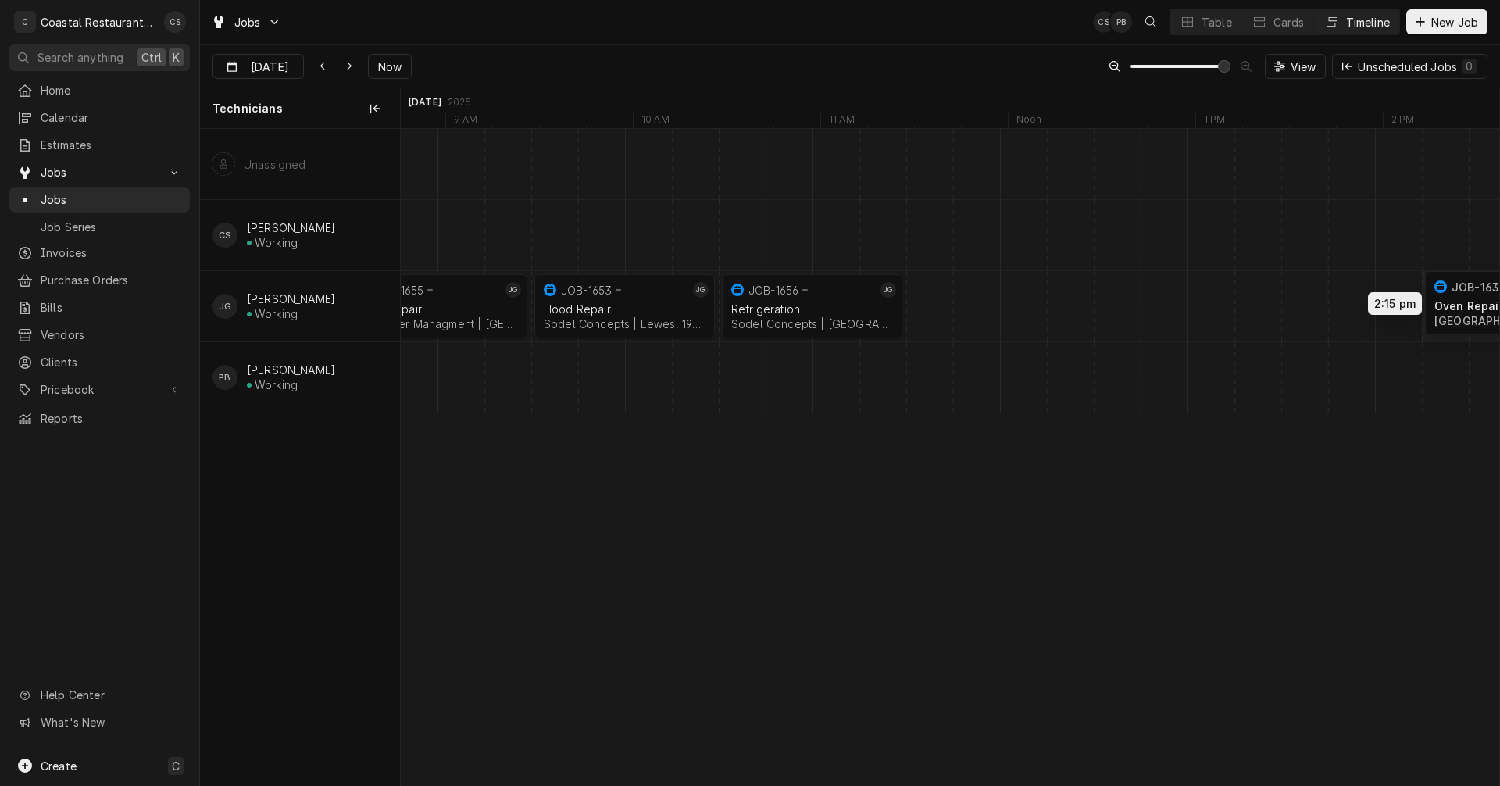
scroll to position [0, 22335]
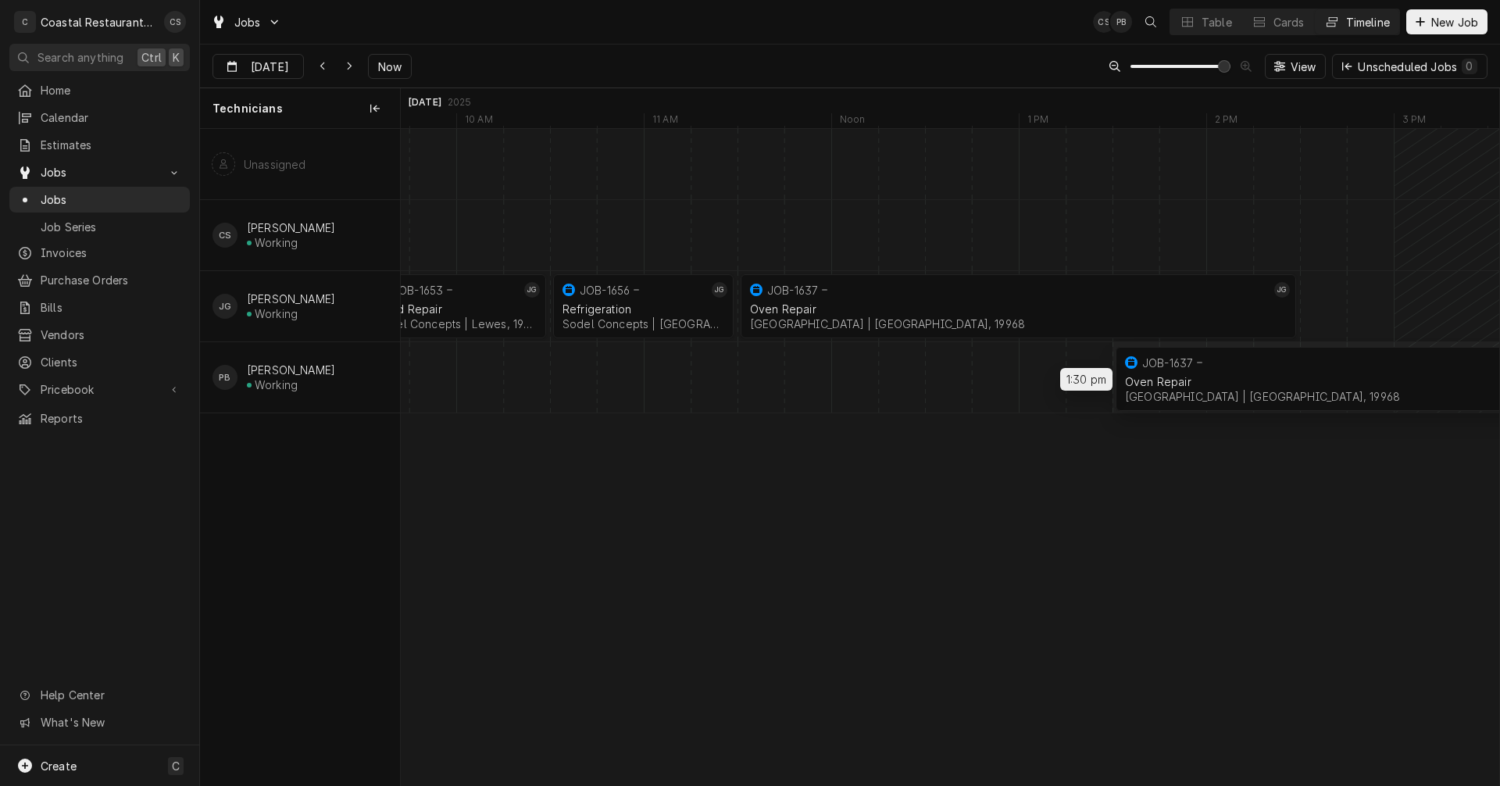
drag, startPoint x: 1164, startPoint y: 306, endPoint x: 1315, endPoint y: 377, distance: 166.7
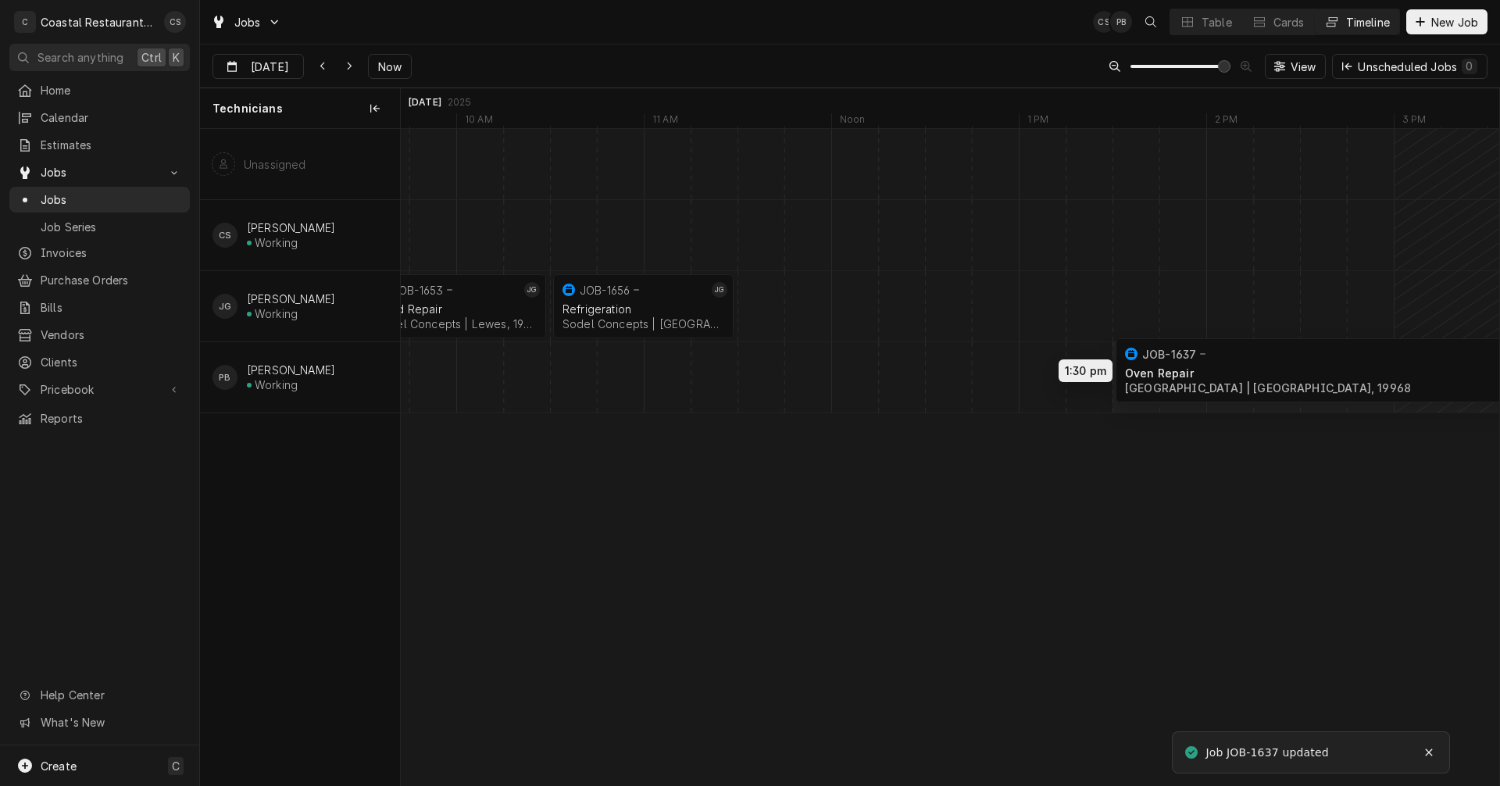
drag, startPoint x: 961, startPoint y: 305, endPoint x: 1335, endPoint y: 369, distance: 379.0
click at [1335, 369] on div "1:30 PM 4:30 PM JOB-1637 PB Oven Repair Cape Henlopen School District | Milton,…" at bounding box center [950, 457] width 1099 height 656
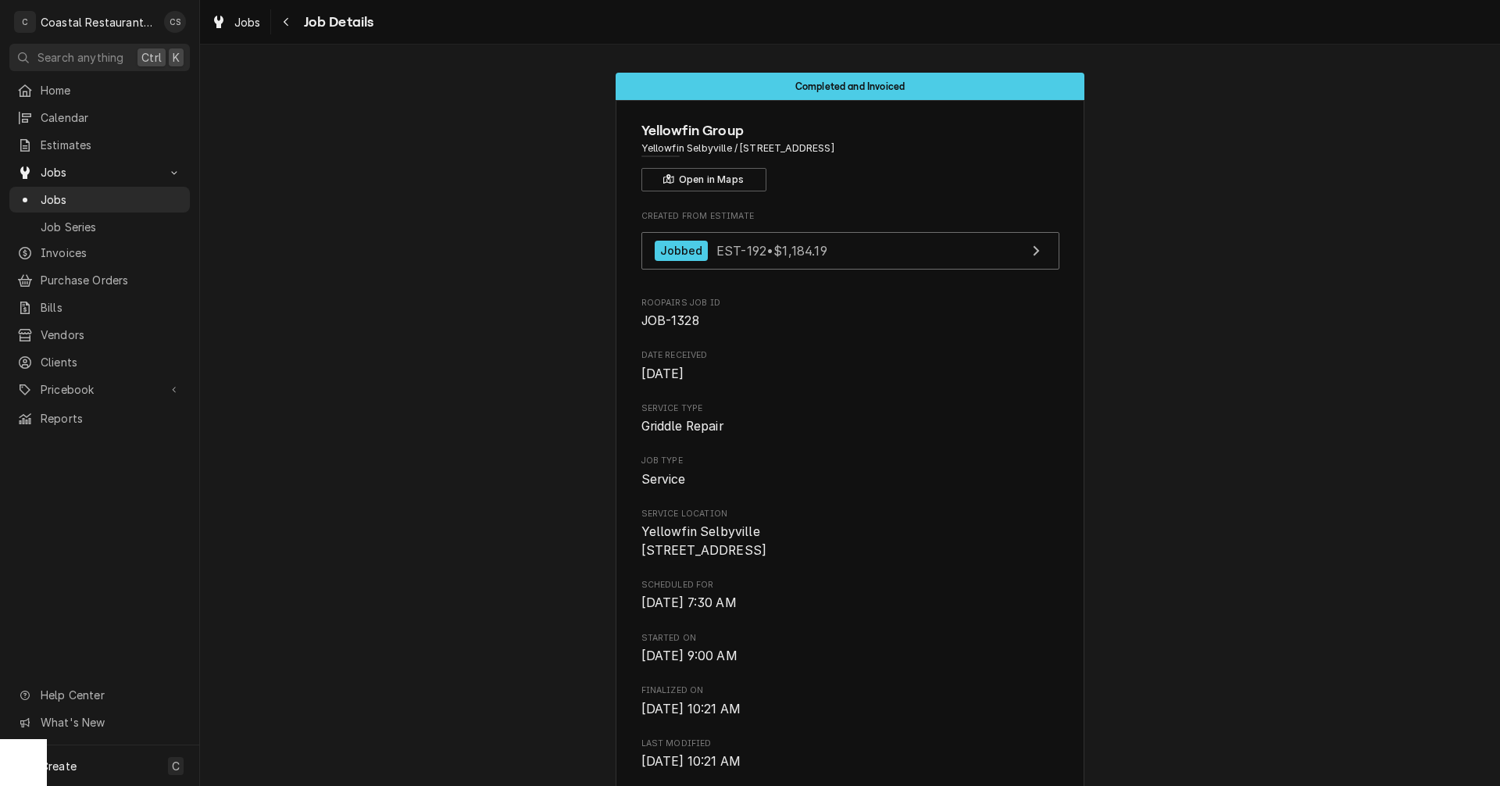
scroll to position [78, 0]
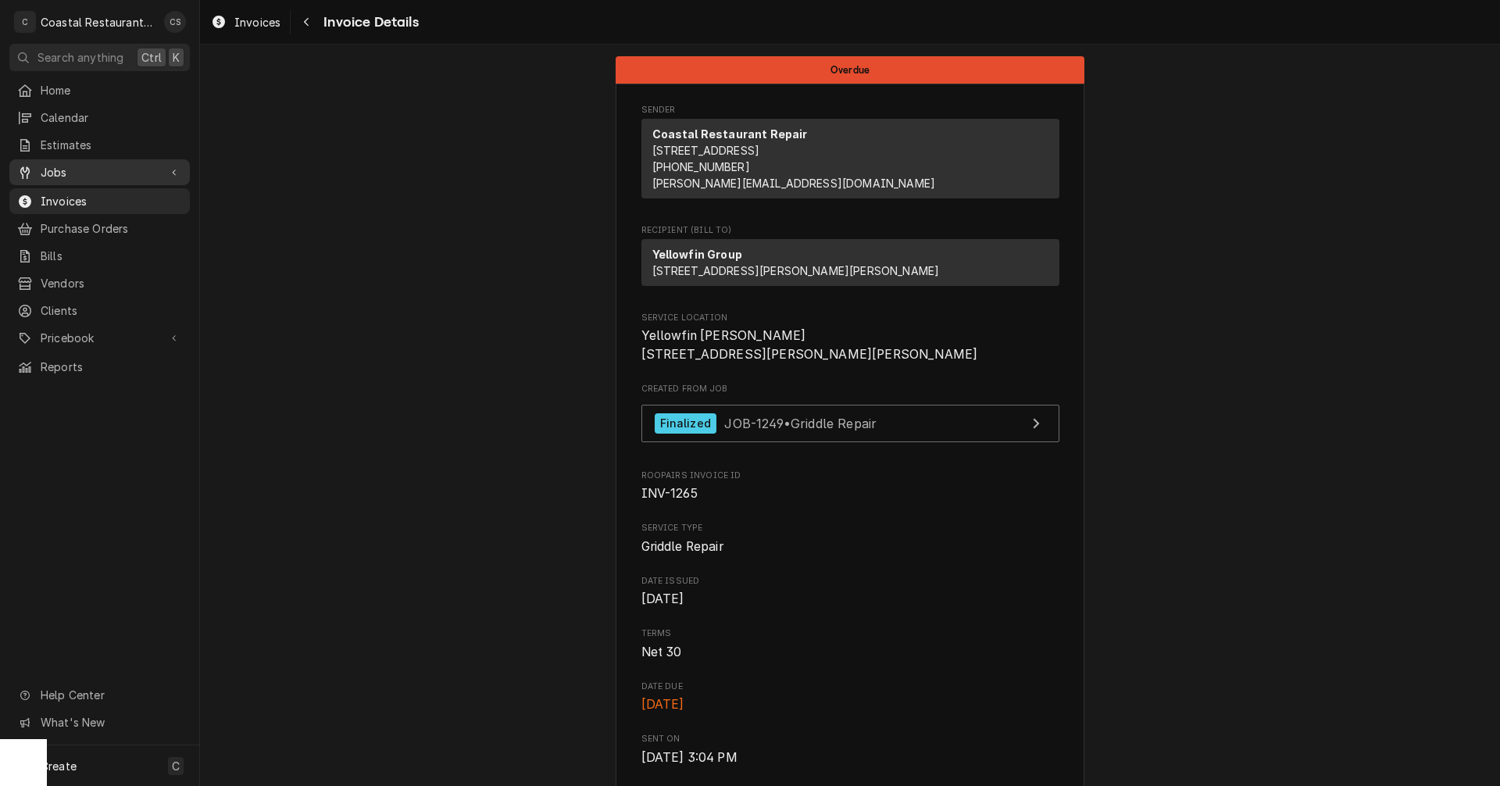
click at [98, 165] on span "Jobs" at bounding box center [100, 172] width 118 height 16
click at [82, 191] on span "Jobs" at bounding box center [111, 199] width 141 height 16
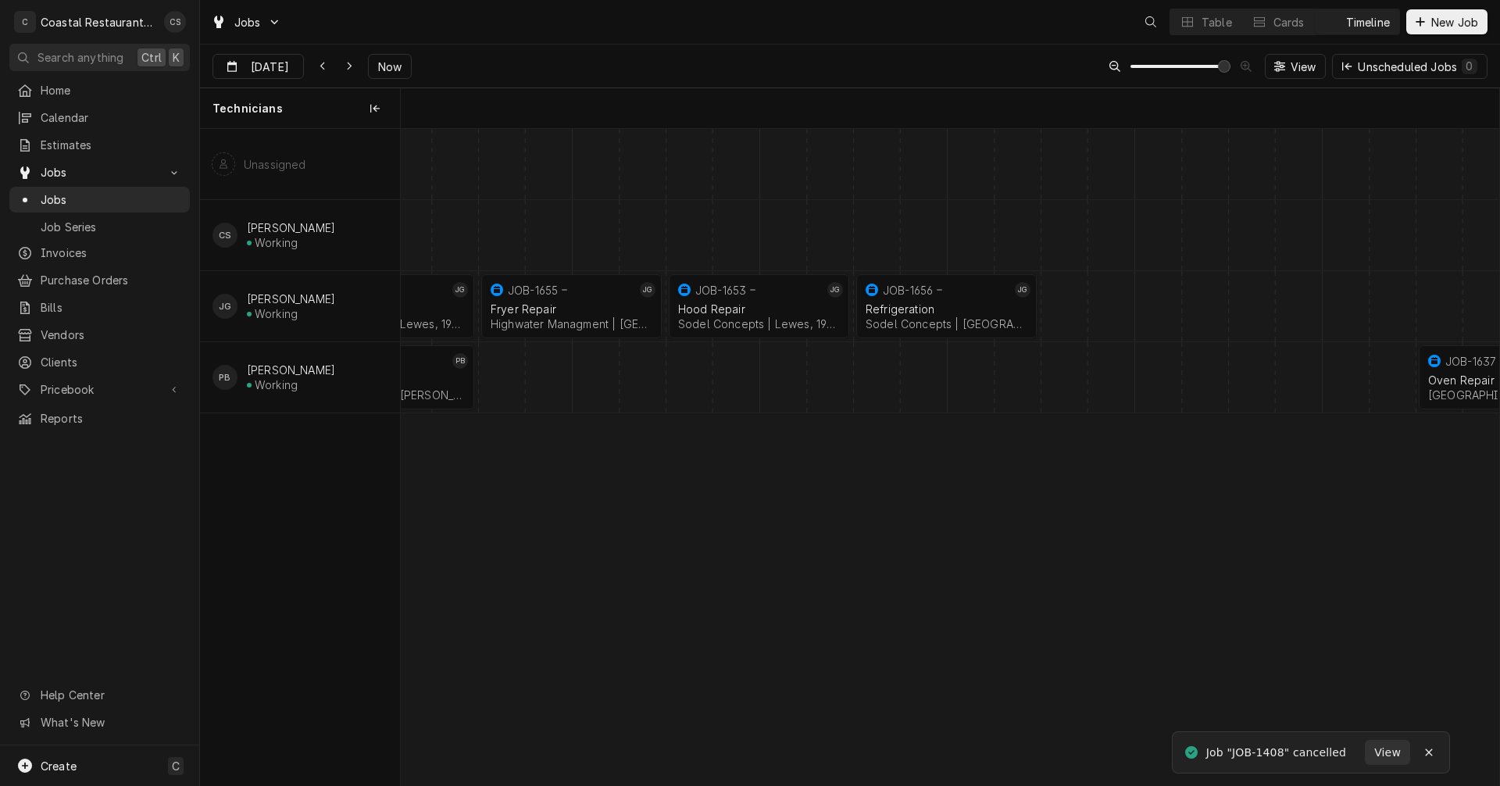
scroll to position [0, 21771]
